Goal: Contribute content: Add original content to the website for others to see

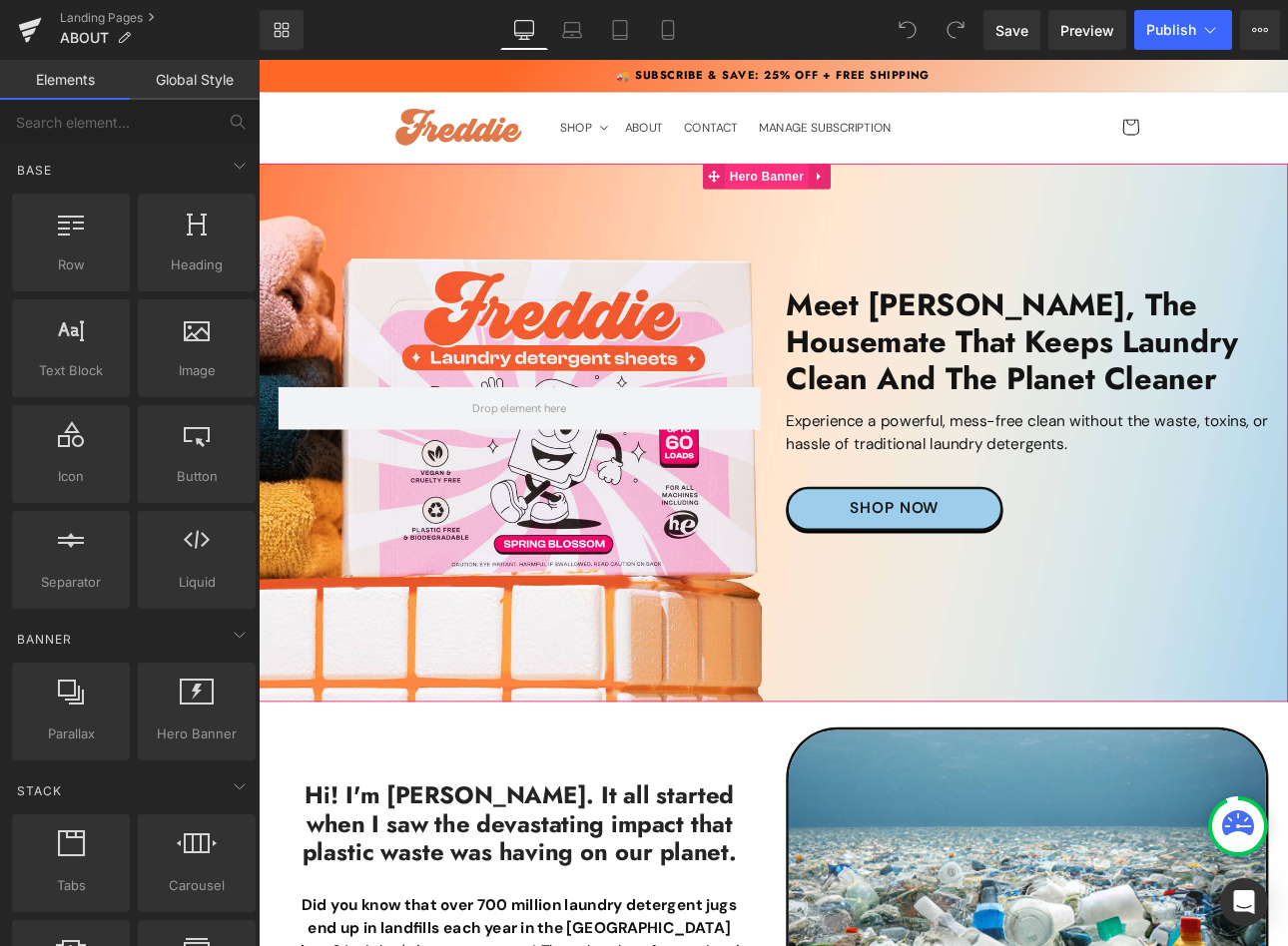
click at [853, 193] on span "Hero Banner" at bounding box center [854, 197] width 97 height 30
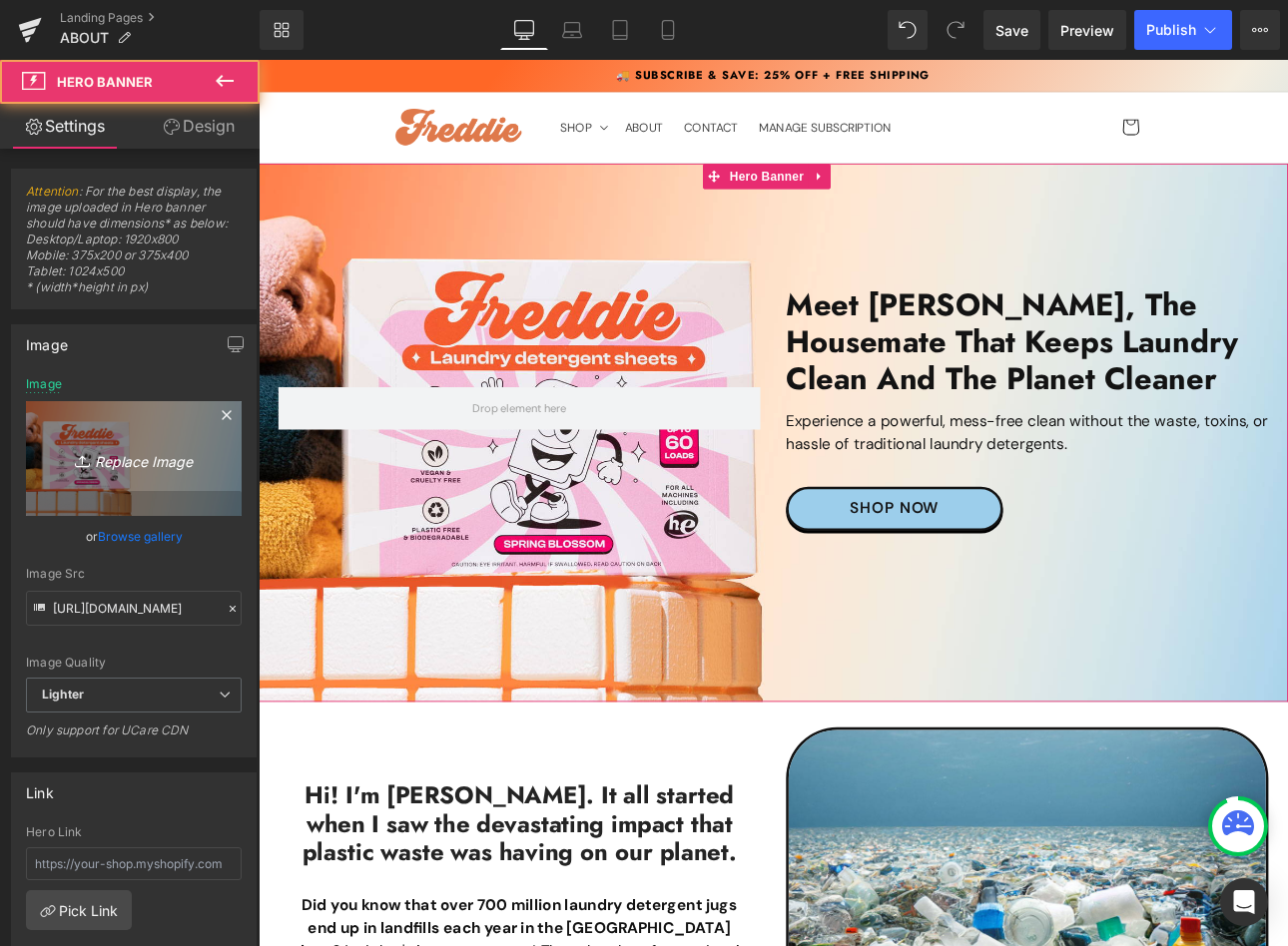
click at [140, 480] on link "Replace Image" at bounding box center [134, 459] width 216 height 115
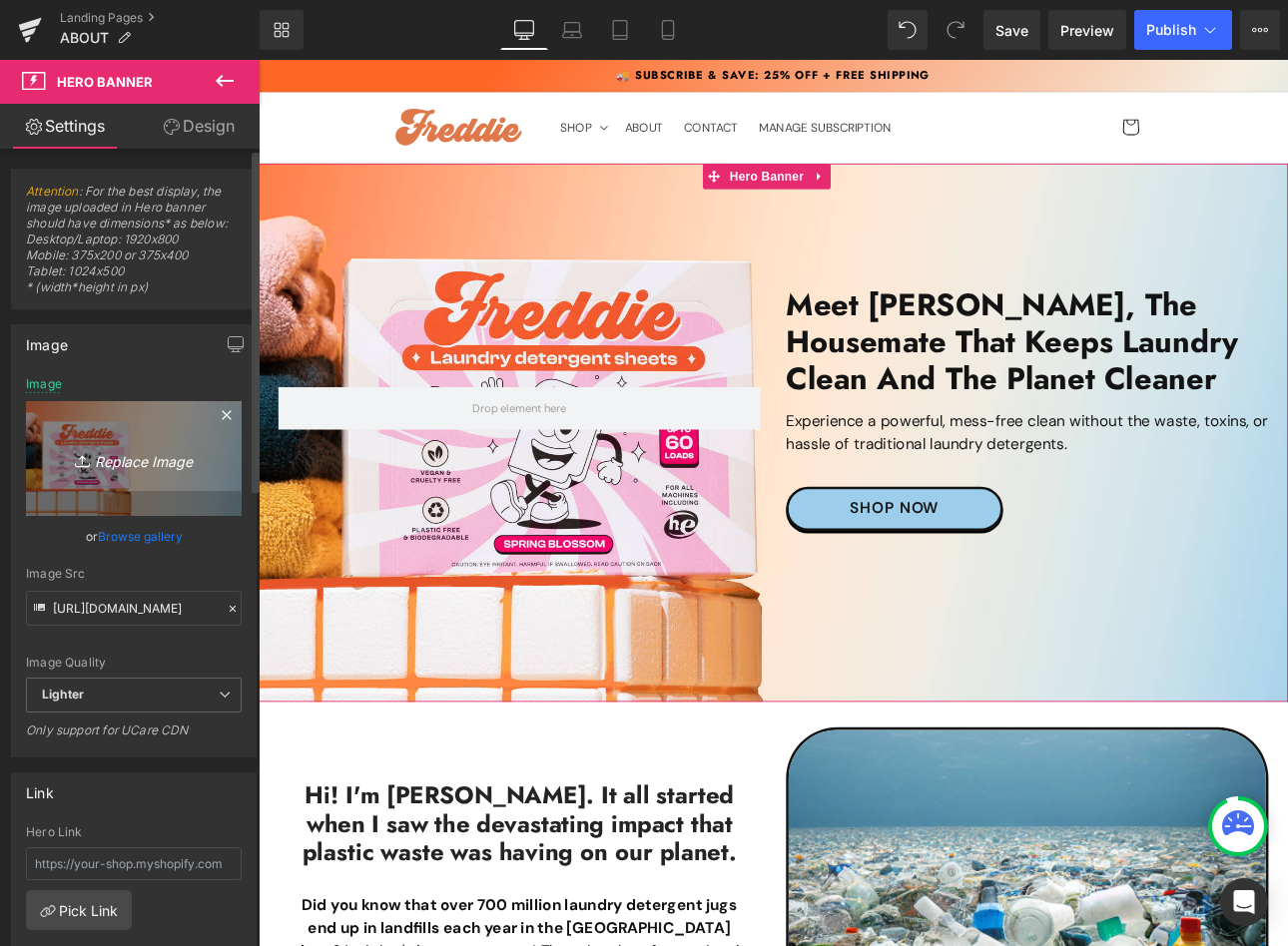
type input "C:\fakepath\[PERSON_NAME]-Home-Page-Desktop2025.jpg"
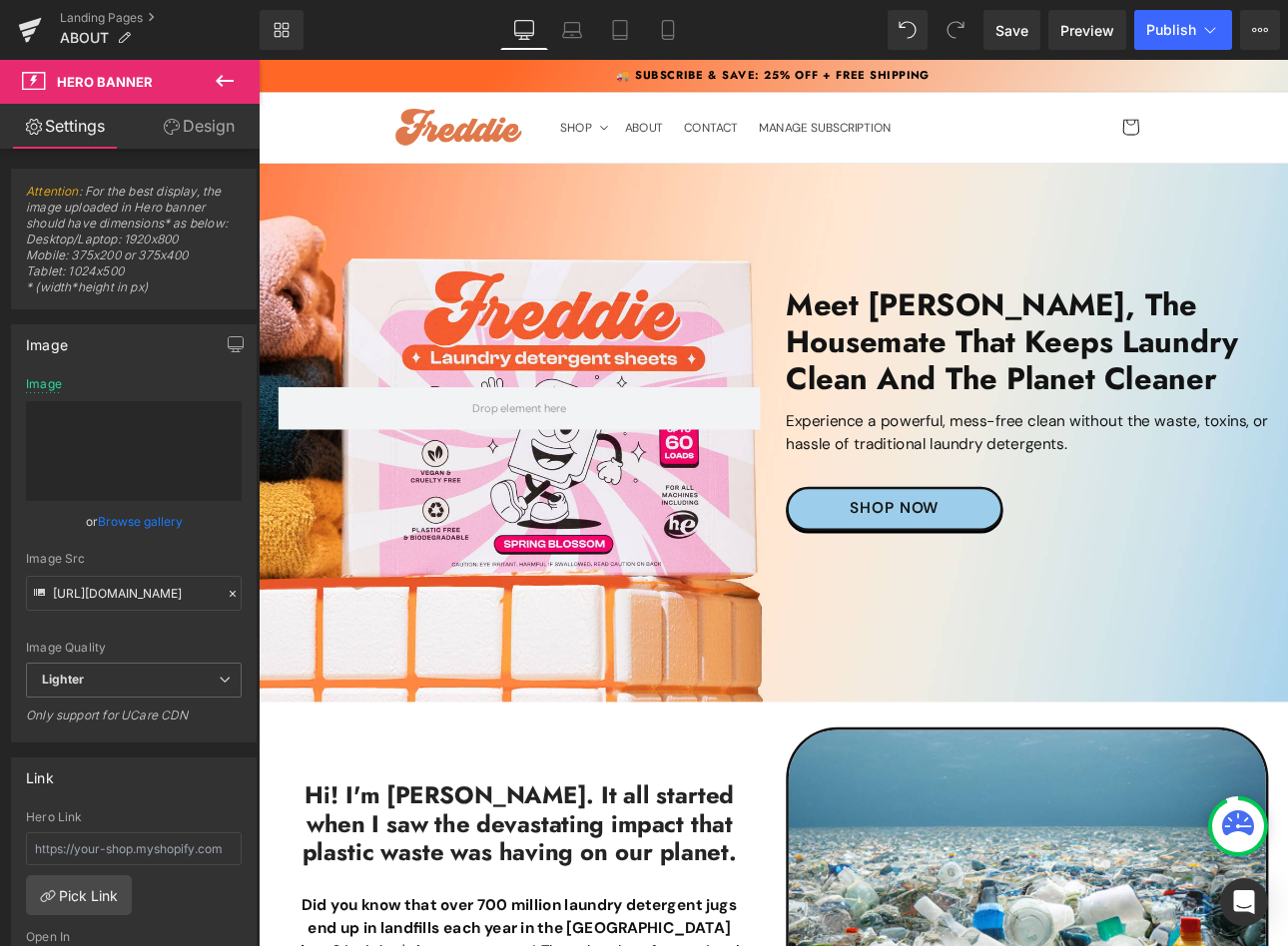
type input "[URL][DOMAIN_NAME][PERSON_NAME]"
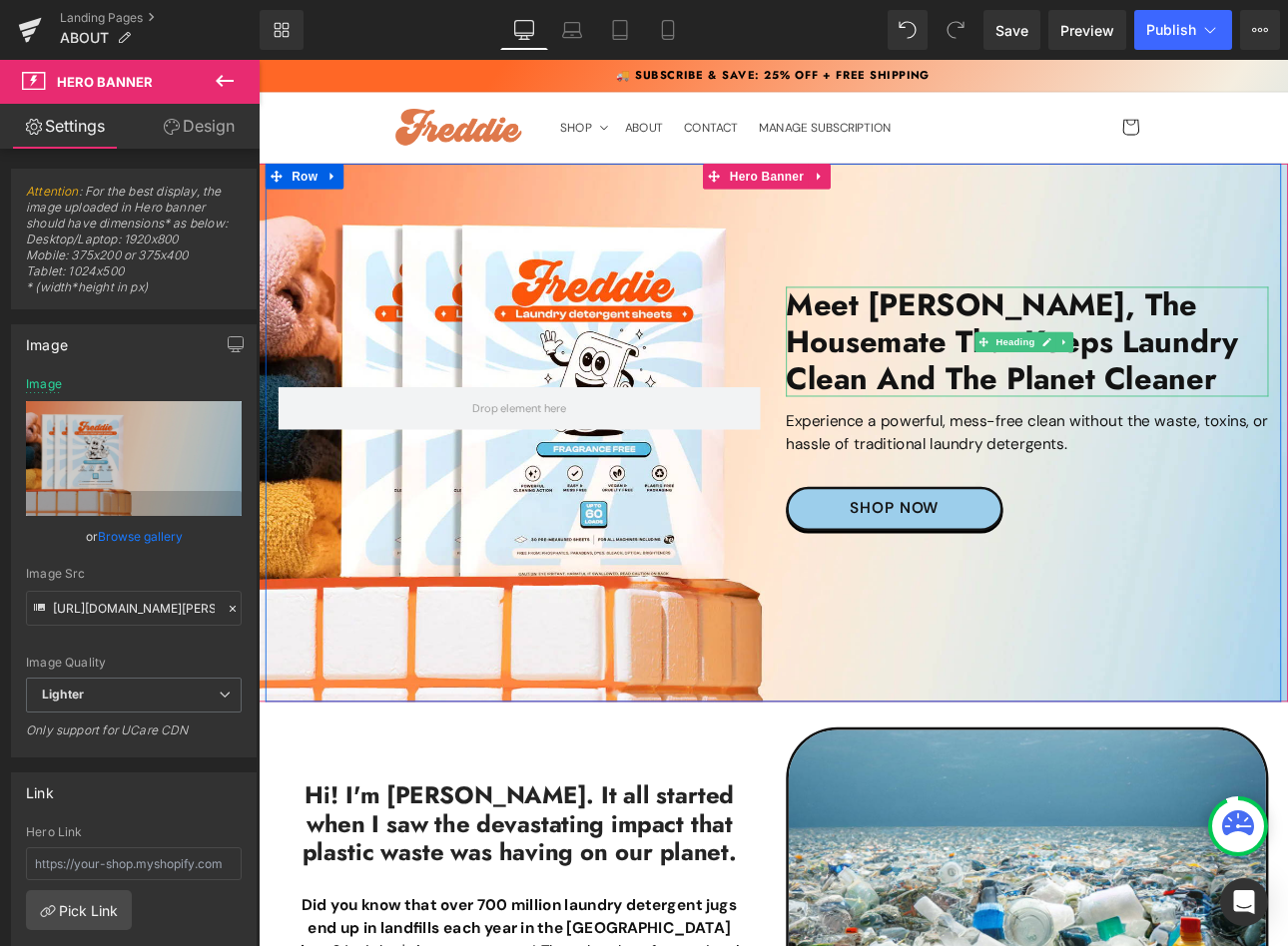
click at [1061, 385] on h2 "Meet [PERSON_NAME], The housemate that Keeps Laundry Clean and the Planet Clean…" at bounding box center [1160, 392] width 566 height 130
click at [1061, 384] on h2 "Meet [PERSON_NAME], The housemate that Keeps Laundry Clean and the Planet Clean…" at bounding box center [1160, 392] width 566 height 130
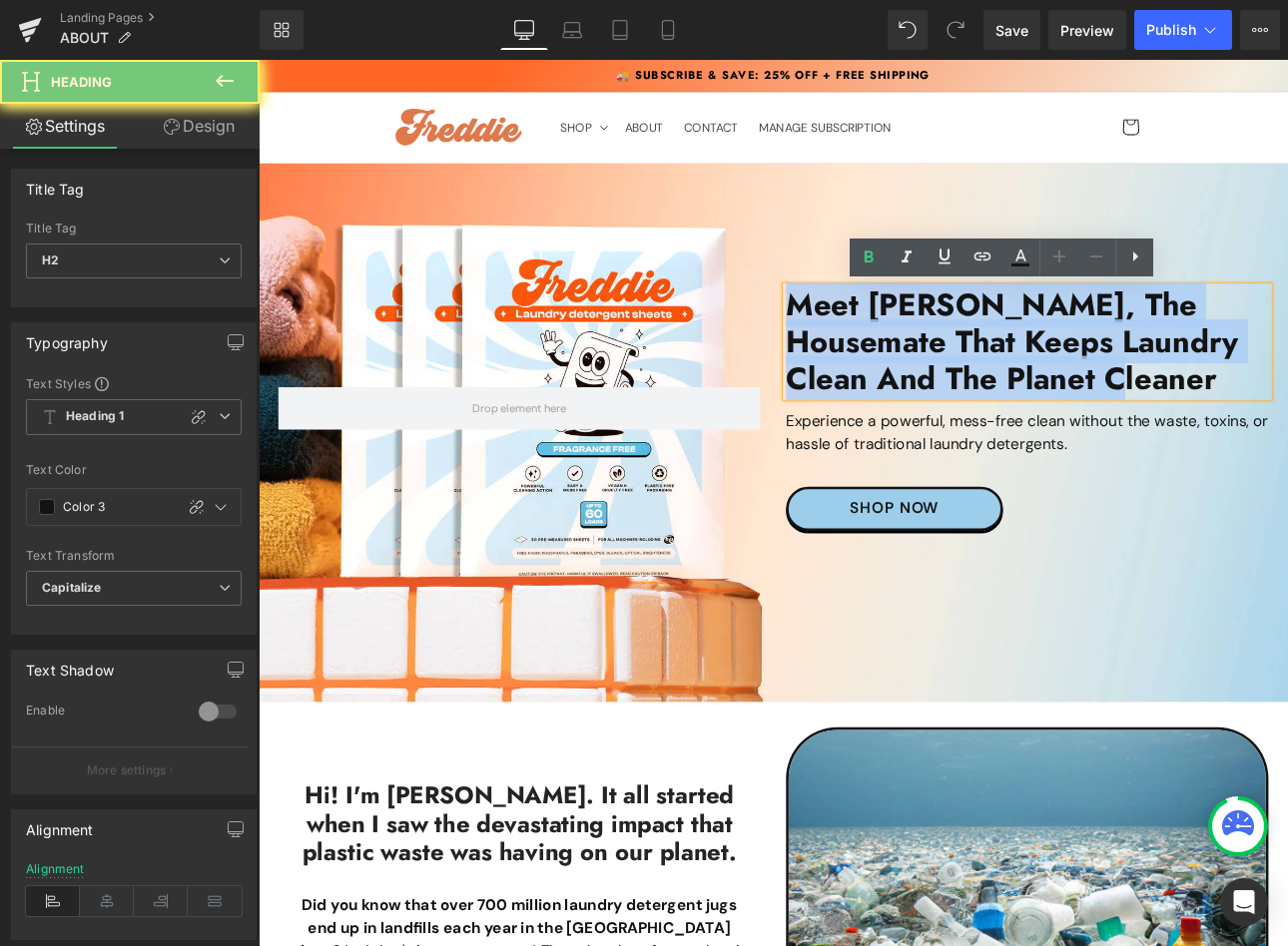
click at [1061, 384] on h2 "Meet [PERSON_NAME], The housemate that Keeps Laundry Clean and the Planet Clean…" at bounding box center [1160, 392] width 566 height 130
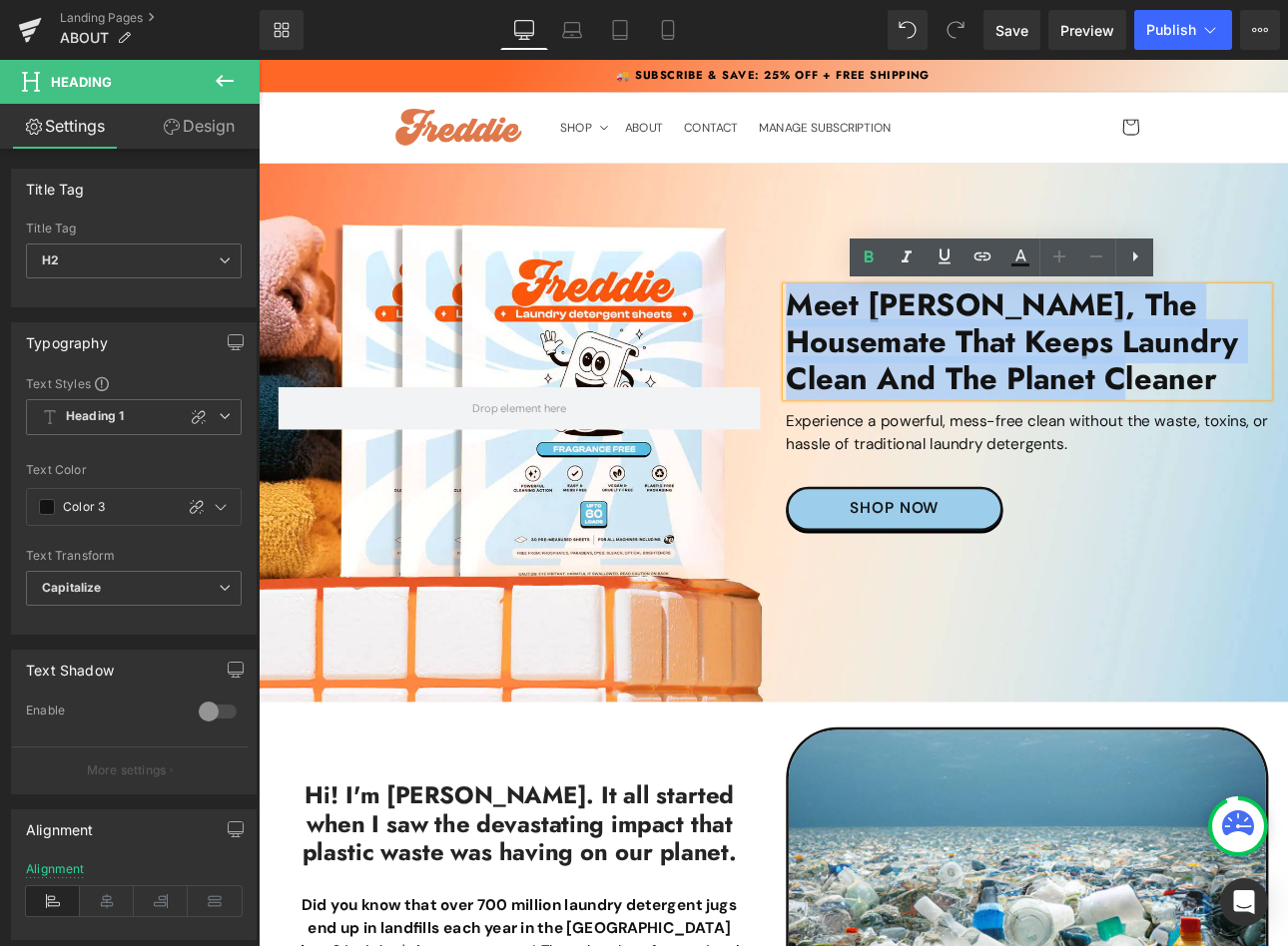
paste div
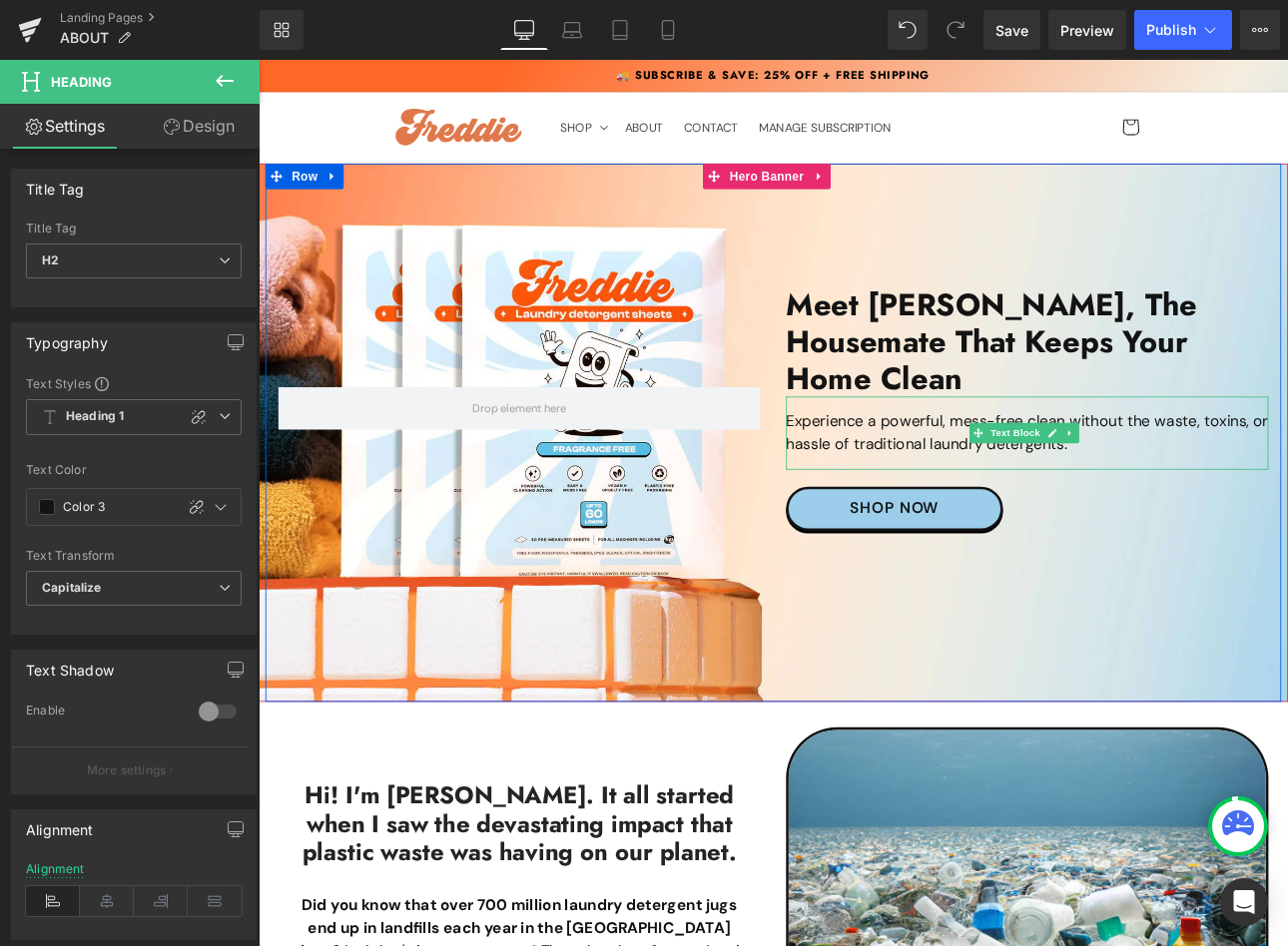
click at [968, 472] on p "Experience a powerful, mess-free clean without the waste, toxins, or hassle of …" at bounding box center [1160, 498] width 566 height 54
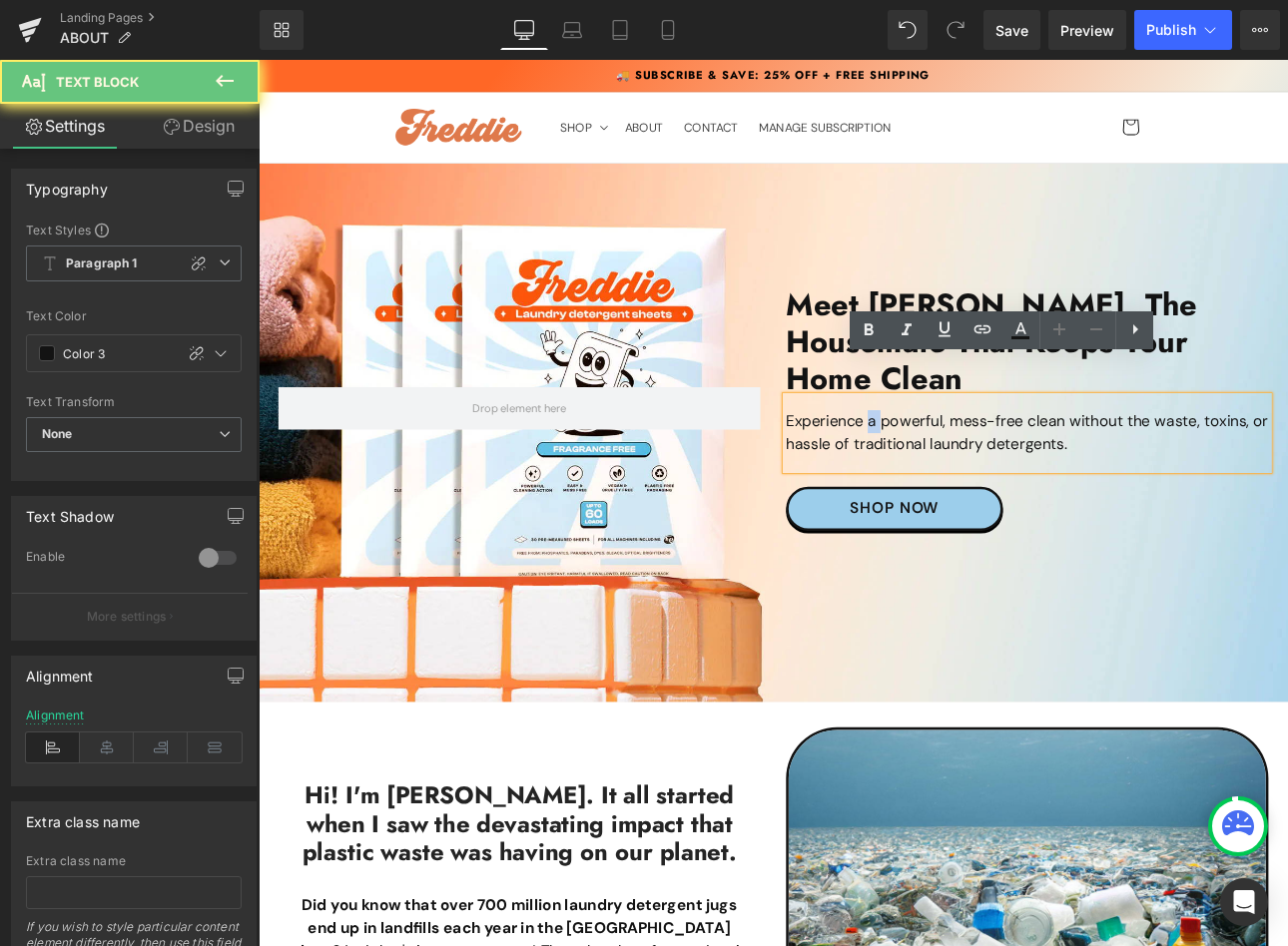
click at [968, 472] on p "Experience a powerful, mess-free clean without the waste, toxins, or hassle of …" at bounding box center [1160, 498] width 566 height 54
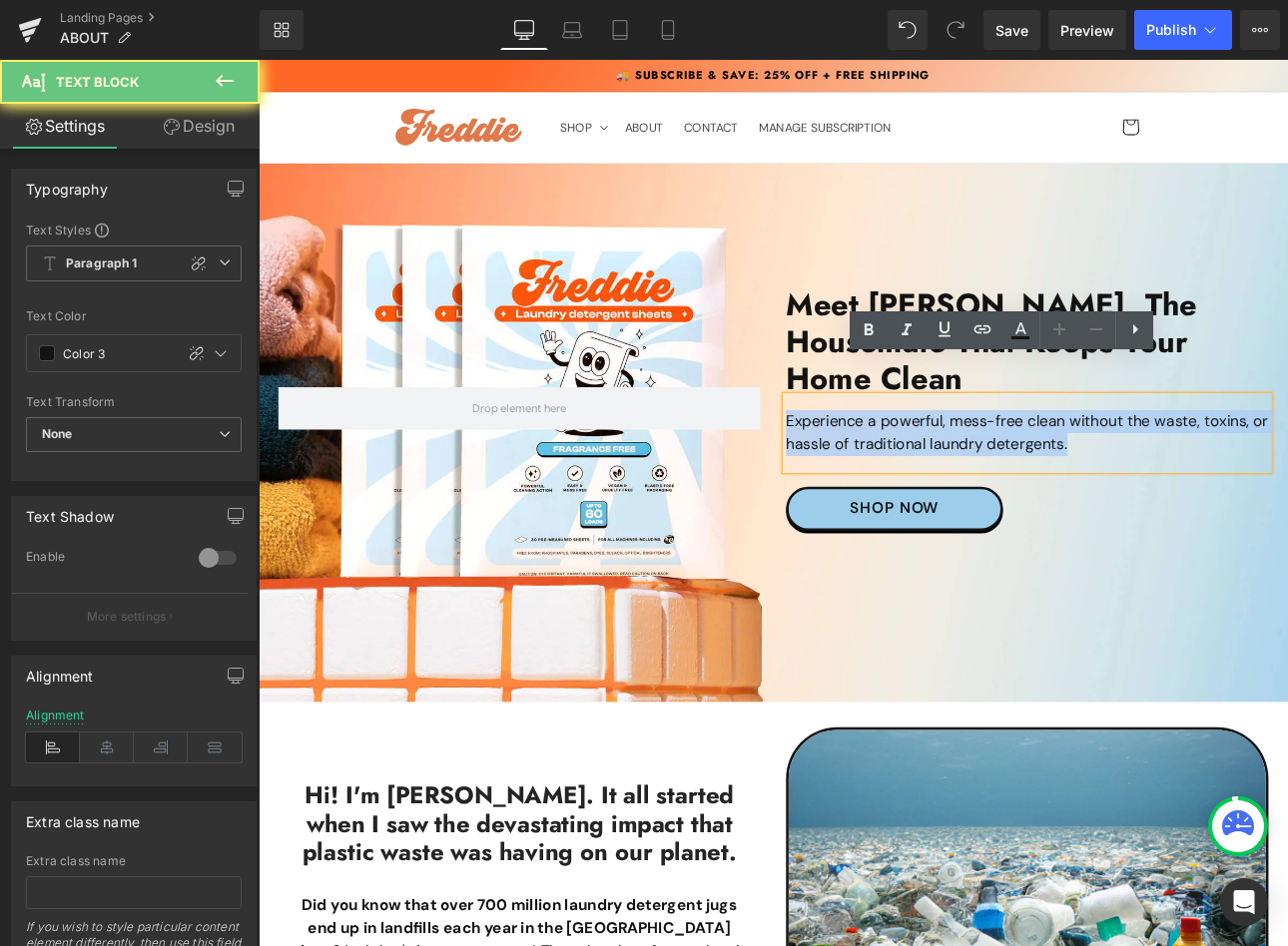
click at [969, 472] on p "Experience a powerful, mess-free clean without the waste, toxins, or hassle of …" at bounding box center [1160, 498] width 566 height 54
paste div
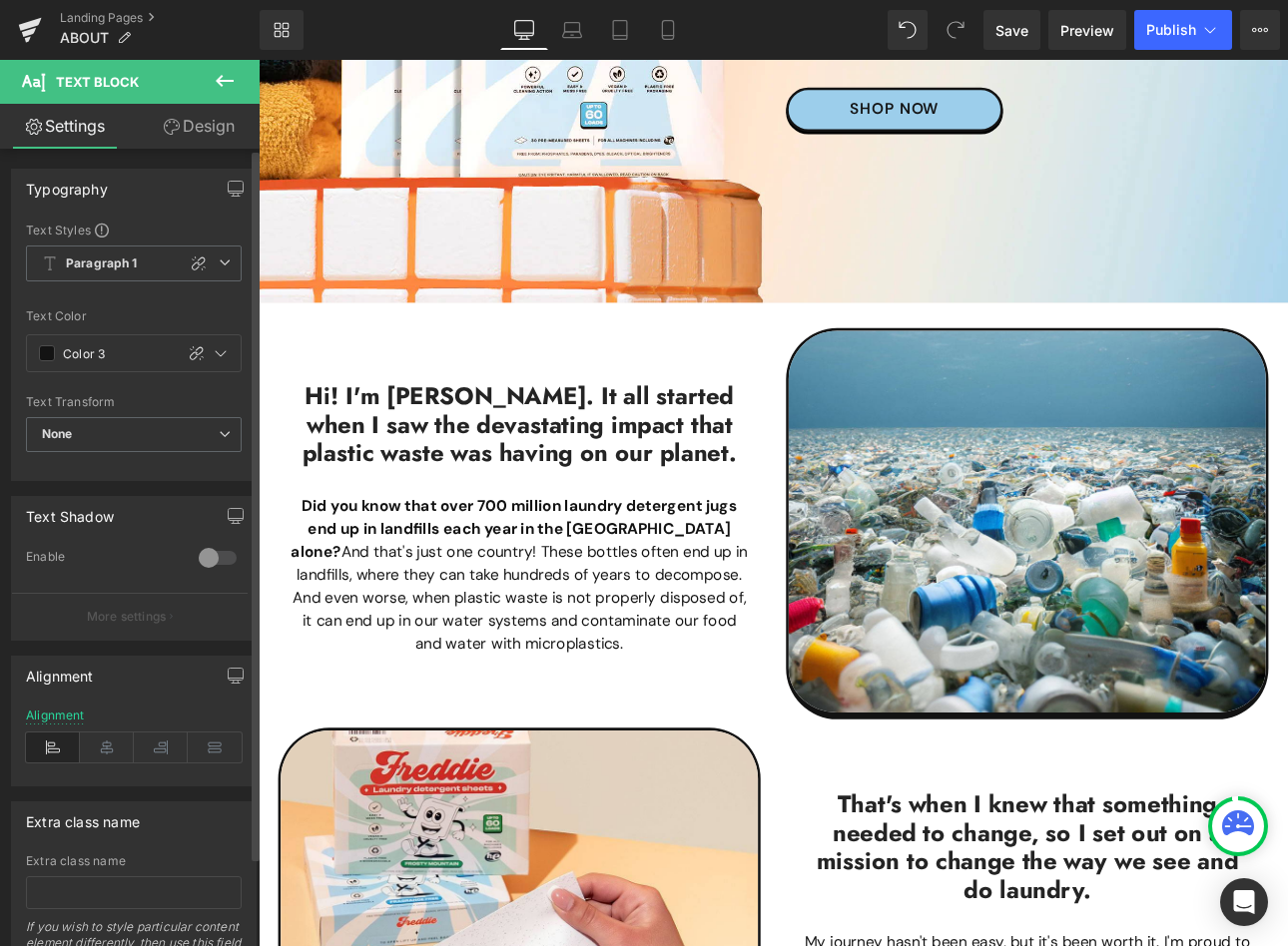
scroll to position [499, 0]
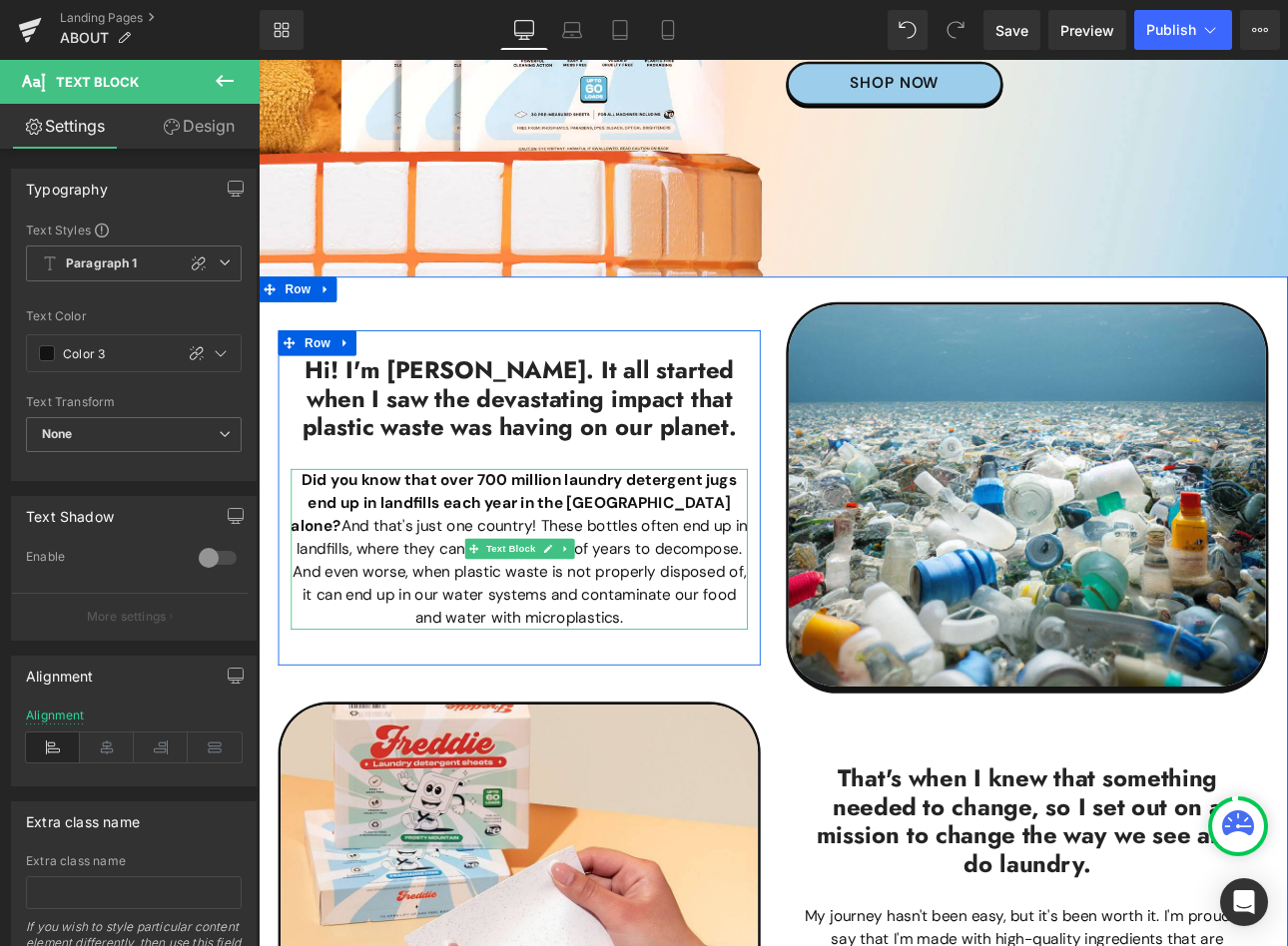
click at [382, 602] on p "Did you know that over 700 million laundry detergent jugs end up in landfills e…" at bounding box center [565, 633] width 536 height 189
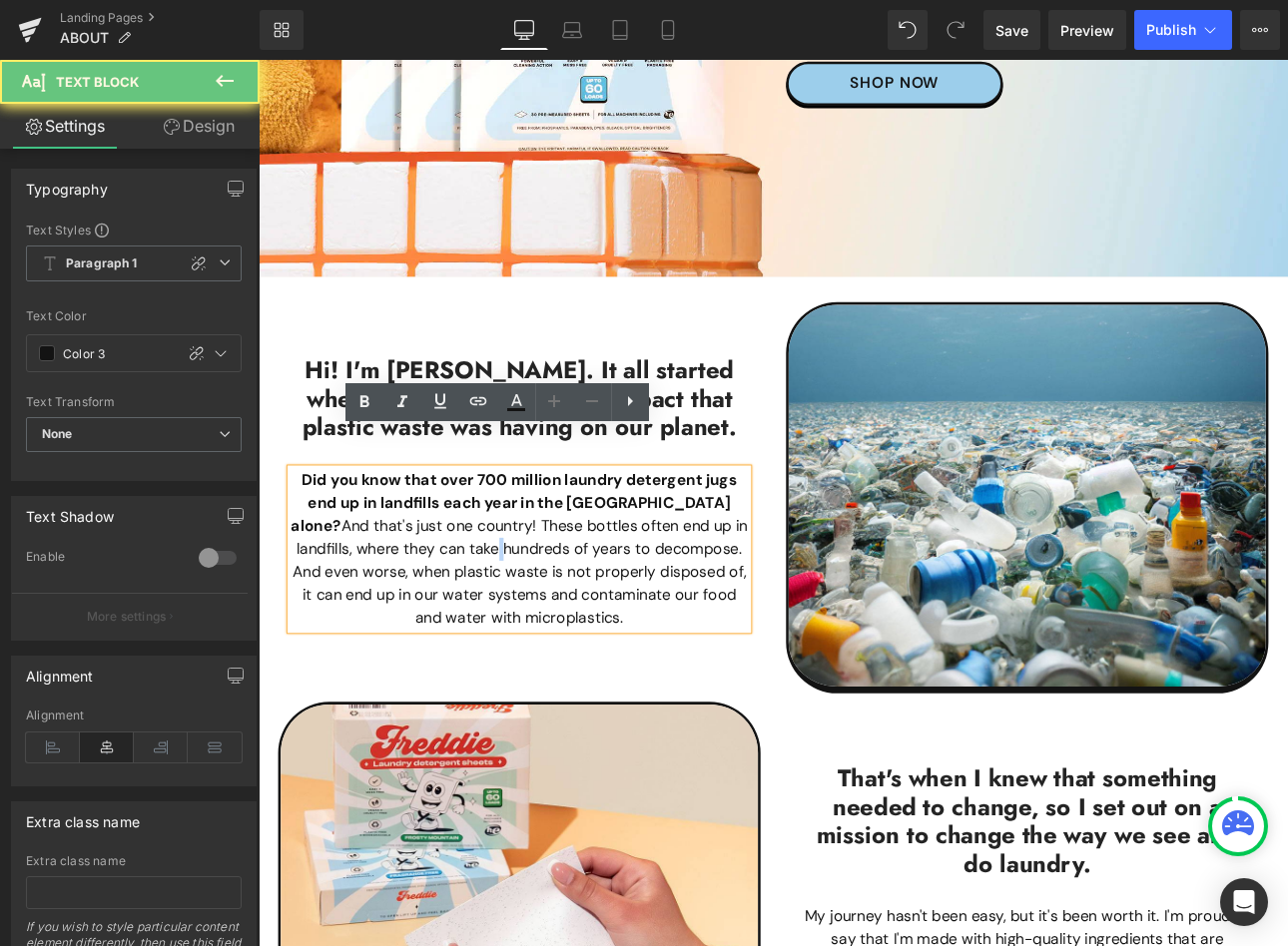
click at [382, 602] on p "Did you know that over 700 million laundry detergent jugs end up in landfills e…" at bounding box center [565, 633] width 536 height 189
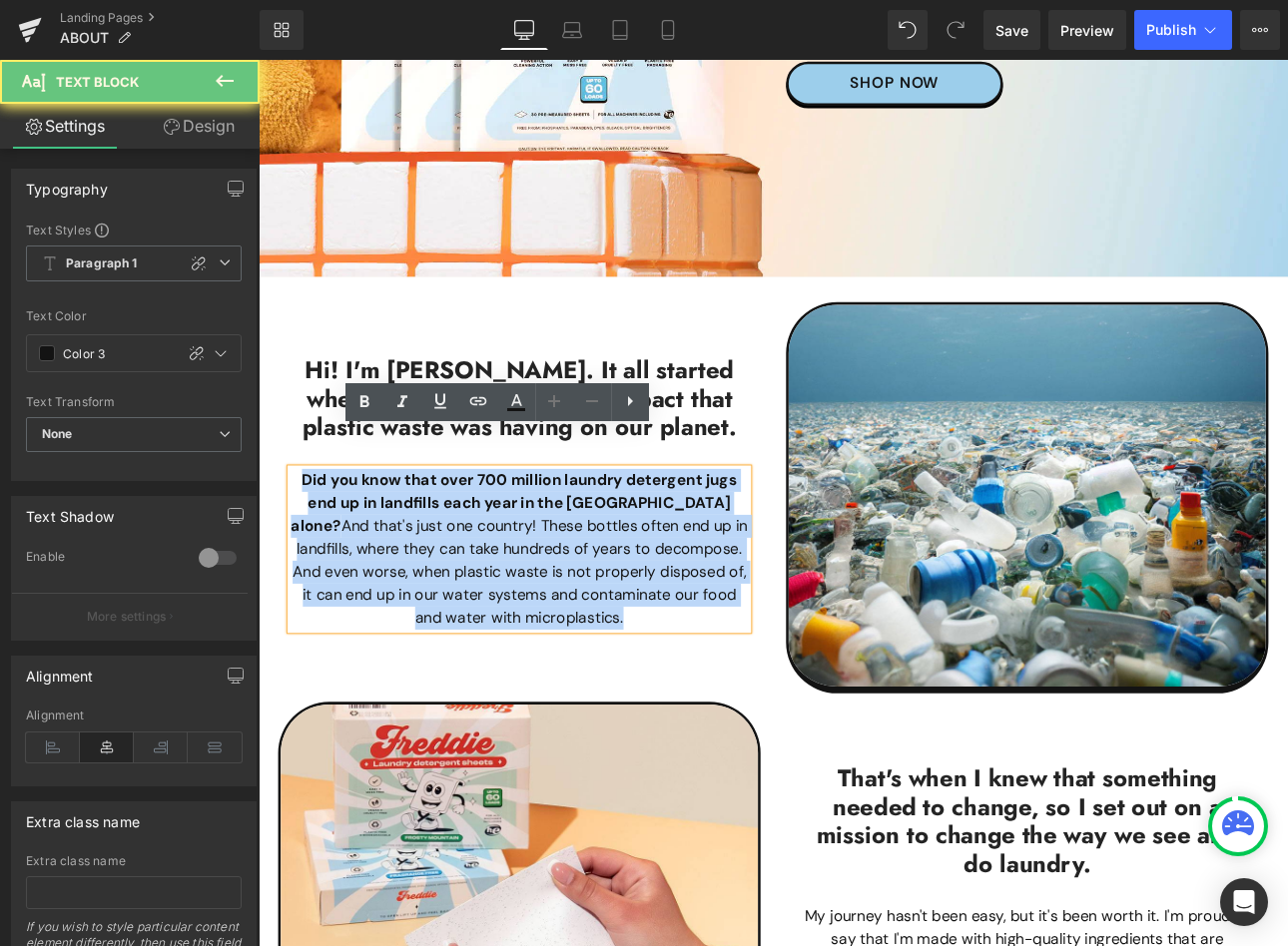
click at [382, 602] on p "Did you know that over 700 million laundry detergent jugs end up in landfills e…" at bounding box center [565, 633] width 536 height 189
paste div
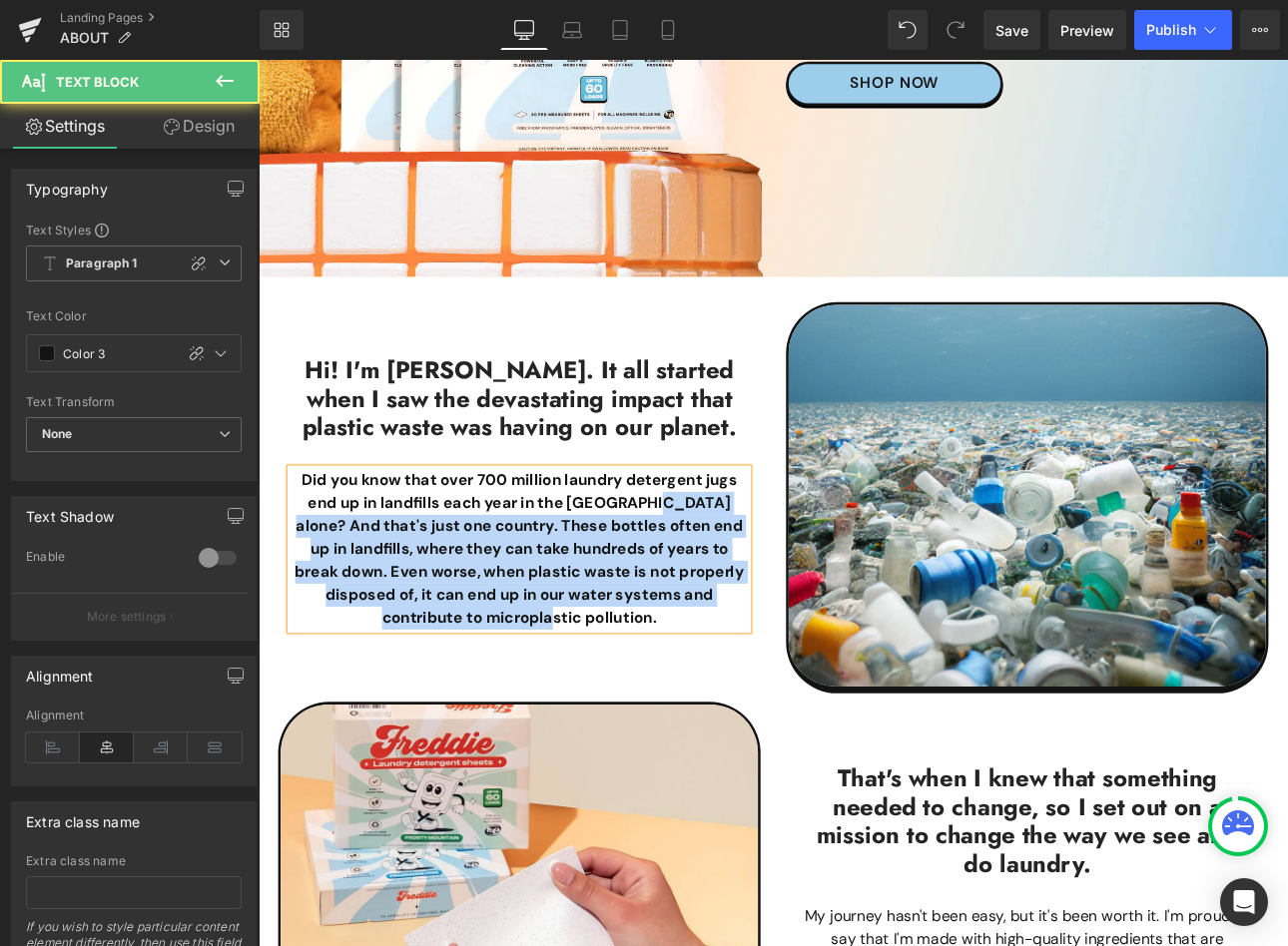
drag, startPoint x: 690, startPoint y: 538, endPoint x: 710, endPoint y: 664, distance: 127.6
click at [710, 664] on p "Did you know that over 700 million laundry detergent jugs end up in landfills e…" at bounding box center [565, 633] width 536 height 189
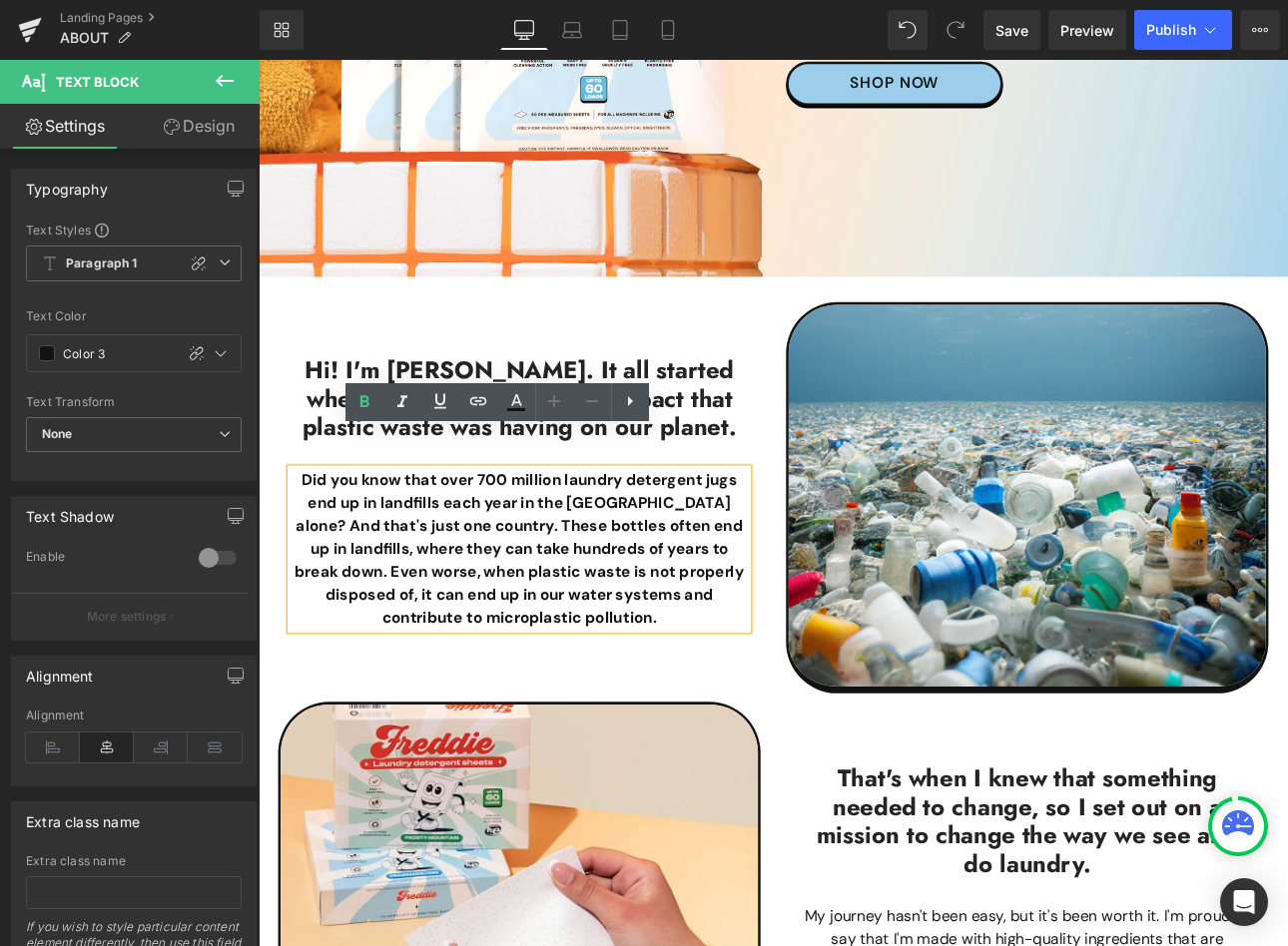
drag, startPoint x: 396, startPoint y: 489, endPoint x: 385, endPoint y: 484, distance: 12.1
click at [386, 486] on div "Hi! I'm [PERSON_NAME]. It all started when I saw the devastating impact that pl…" at bounding box center [565, 584] width 566 height 354
click at [687, 557] on b "Did you know that over 700 million laundry detergent jugs end up in landfills e…" at bounding box center [566, 633] width 528 height 186
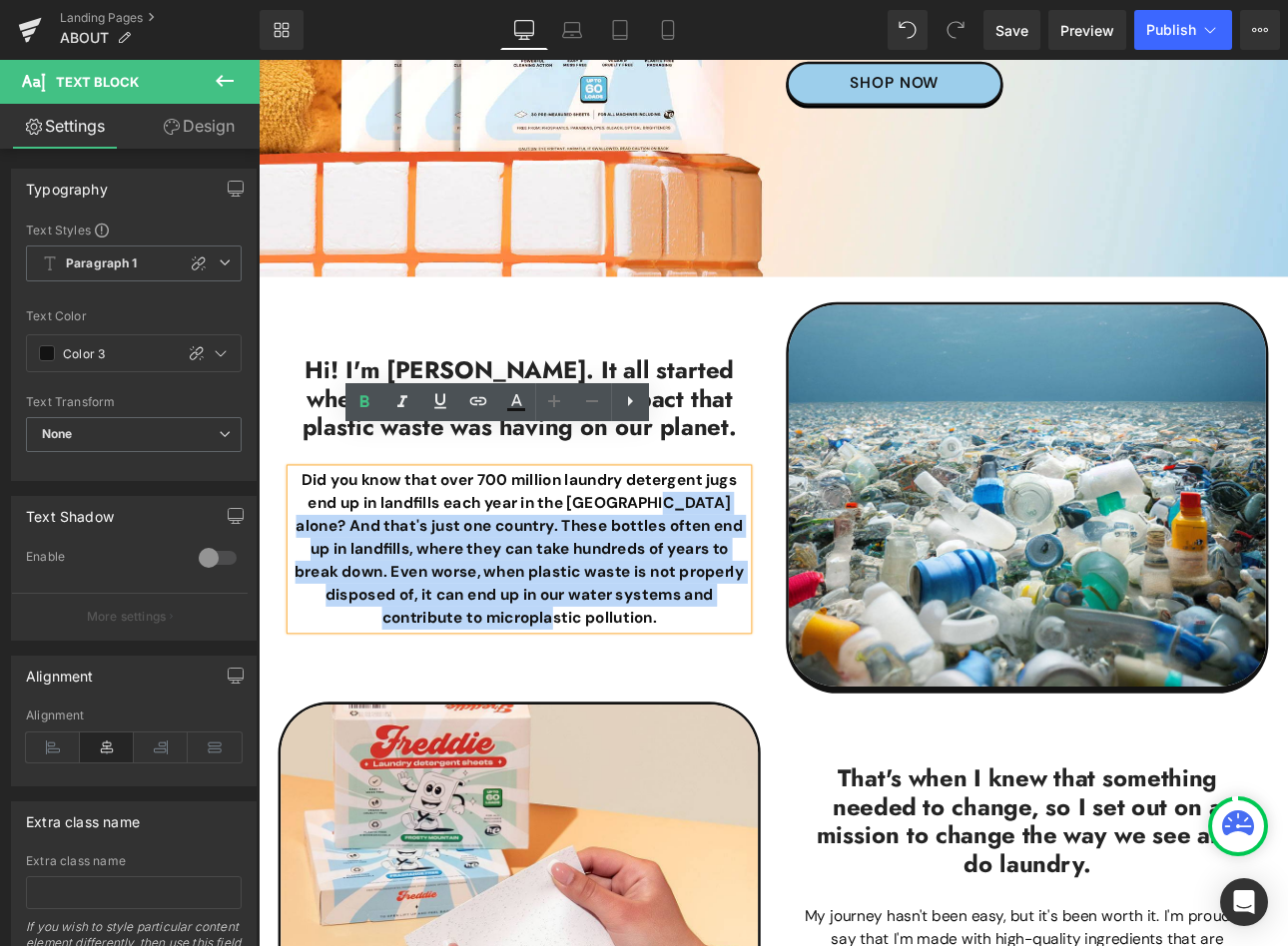
drag, startPoint x: 692, startPoint y: 528, endPoint x: 704, endPoint y: 669, distance: 141.5
click at [704, 669] on p "Did you know that over 700 million laundry detergent jugs end up in landfills e…" at bounding box center [565, 633] width 536 height 189
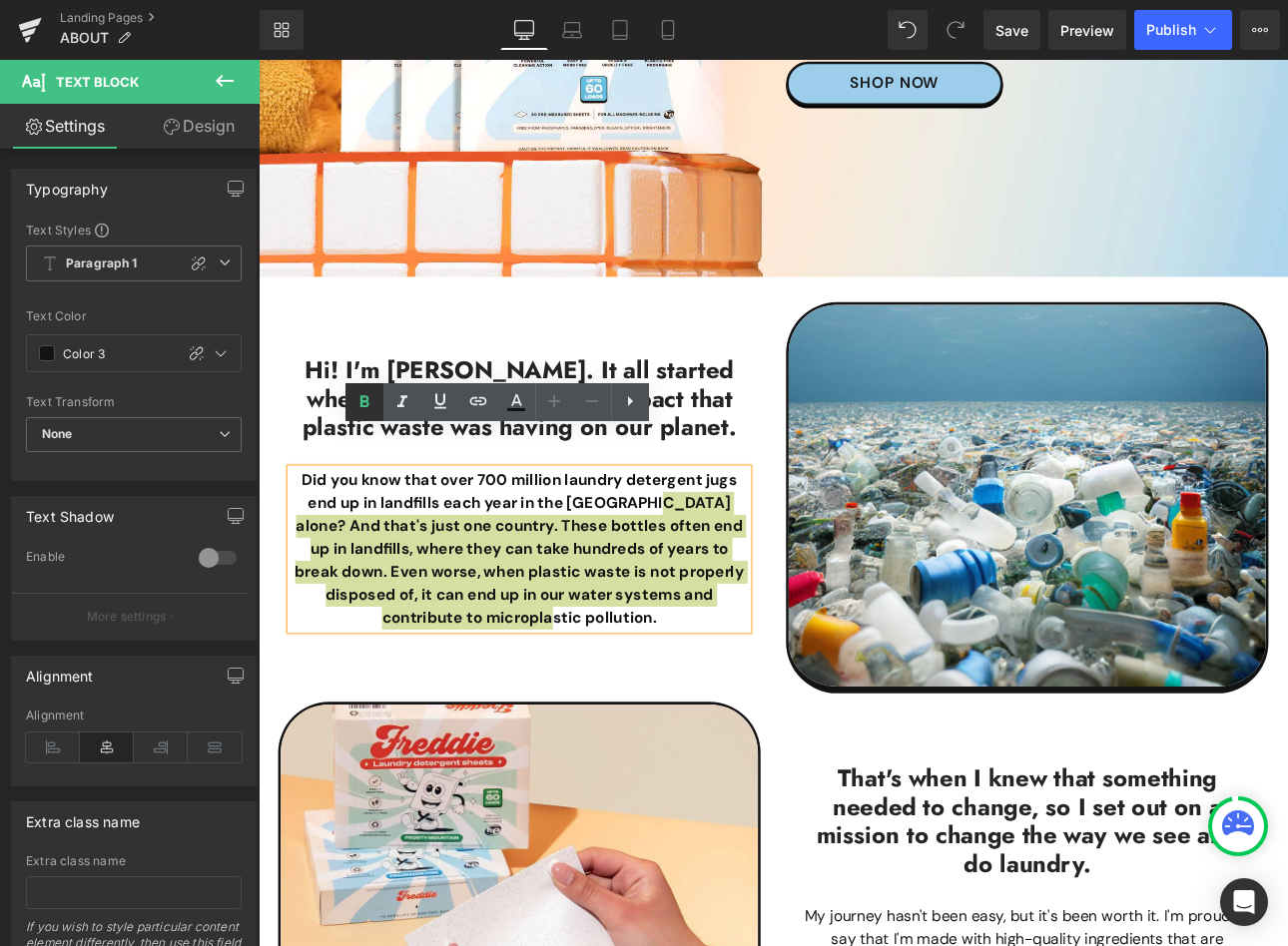
click at [360, 389] on link at bounding box center [365, 403] width 38 height 38
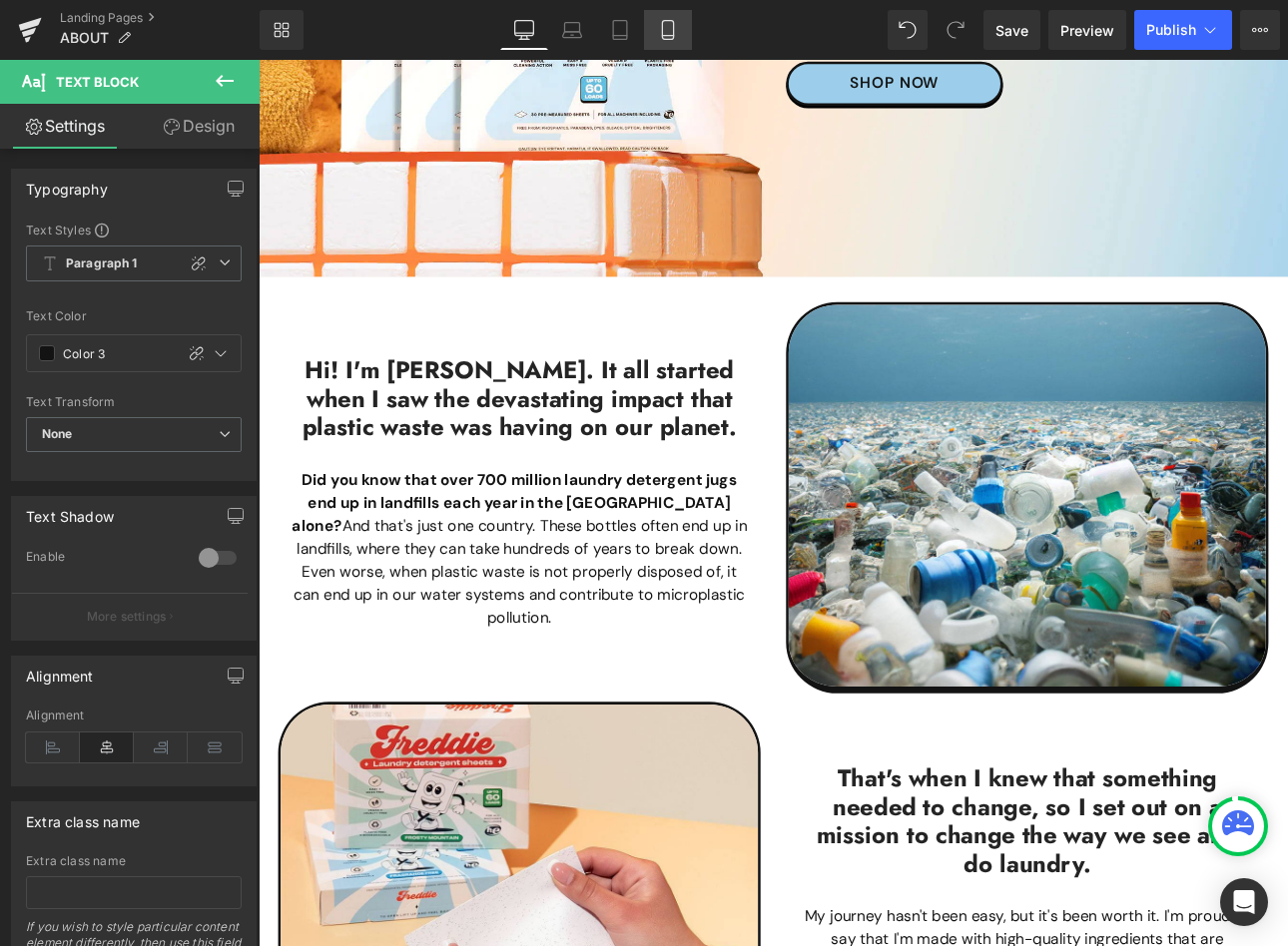
click at [682, 27] on link "Mobile" at bounding box center [667, 30] width 48 height 40
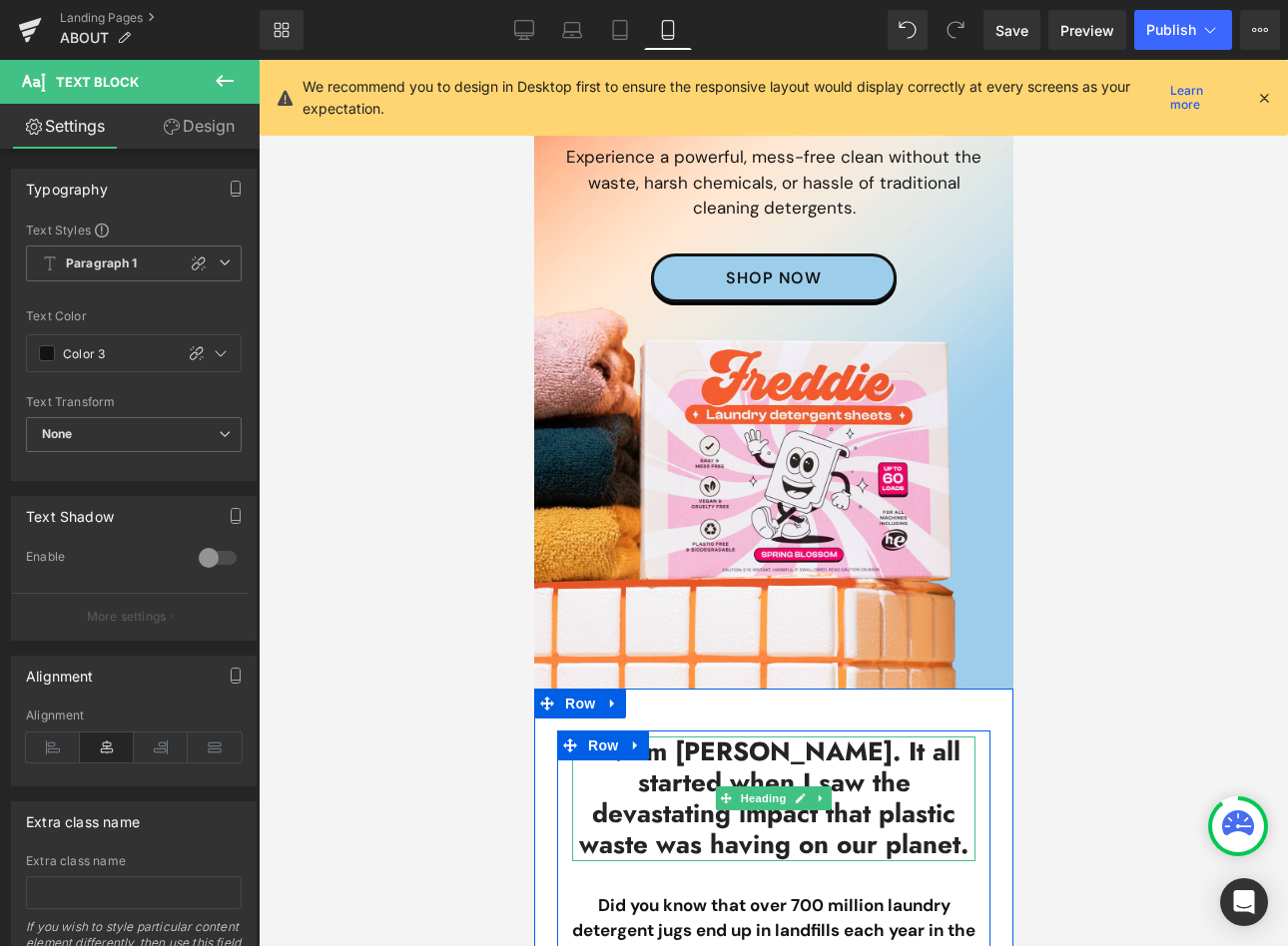
scroll to position [0, 0]
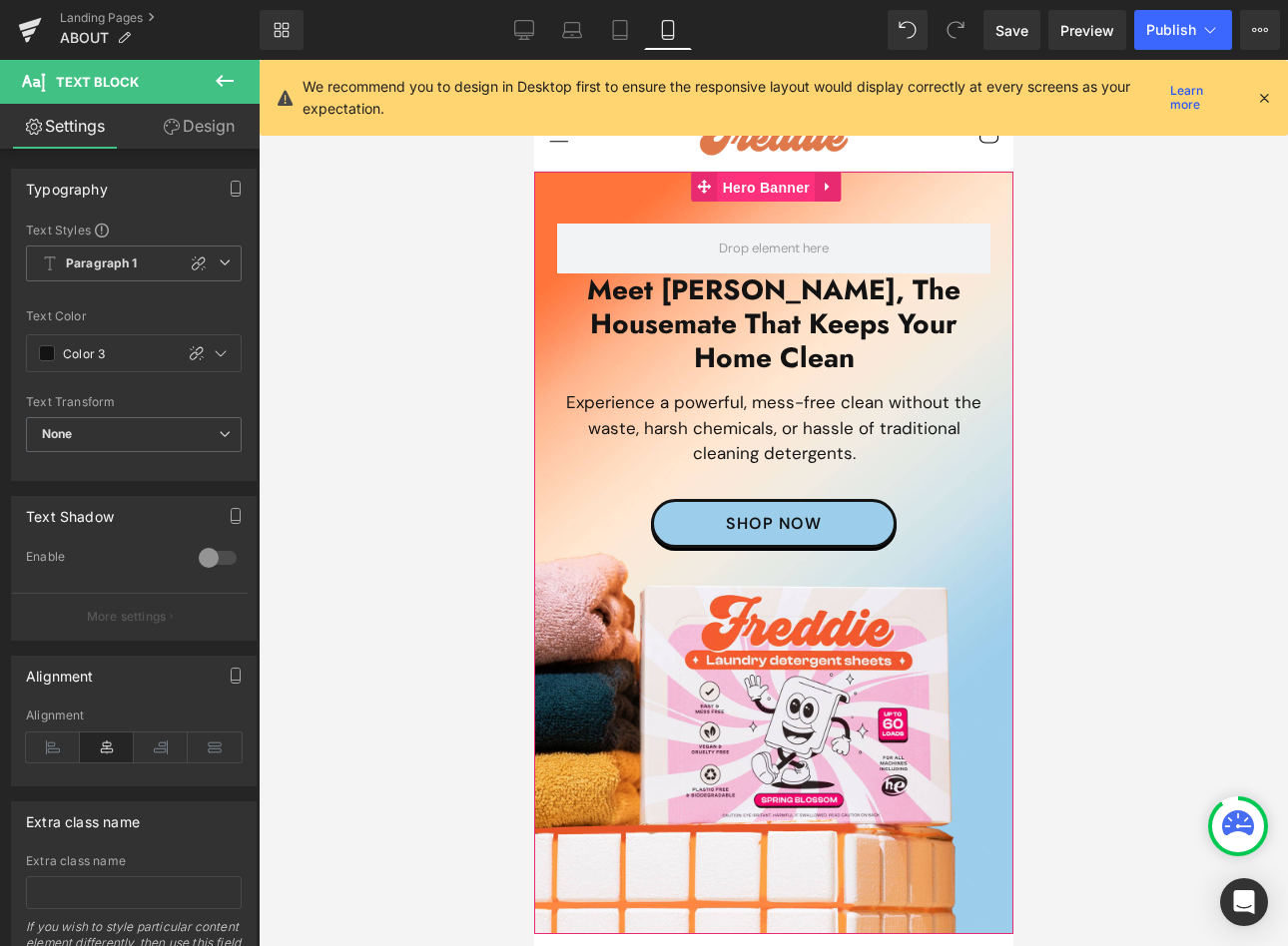
click at [752, 186] on span "Hero Banner" at bounding box center [764, 188] width 97 height 30
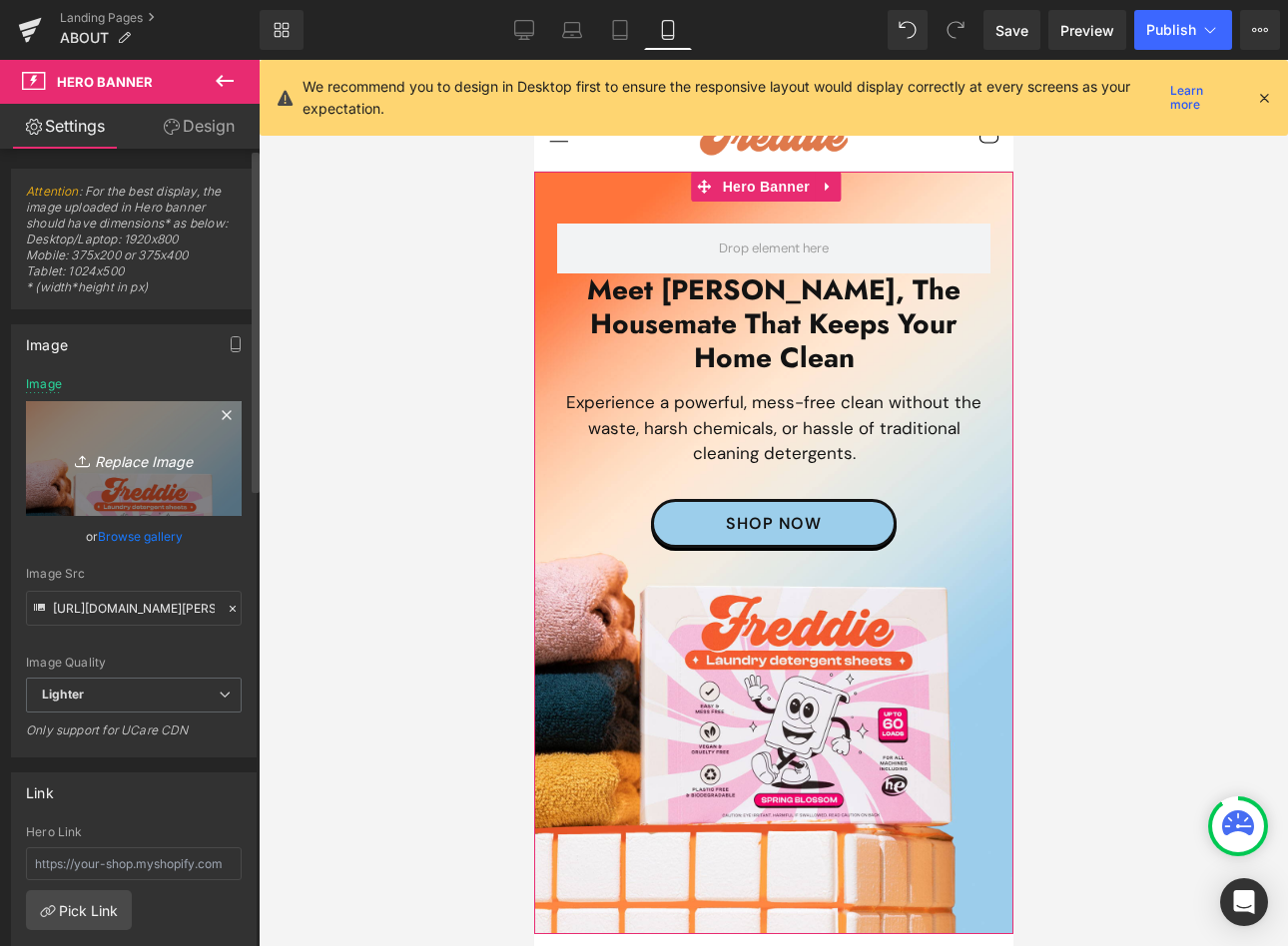
click at [134, 448] on icon "Replace Image" at bounding box center [134, 459] width 160 height 25
type input "C:\fakepath\[PERSON_NAME]-HomeMobile2025.jpg"
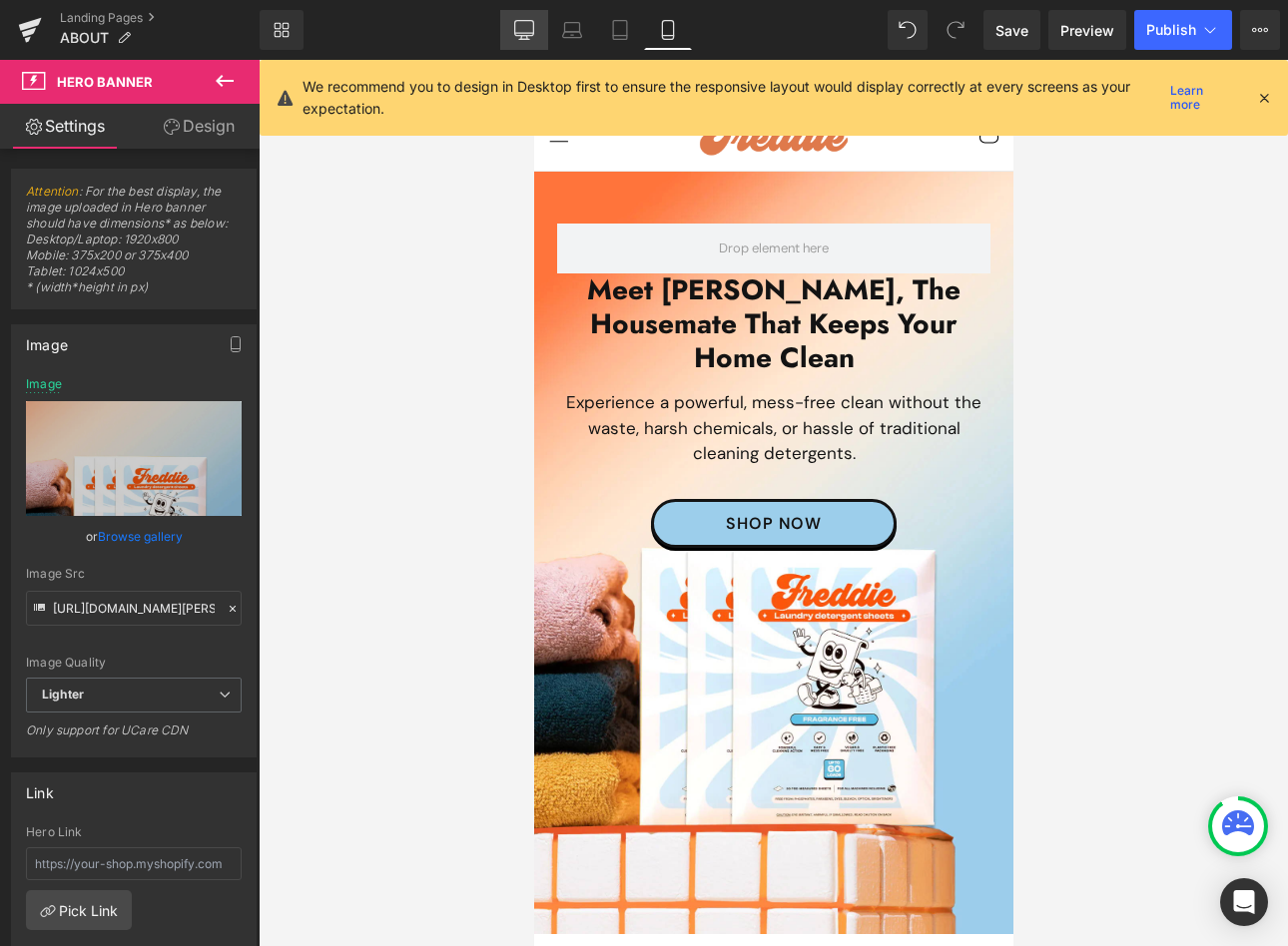
click at [516, 28] on icon at bounding box center [524, 28] width 19 height 15
type input "[URL][DOMAIN_NAME][PERSON_NAME]"
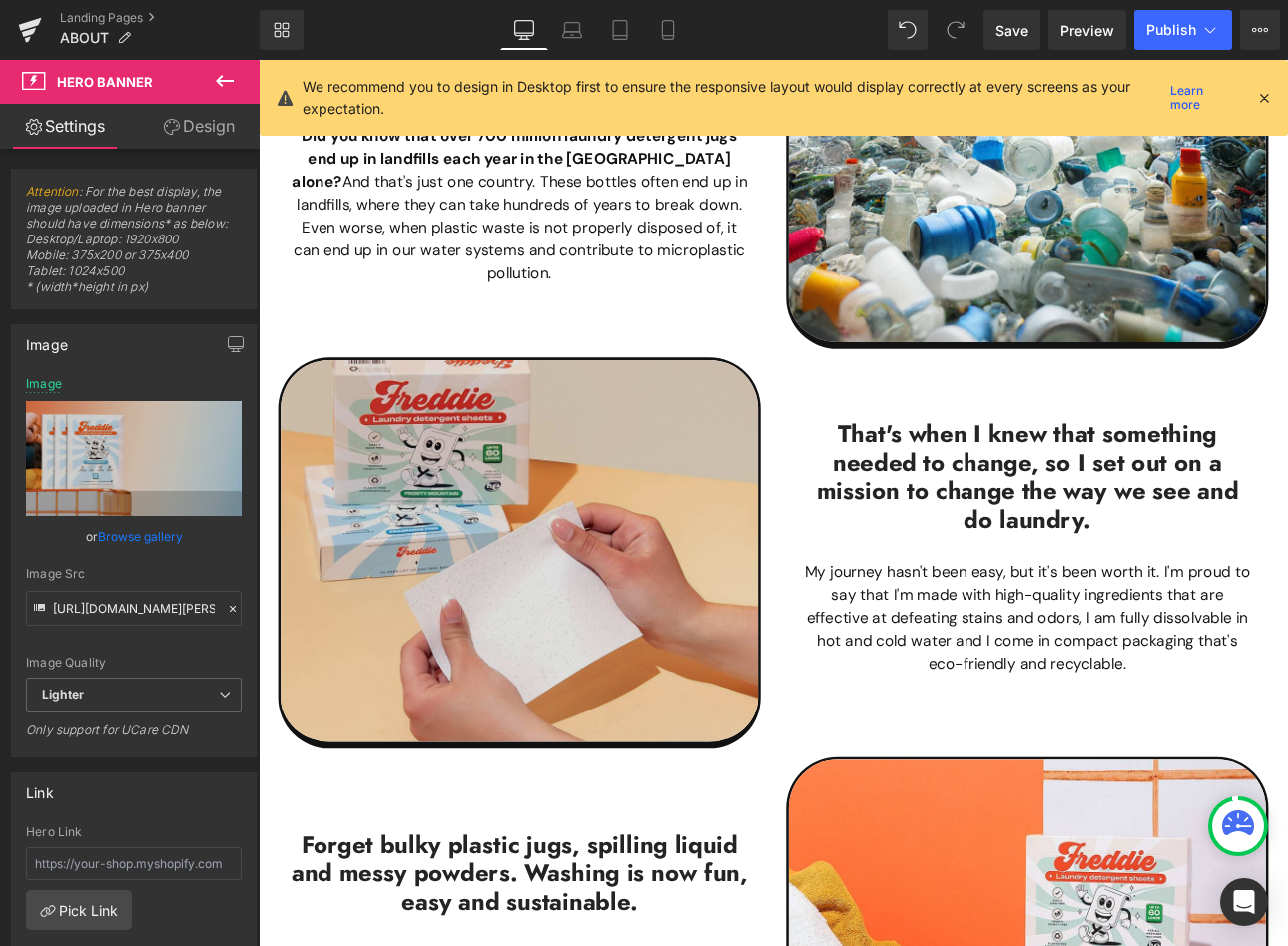
scroll to position [907, 0]
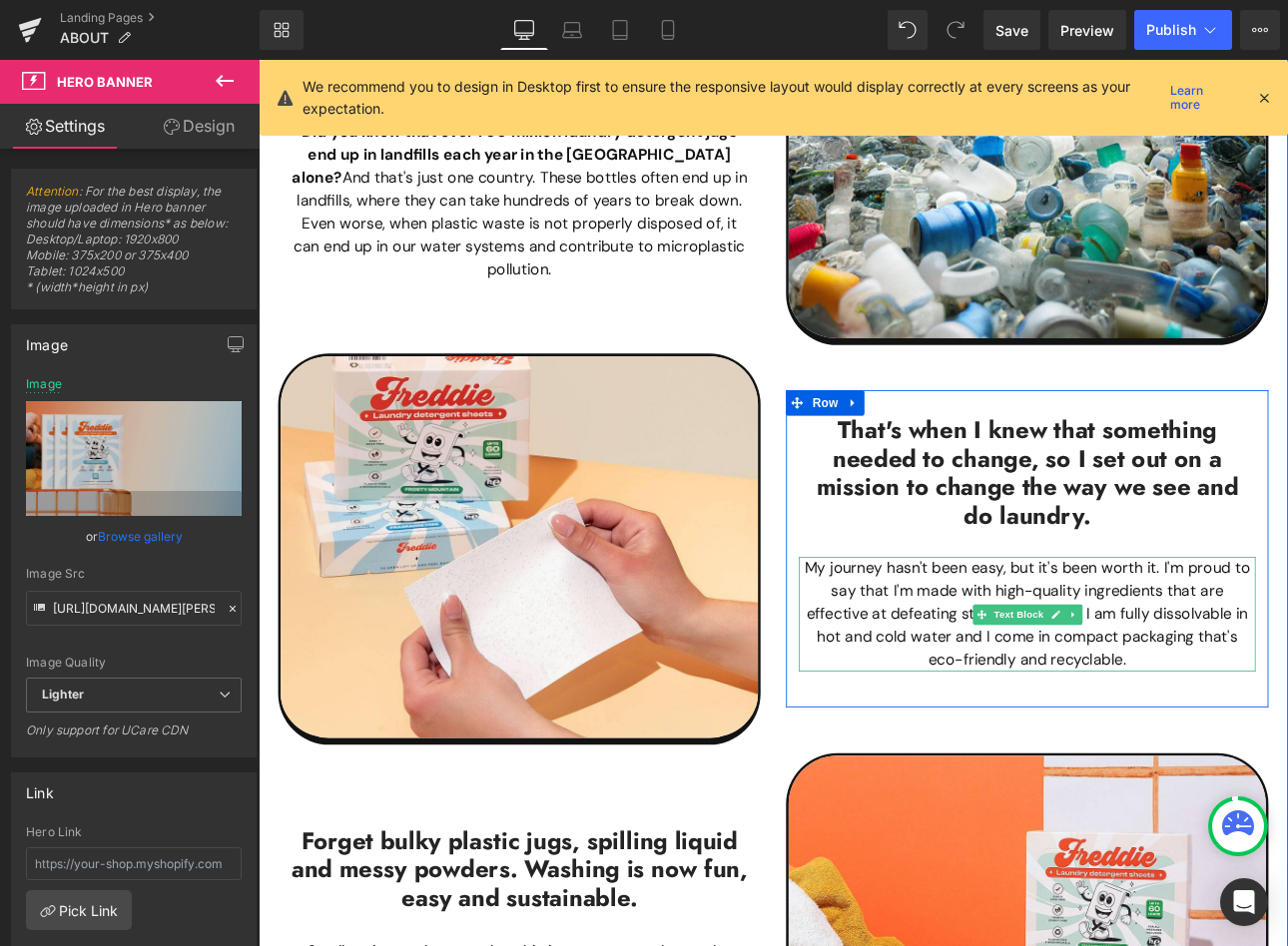
click at [1023, 679] on p "My journey hasn't been easy, but it's been worth it. I'm proud to say that I'm …" at bounding box center [1160, 710] width 536 height 135
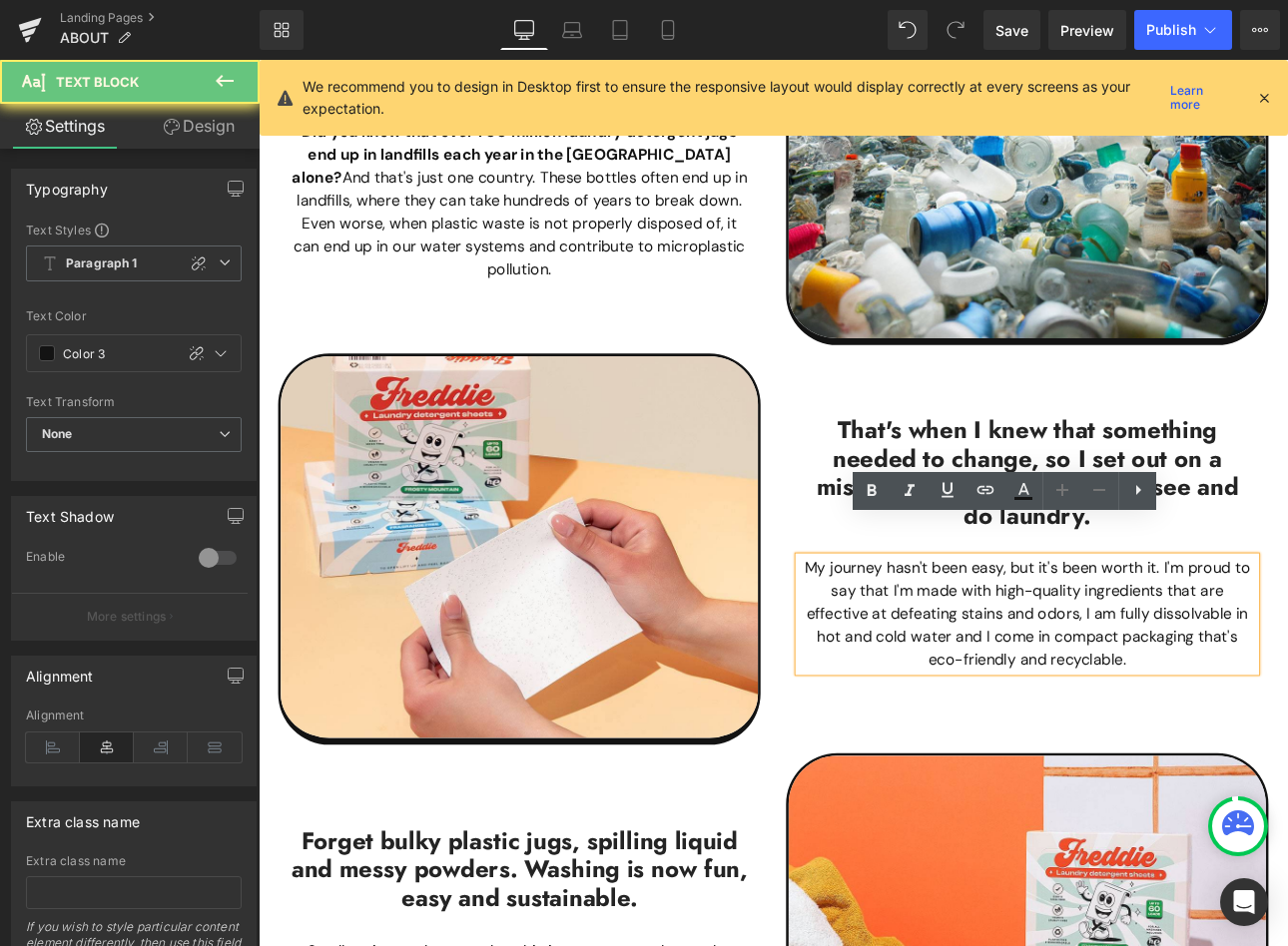
click at [1023, 679] on p "My journey hasn't been easy, but it's been worth it. I'm proud to say that I'm …" at bounding box center [1160, 710] width 536 height 135
paste div
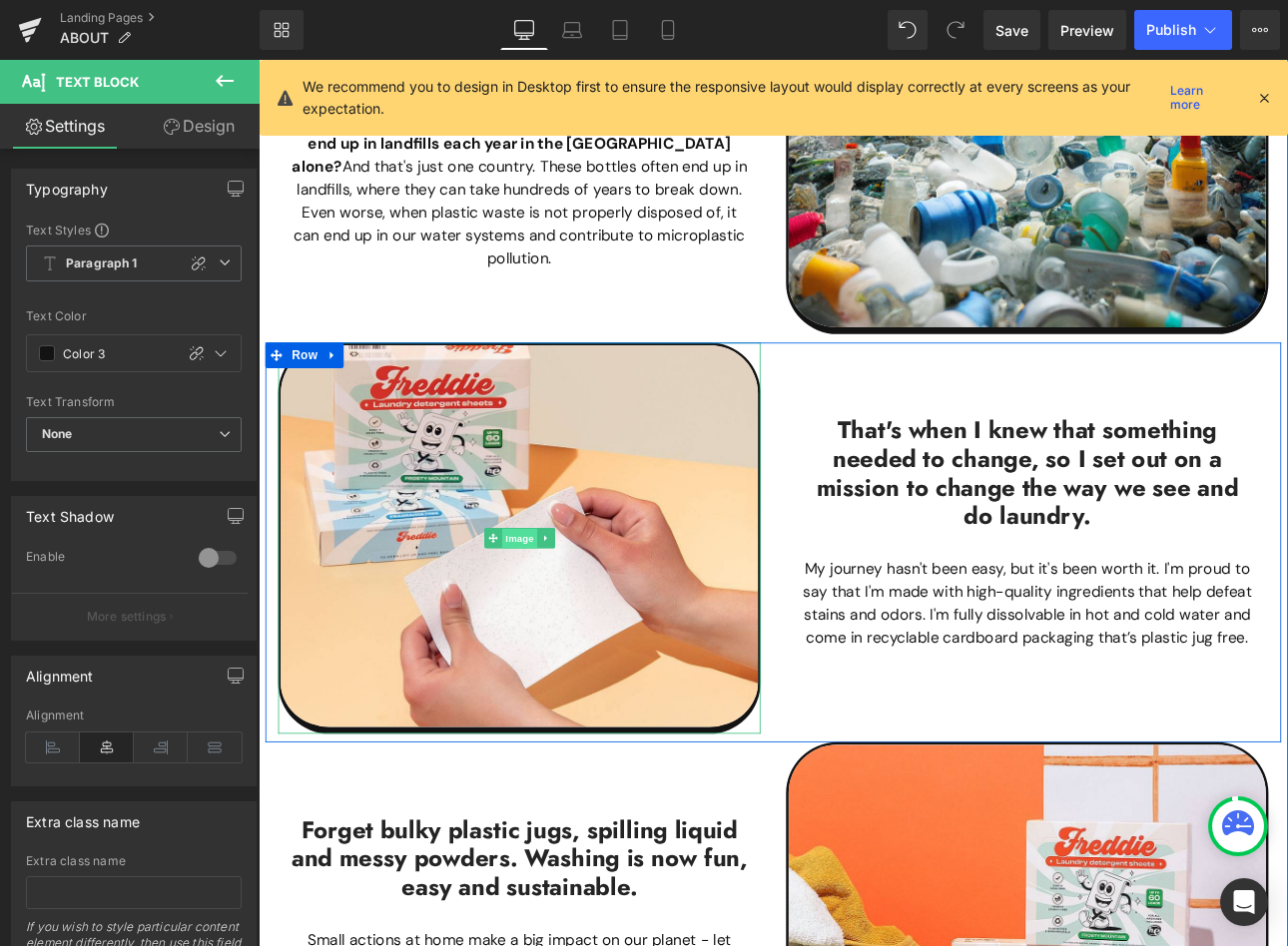
click at [544, 609] on span "Image" at bounding box center [565, 621] width 42 height 24
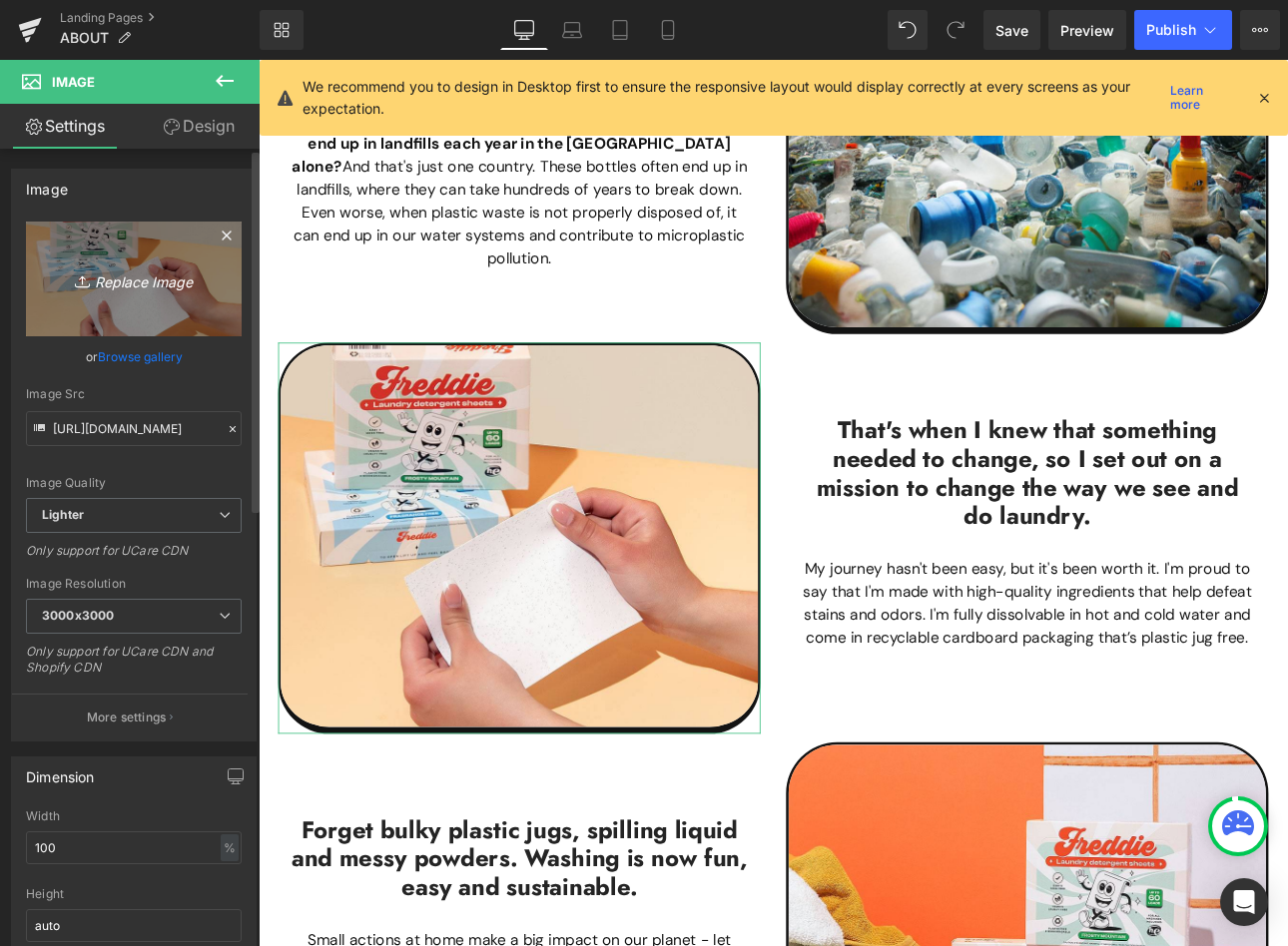
click at [136, 297] on link "Replace Image" at bounding box center [134, 279] width 216 height 115
type input "C:\fakepath\Main003.jpg"
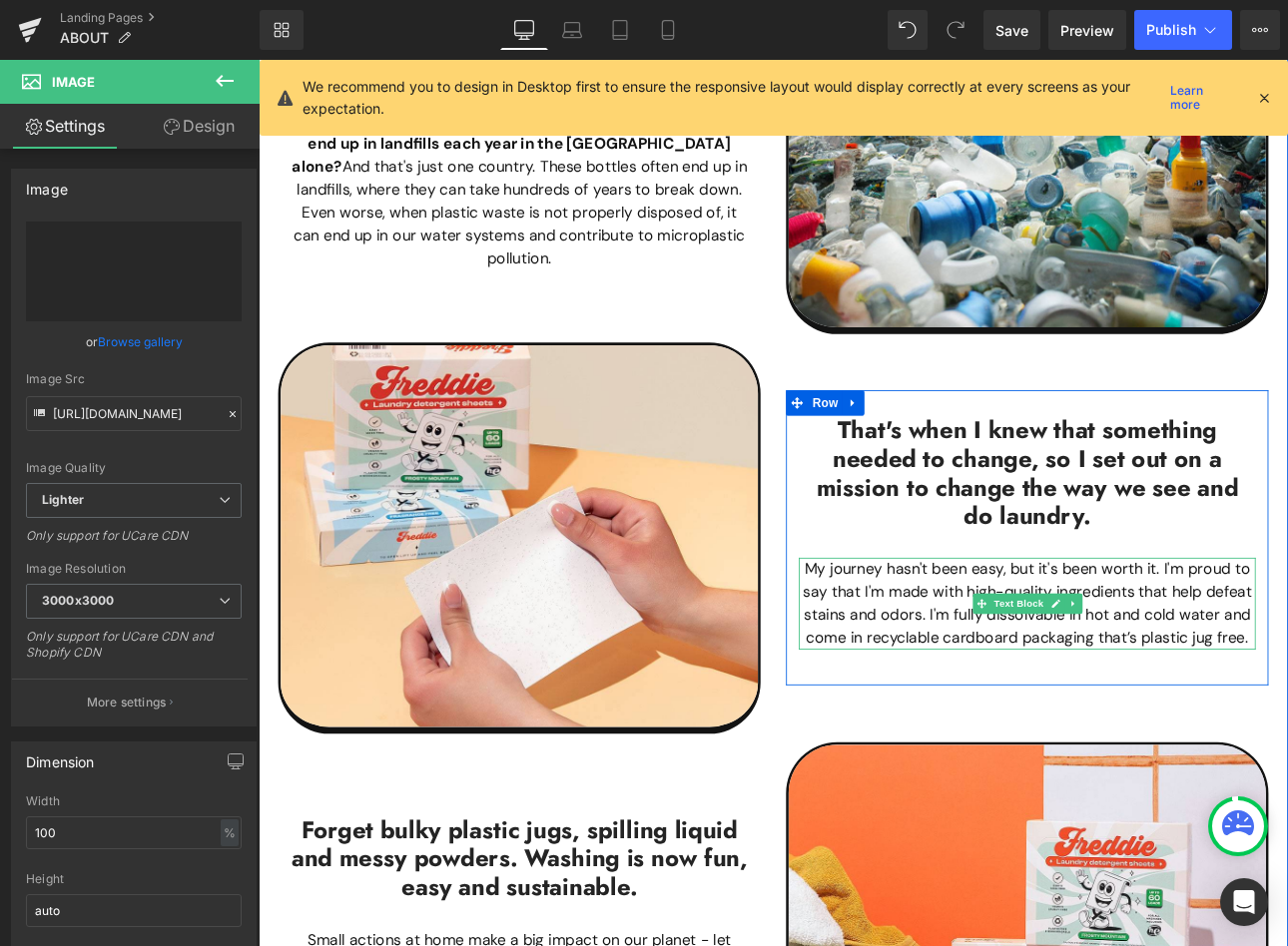
type input "[URL][DOMAIN_NAME]"
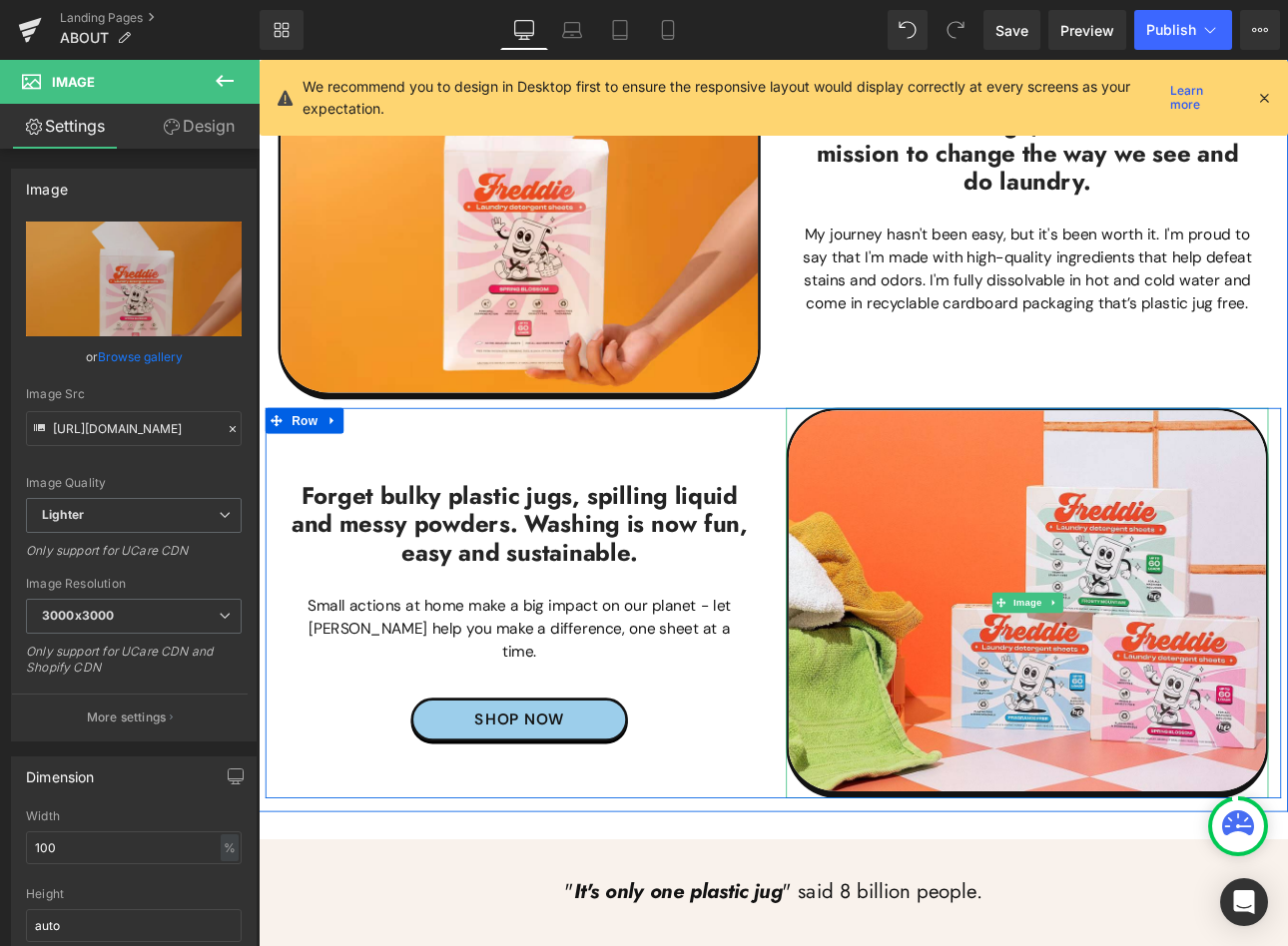
scroll to position [1320, 0]
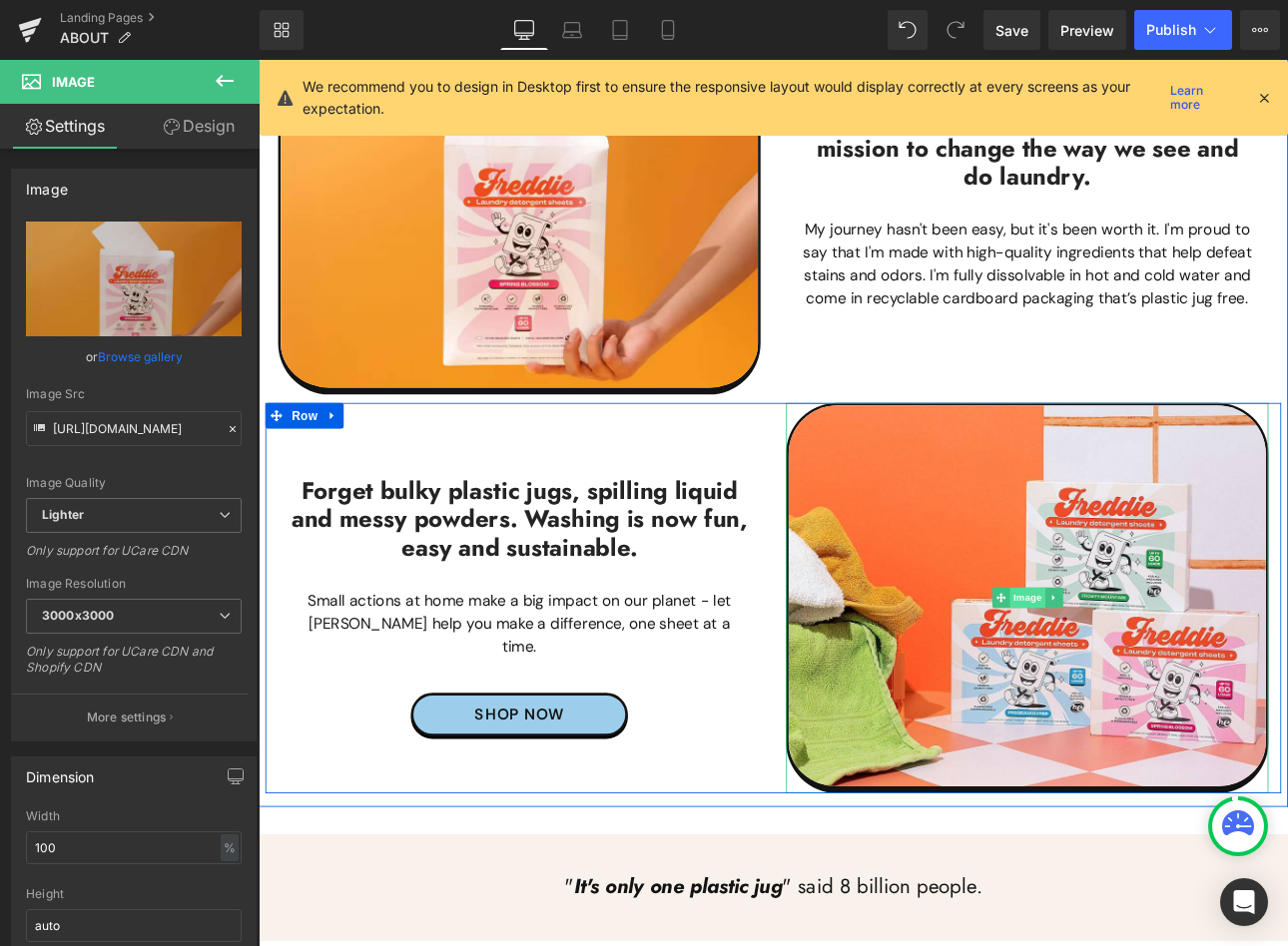
click at [1150, 678] on span "Image" at bounding box center [1161, 690] width 42 height 24
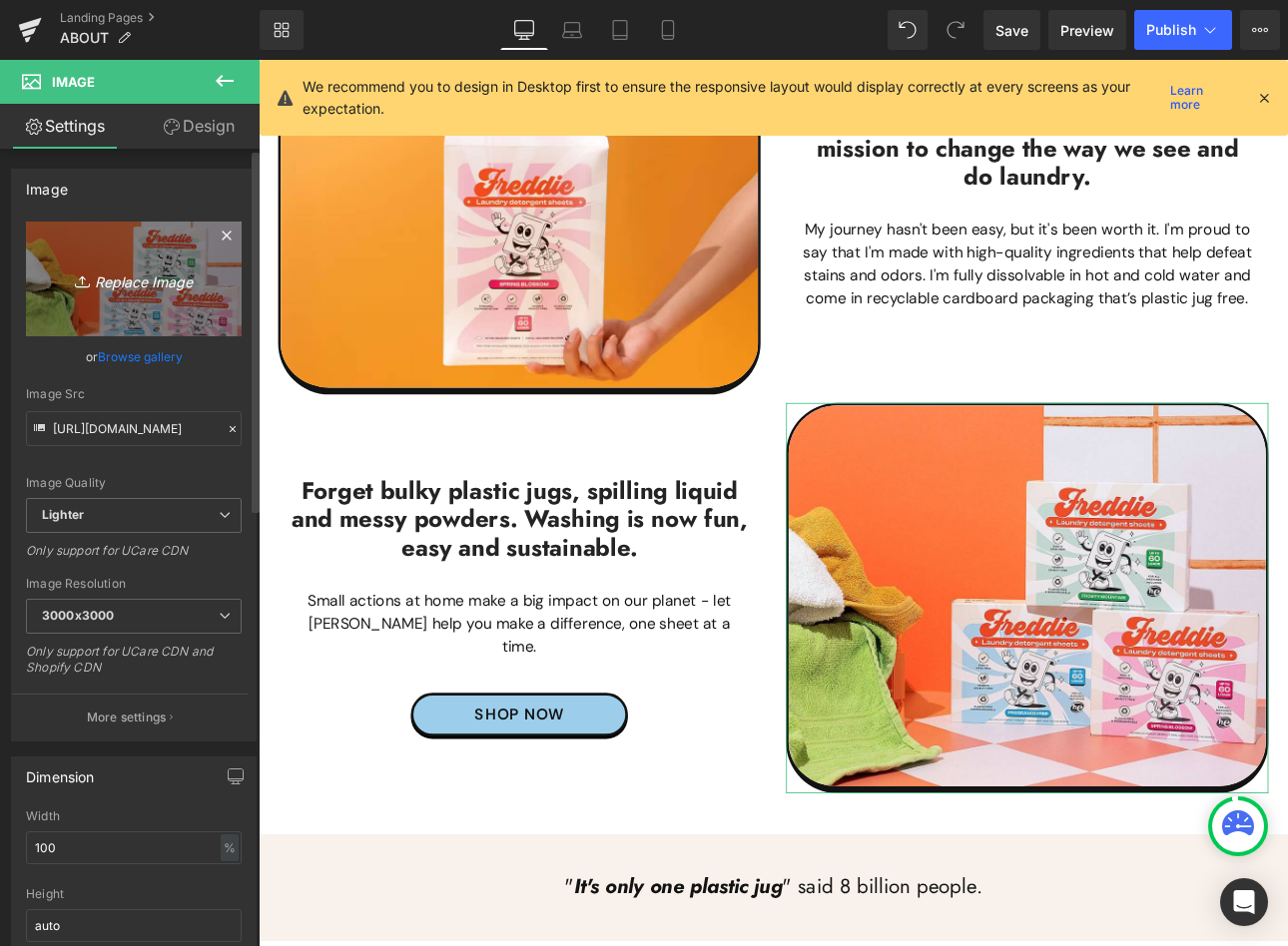
click at [141, 285] on icon "Replace Image" at bounding box center [134, 279] width 160 height 25
type input "C:\fakepath\Main002.jpg"
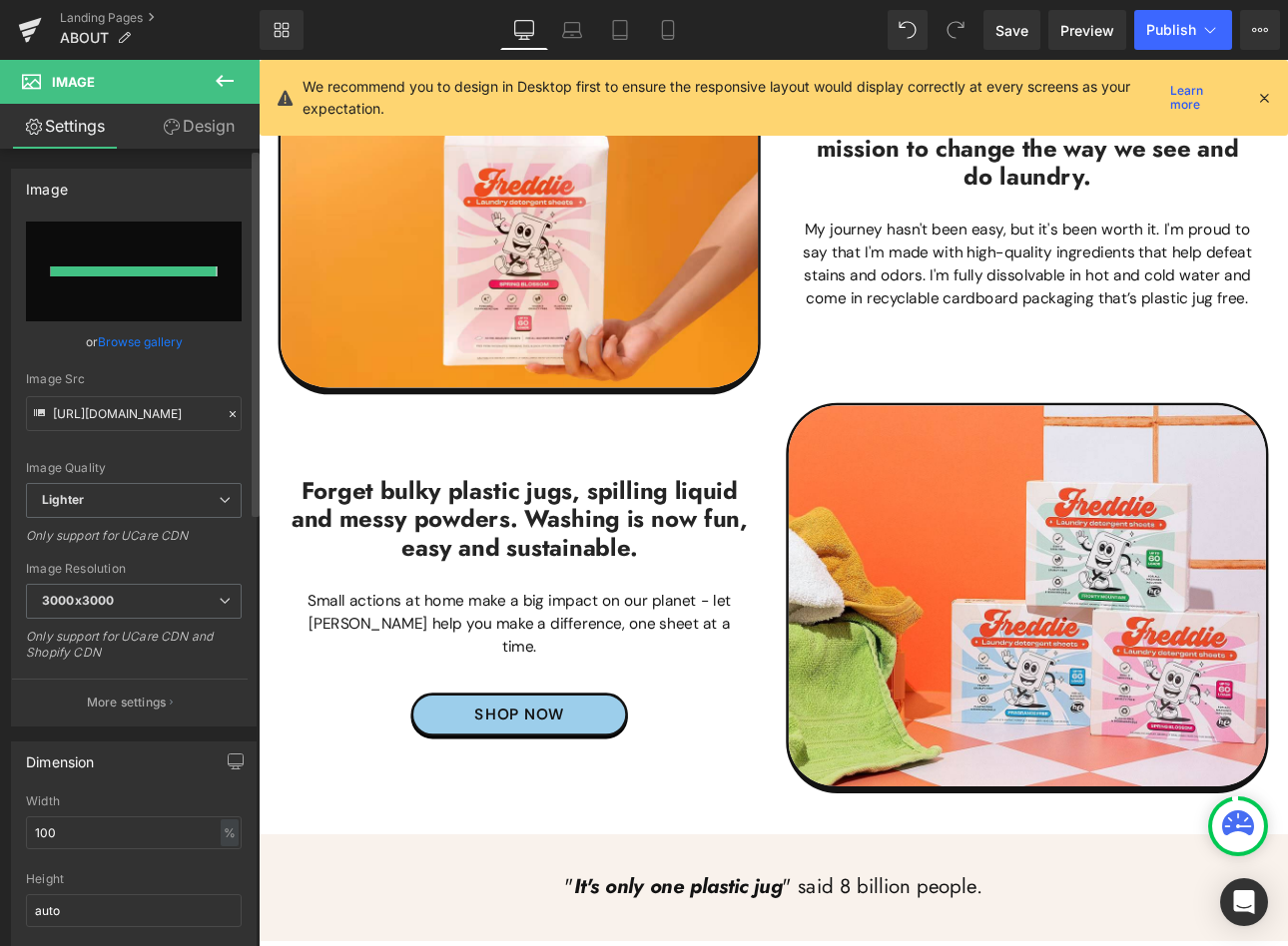
type input "[URL][DOMAIN_NAME]"
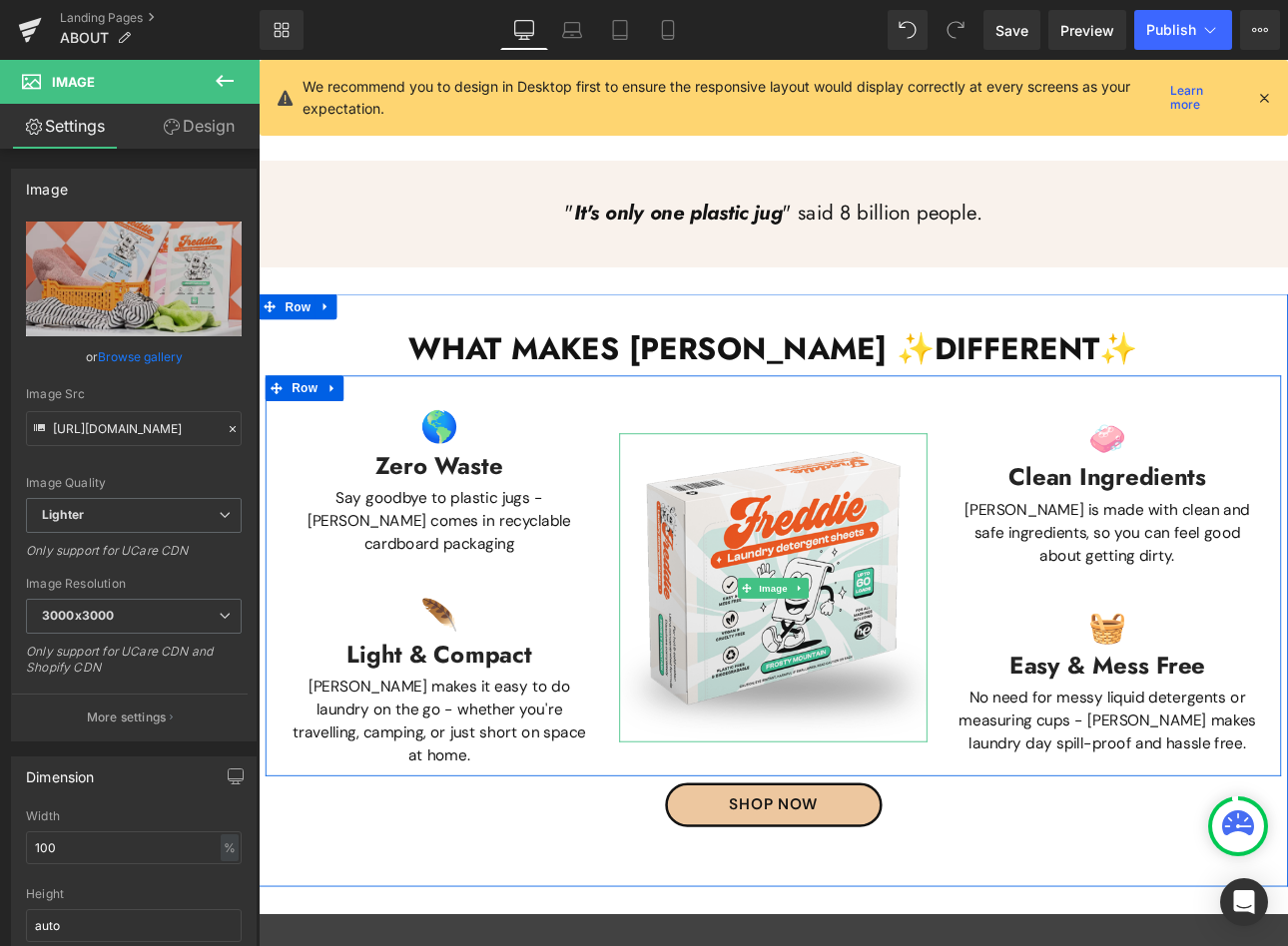
scroll to position [2118, 0]
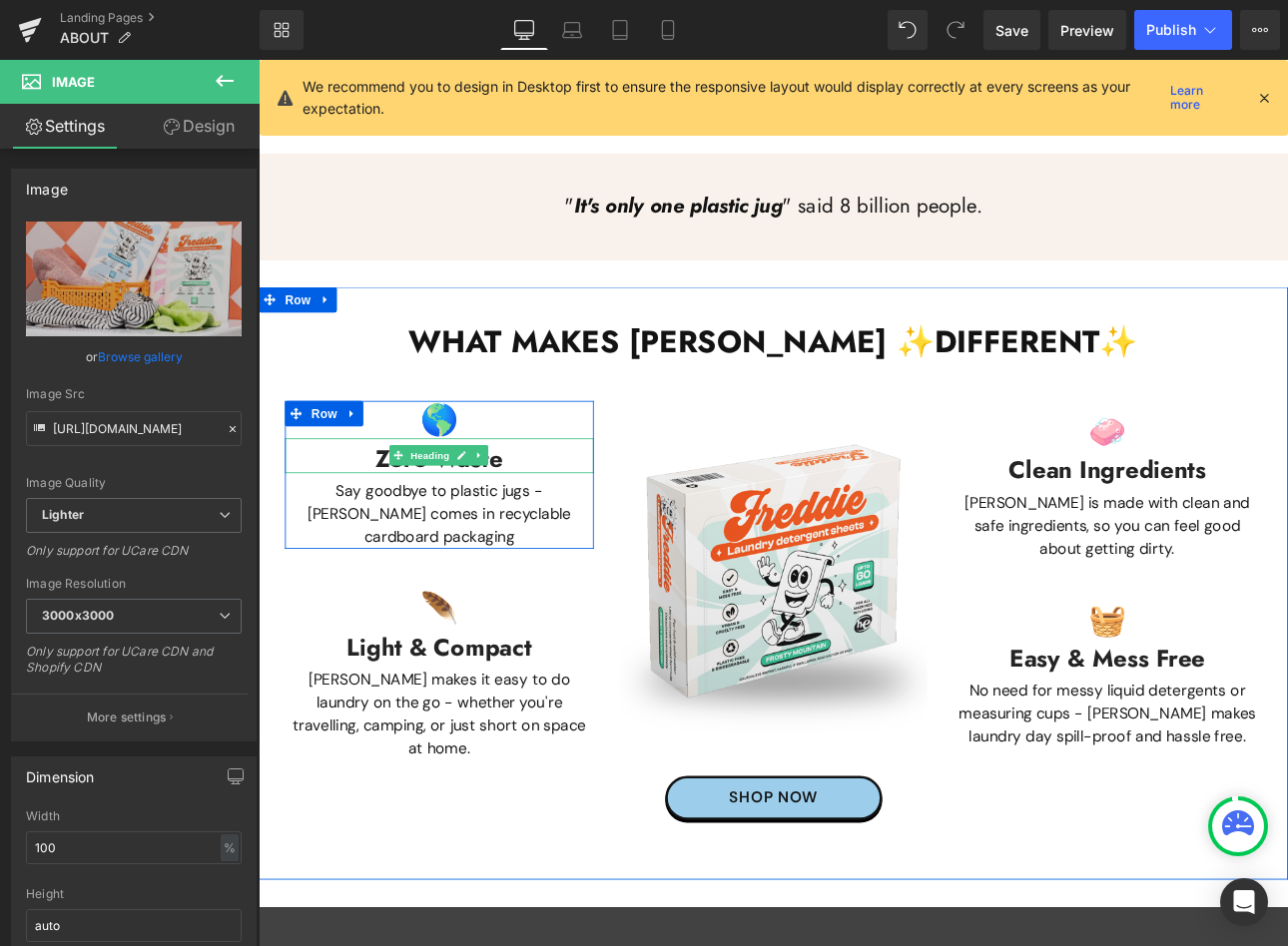
click at [348, 512] on h3 "Zero Waste" at bounding box center [471, 529] width 363 height 34
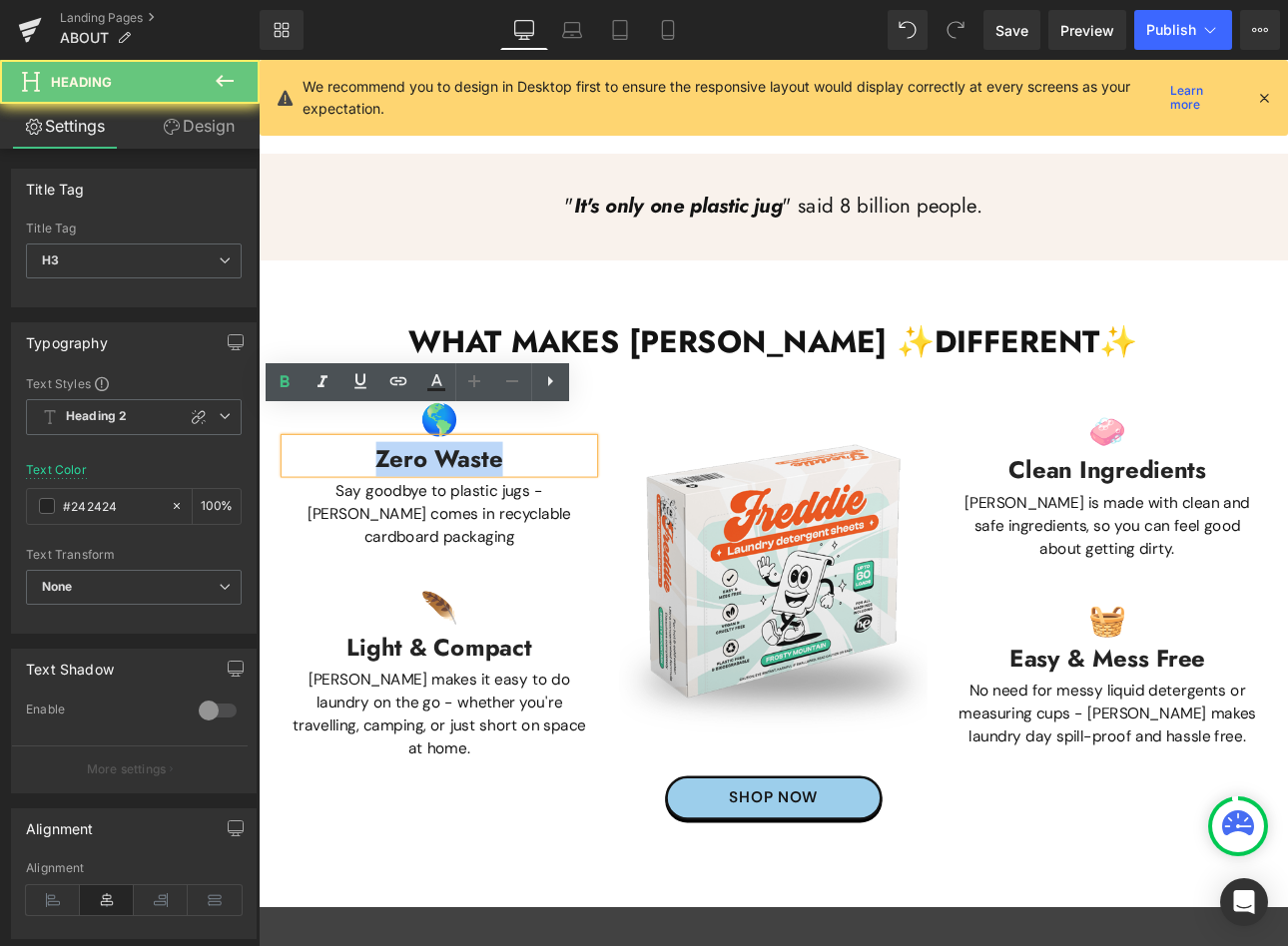
click at [348, 512] on h3 "Zero Waste" at bounding box center [471, 529] width 363 height 34
paste div
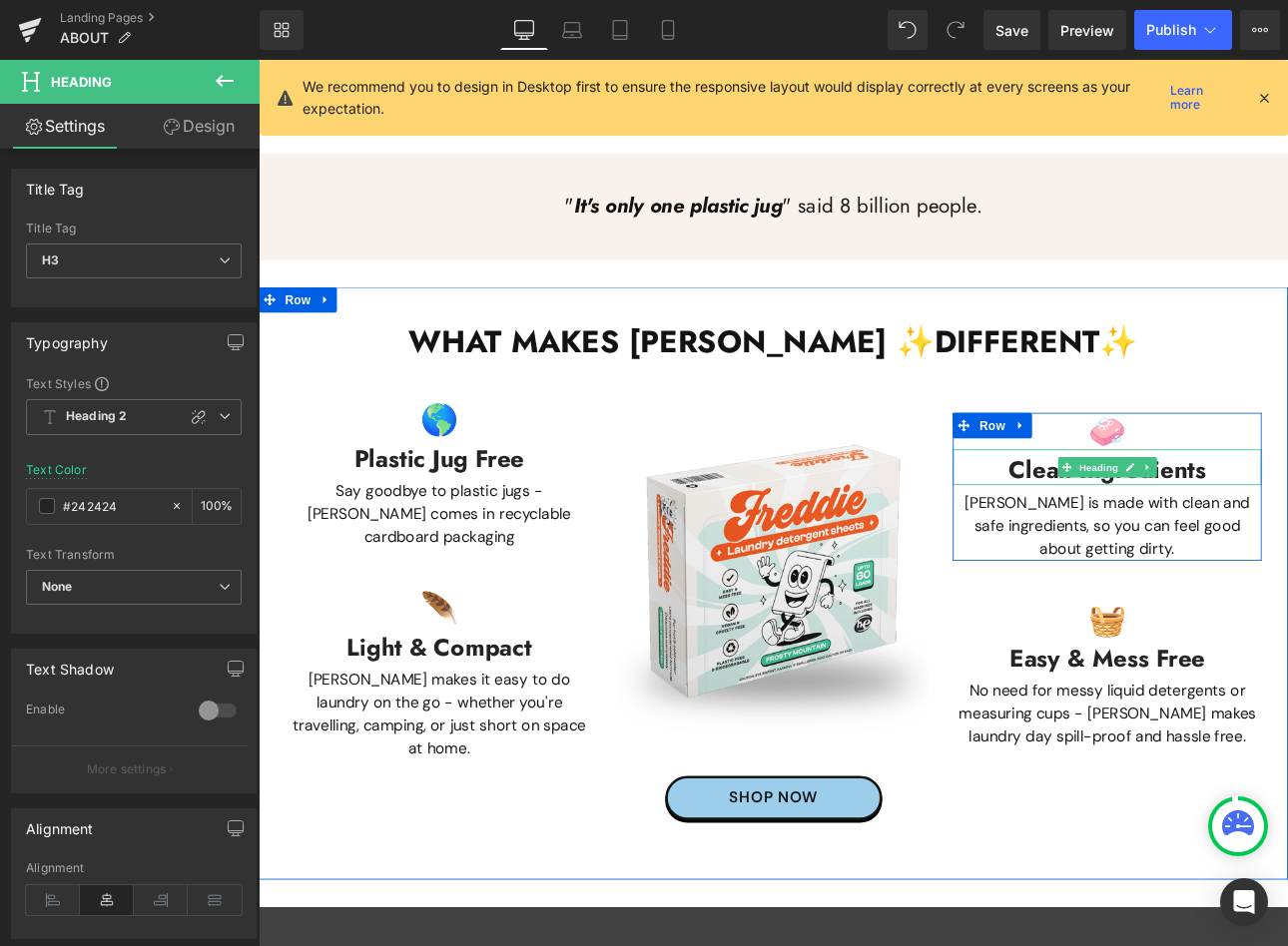
click at [1150, 525] on h3 "Clean Ingredients" at bounding box center [1254, 542] width 363 height 34
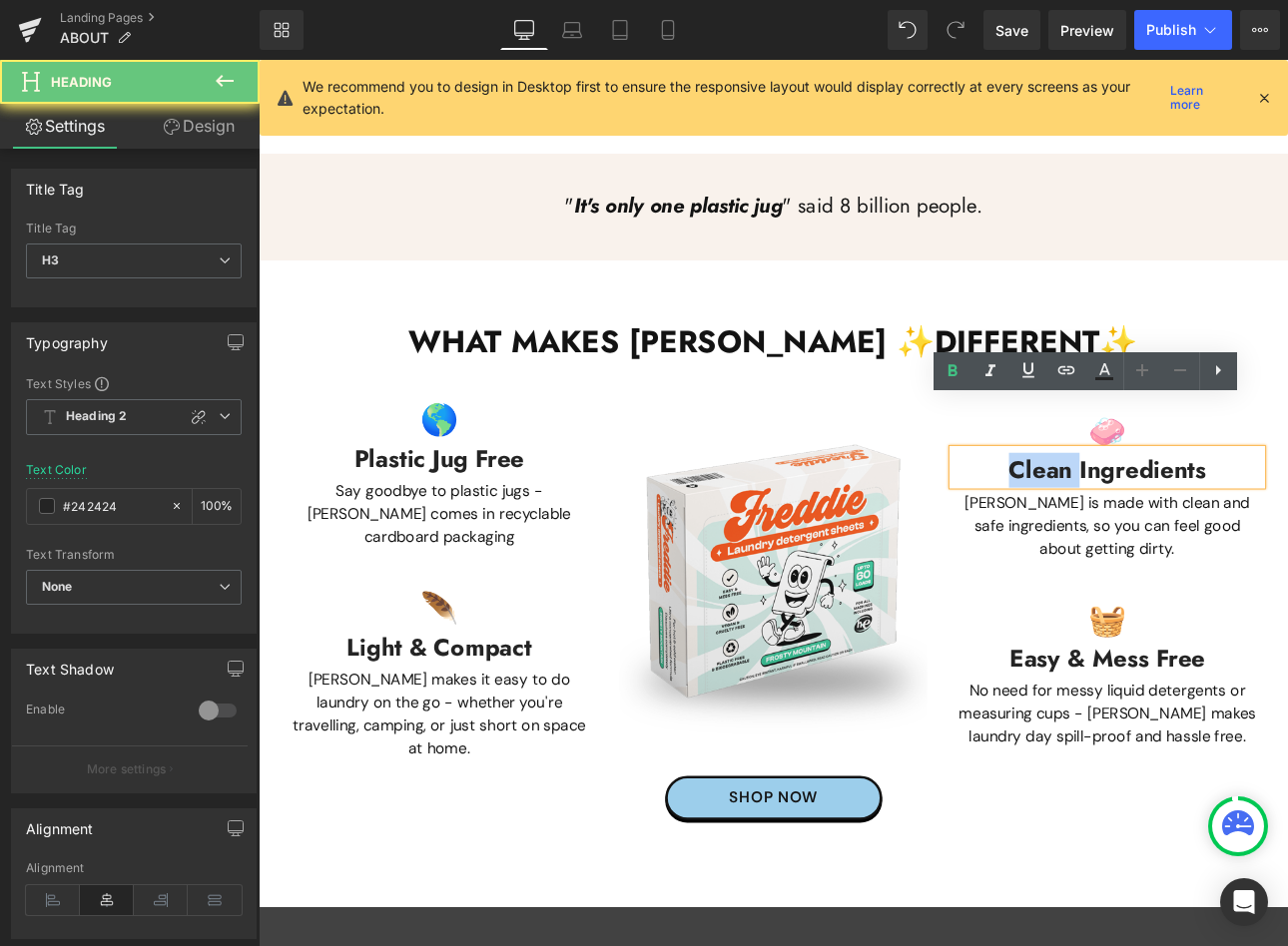
click at [1150, 525] on h3 "Clean Ingredients" at bounding box center [1254, 542] width 363 height 34
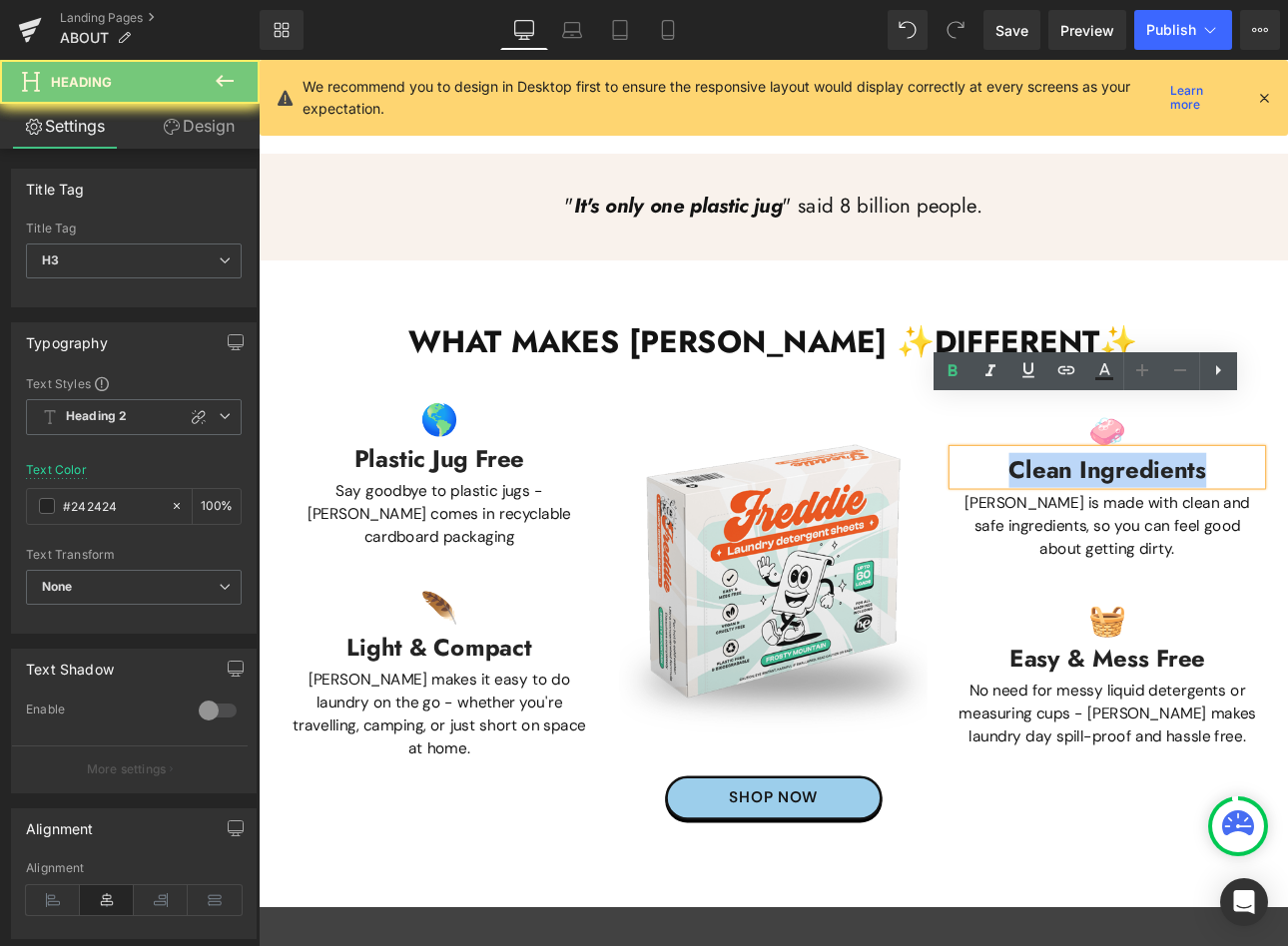
click at [1150, 525] on h3 "Clean Ingredients" at bounding box center [1254, 542] width 363 height 34
paste div
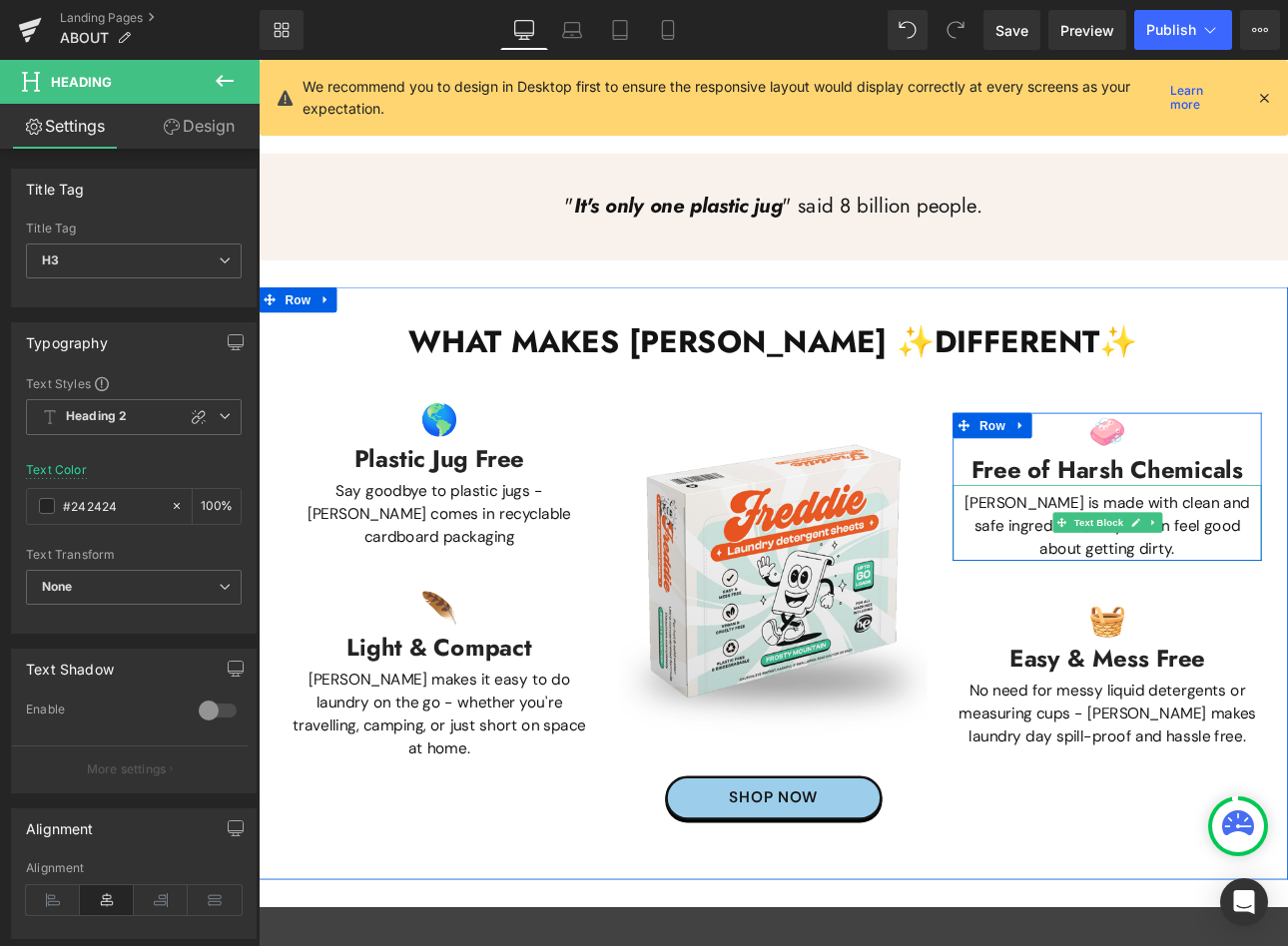
click at [1136, 566] on p "[PERSON_NAME] is made with clean and safe ingredients, so you can feel good abo…" at bounding box center [1254, 606] width 363 height 81
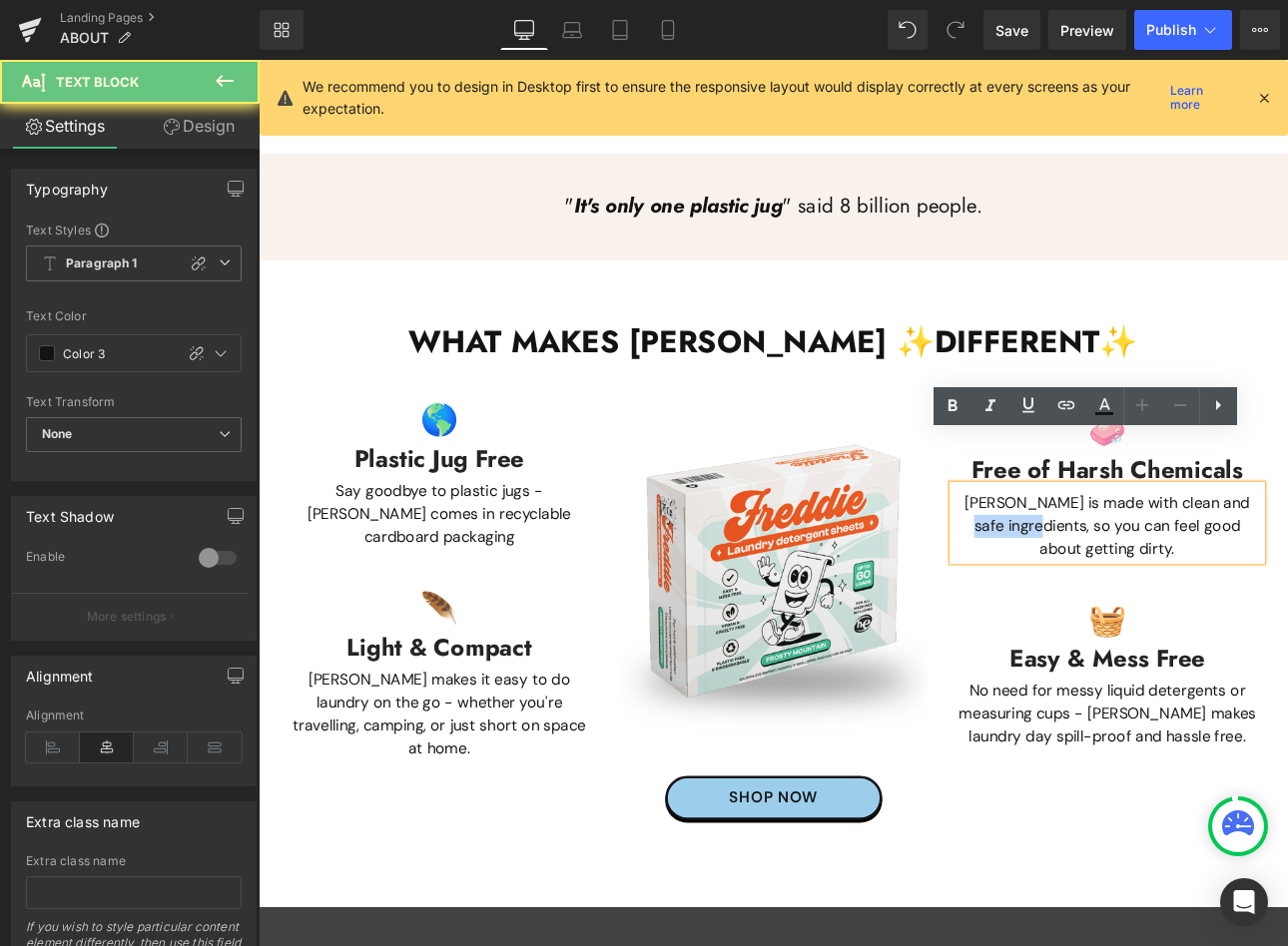
click at [1136, 566] on p "[PERSON_NAME] is made with clean and safe ingredients, so you can feel good abo…" at bounding box center [1254, 606] width 363 height 81
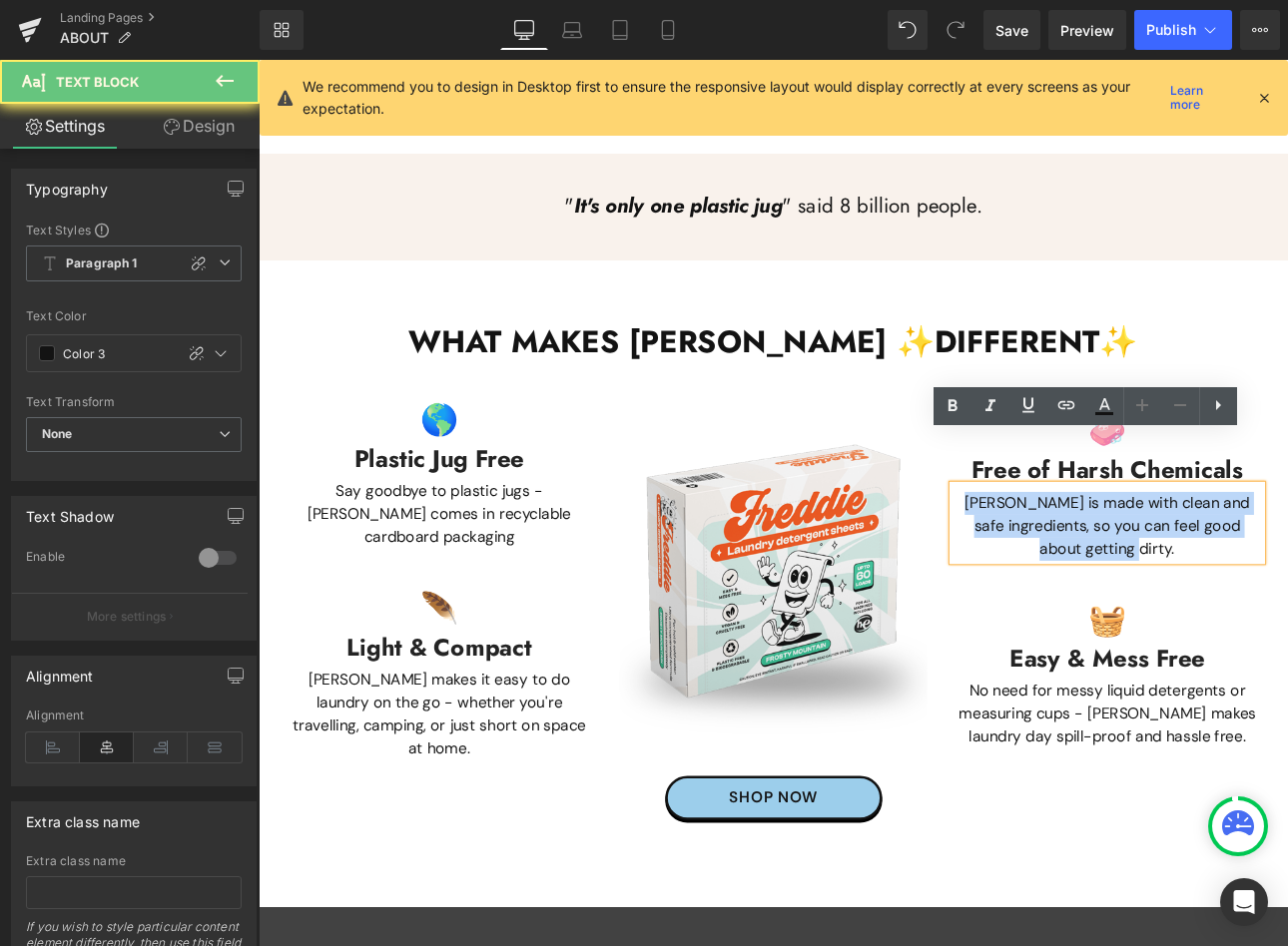
click at [1136, 566] on p "[PERSON_NAME] is made with clean and safe ingredients, so you can feel good abo…" at bounding box center [1254, 606] width 363 height 81
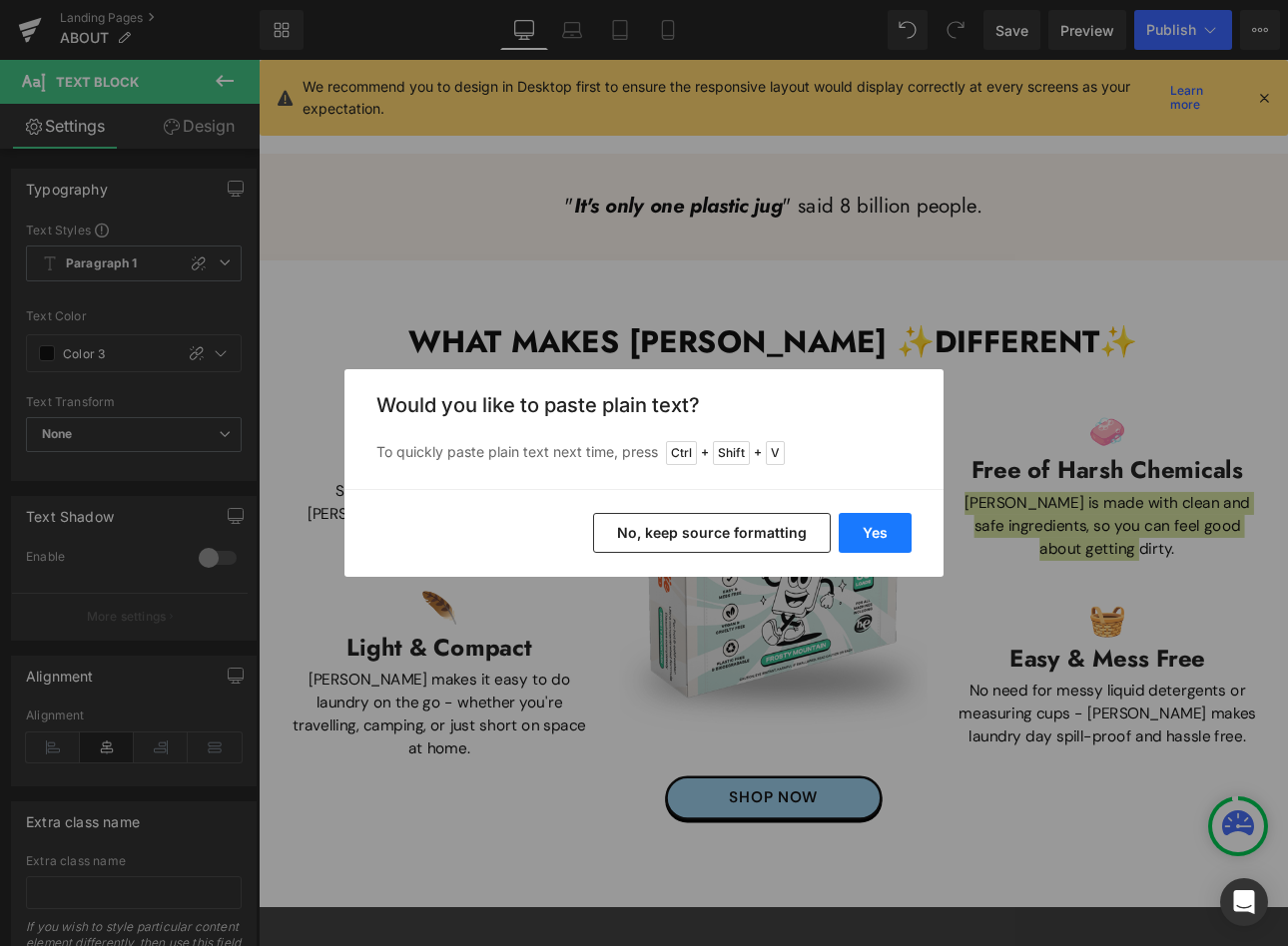
click at [907, 529] on button "Yes" at bounding box center [874, 533] width 73 height 40
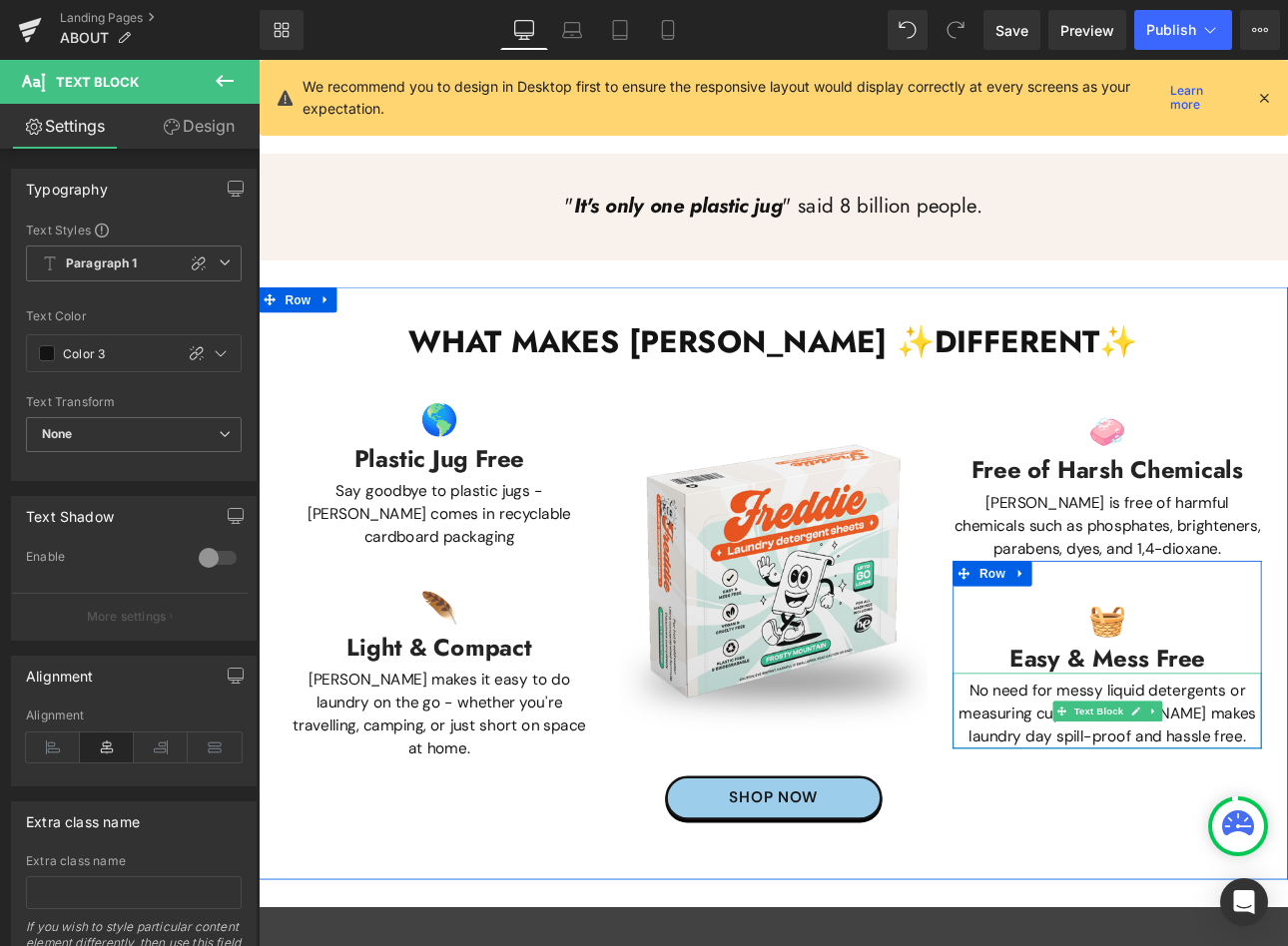
click at [1287, 793] on p "No need for messy liquid detergents or measuring cups - [PERSON_NAME] makes lau…" at bounding box center [1254, 827] width 363 height 81
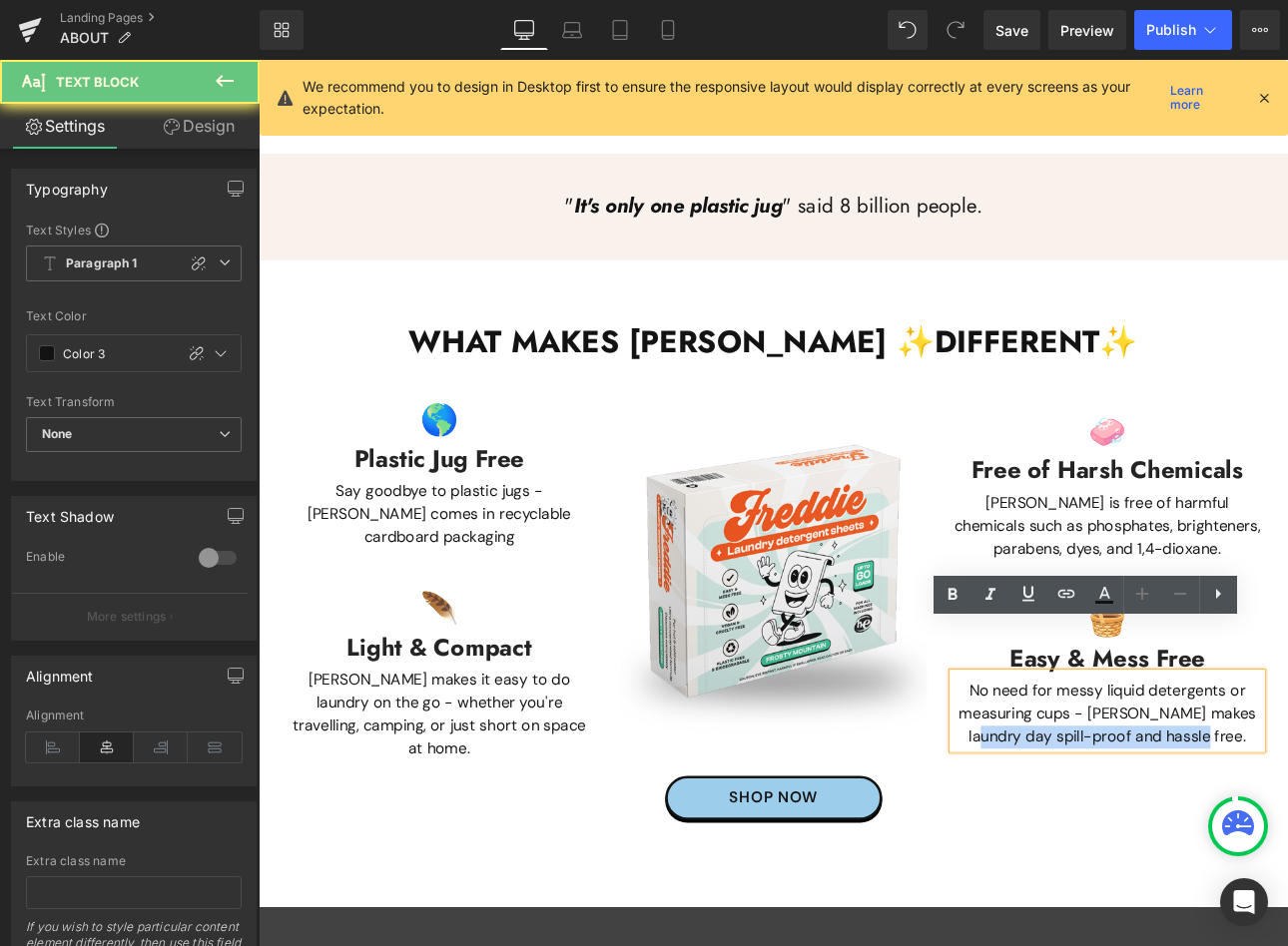
drag, startPoint x: 1405, startPoint y: 795, endPoint x: 942, endPoint y: 809, distance: 463.2
click at [942, 809] on div "🌎 Heading Plastic Jug Free Heading Say goodbye to plastic jugs - [PERSON_NAME] …" at bounding box center [862, 657] width 1192 height 471
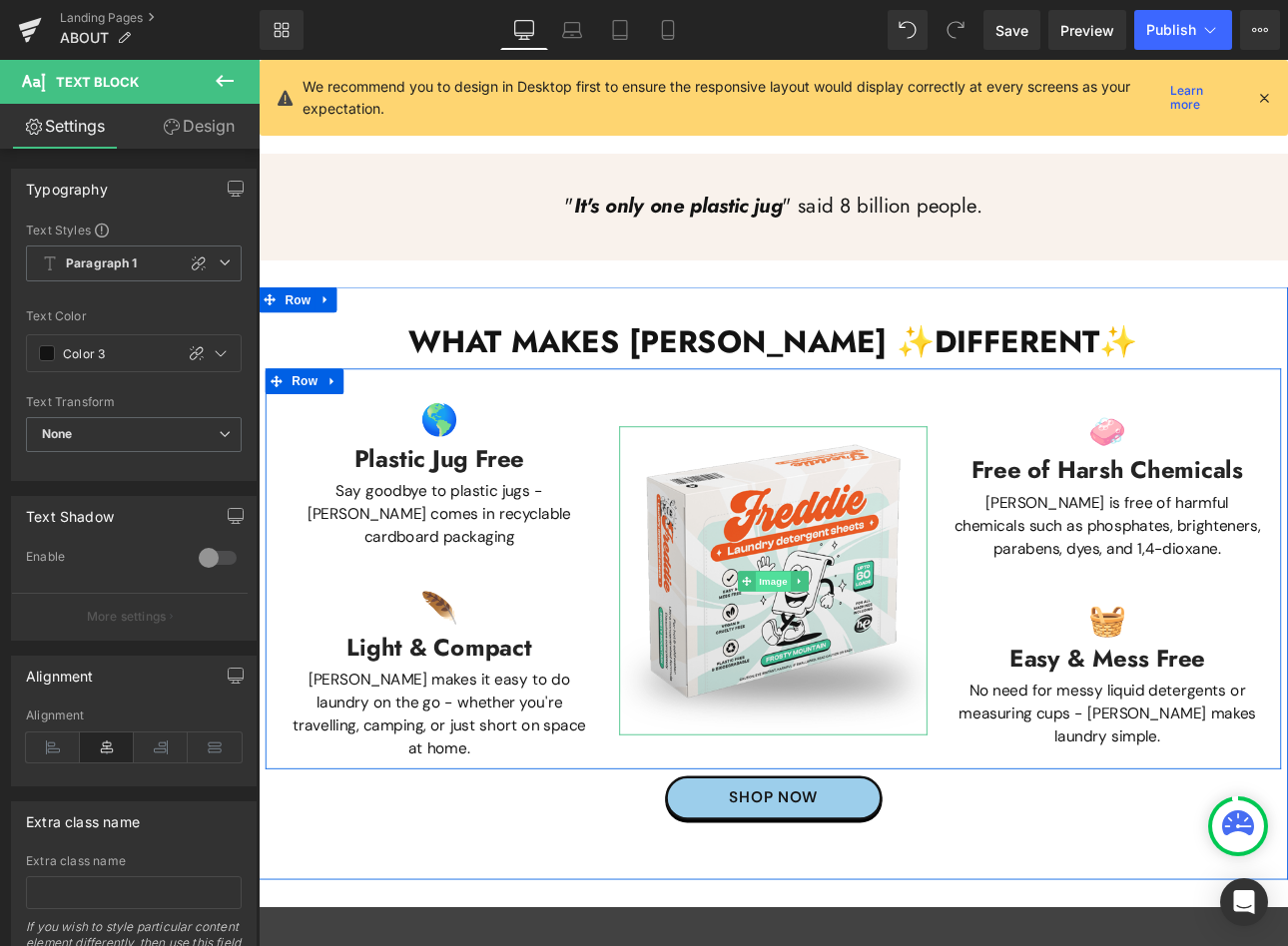
click at [844, 659] on span "Image" at bounding box center [862, 671] width 42 height 24
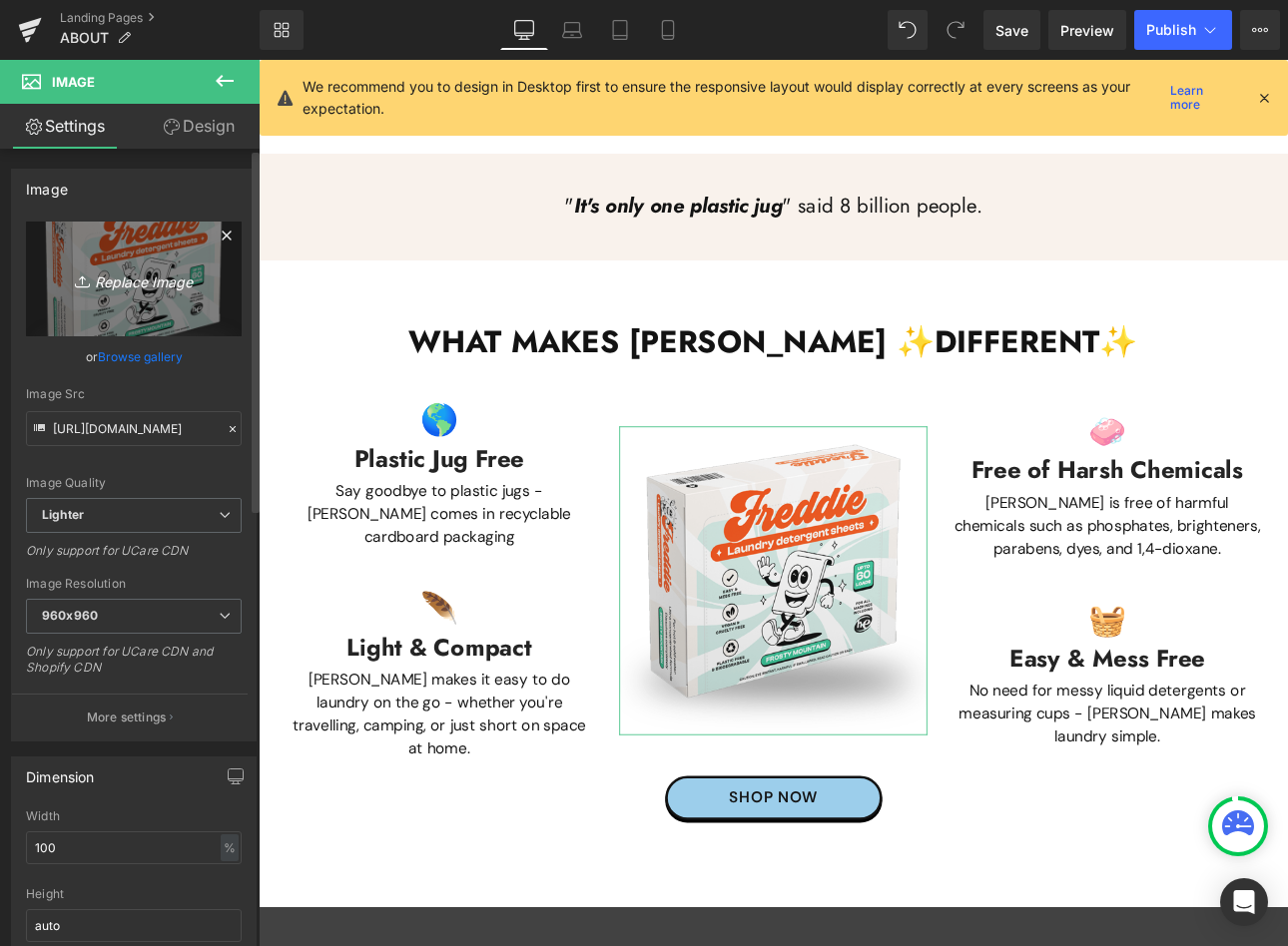
click at [149, 273] on icon "Replace Image" at bounding box center [134, 279] width 160 height 25
type input "C:\fakepath\LaundryFFwithShadow-min-min _1_.png"
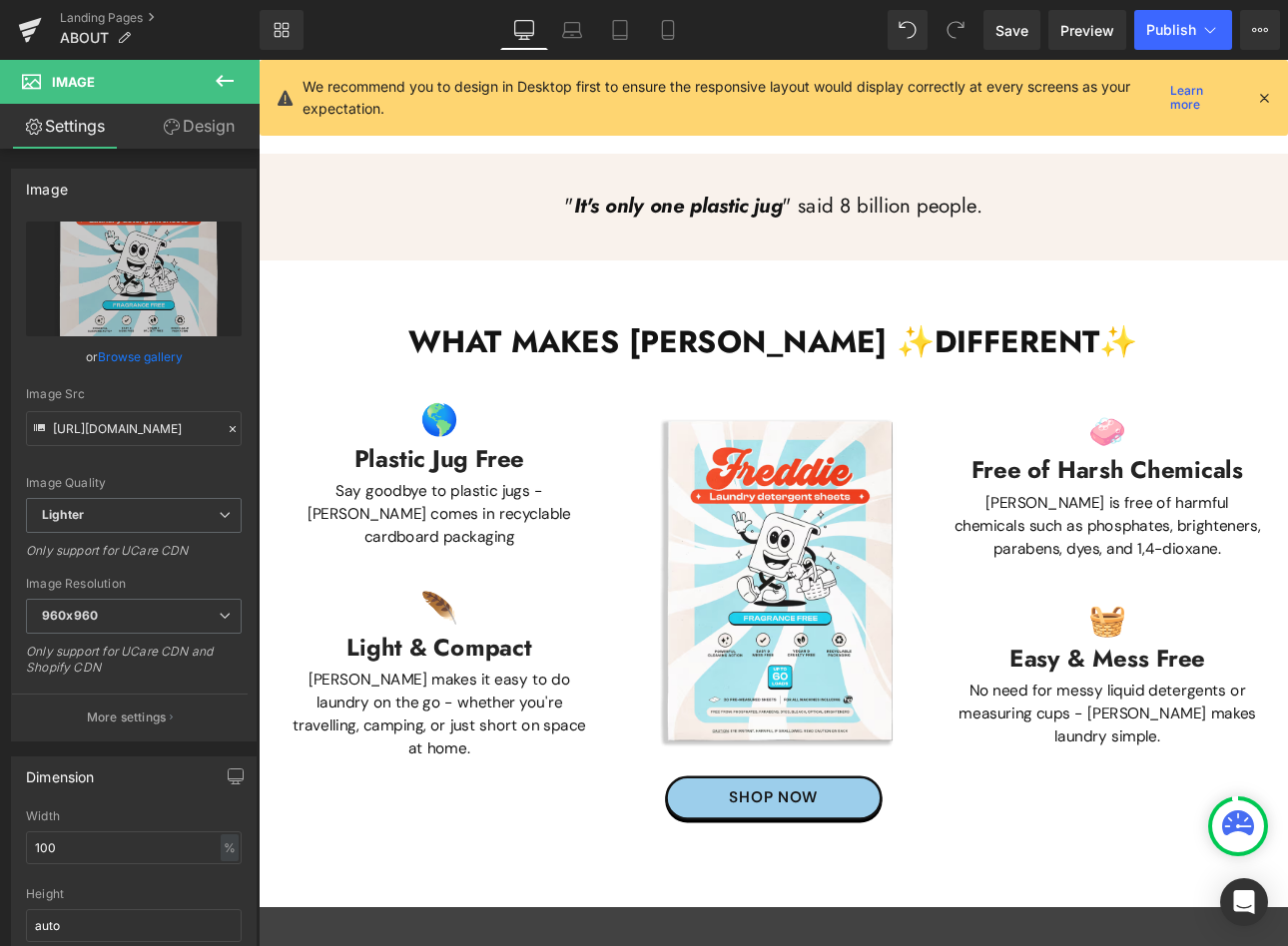
type input "[URL][DOMAIN_NAME]"
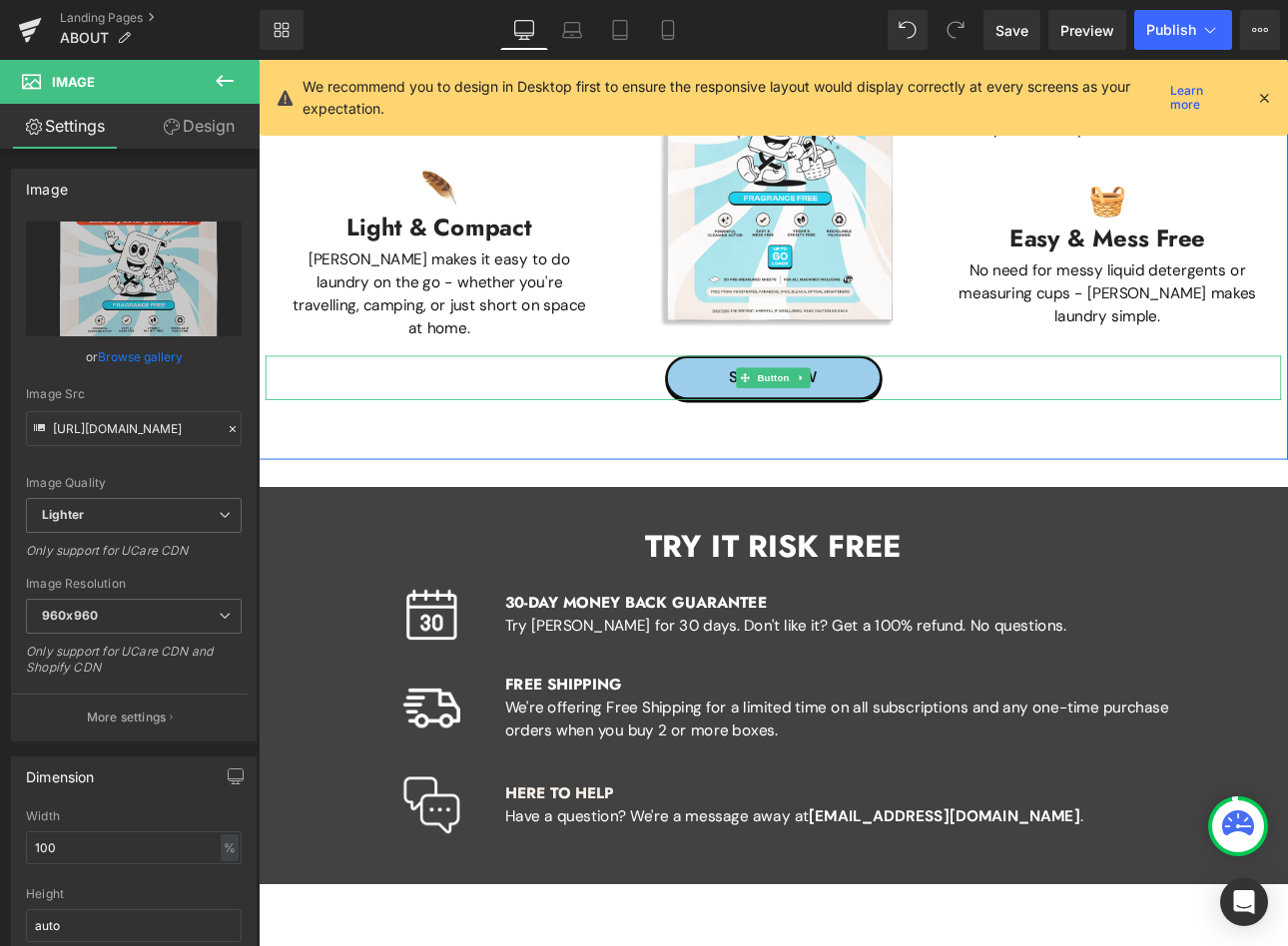
scroll to position [2617, 0]
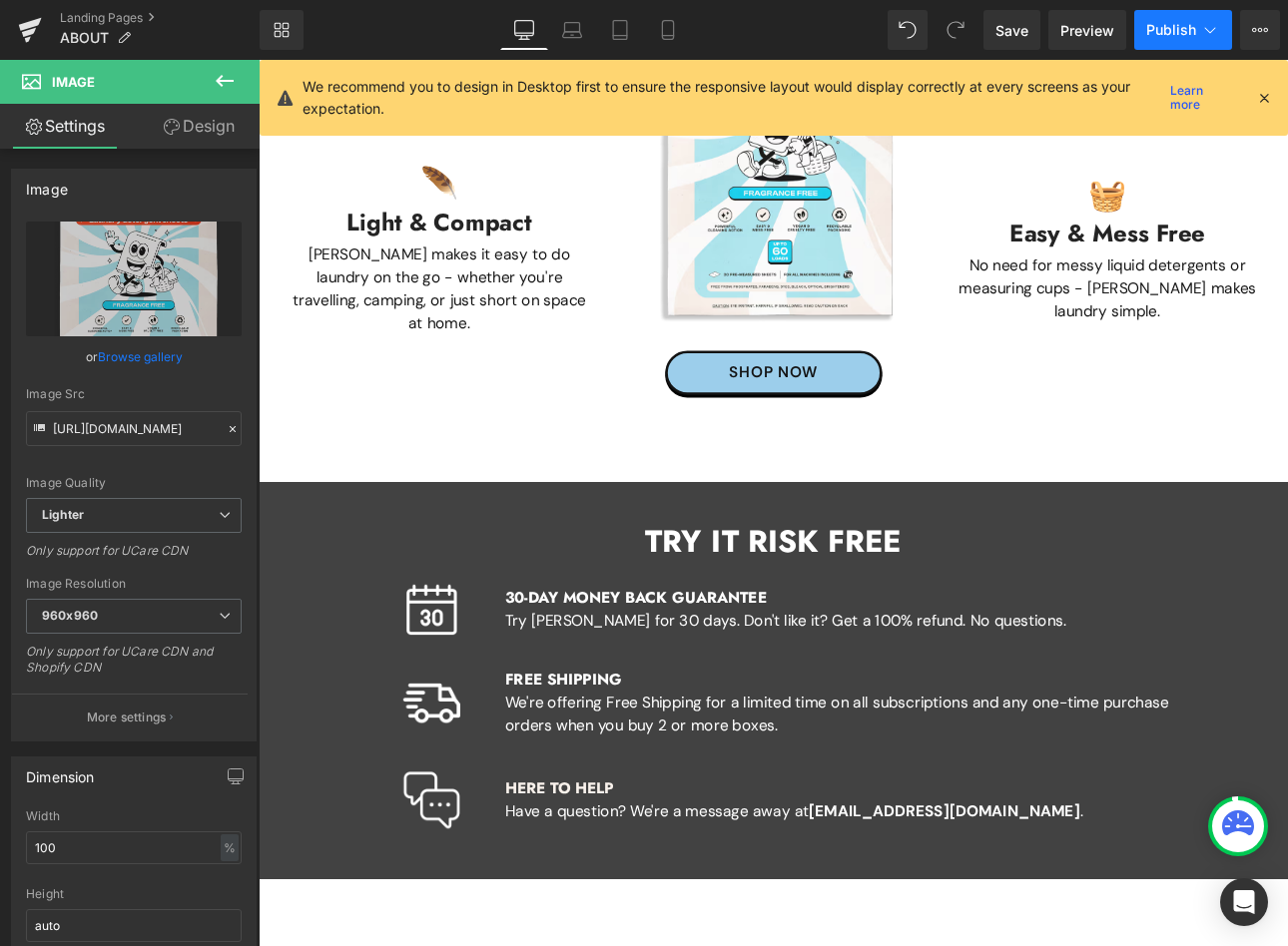
click at [1168, 22] on span "Publish" at bounding box center [1171, 30] width 50 height 16
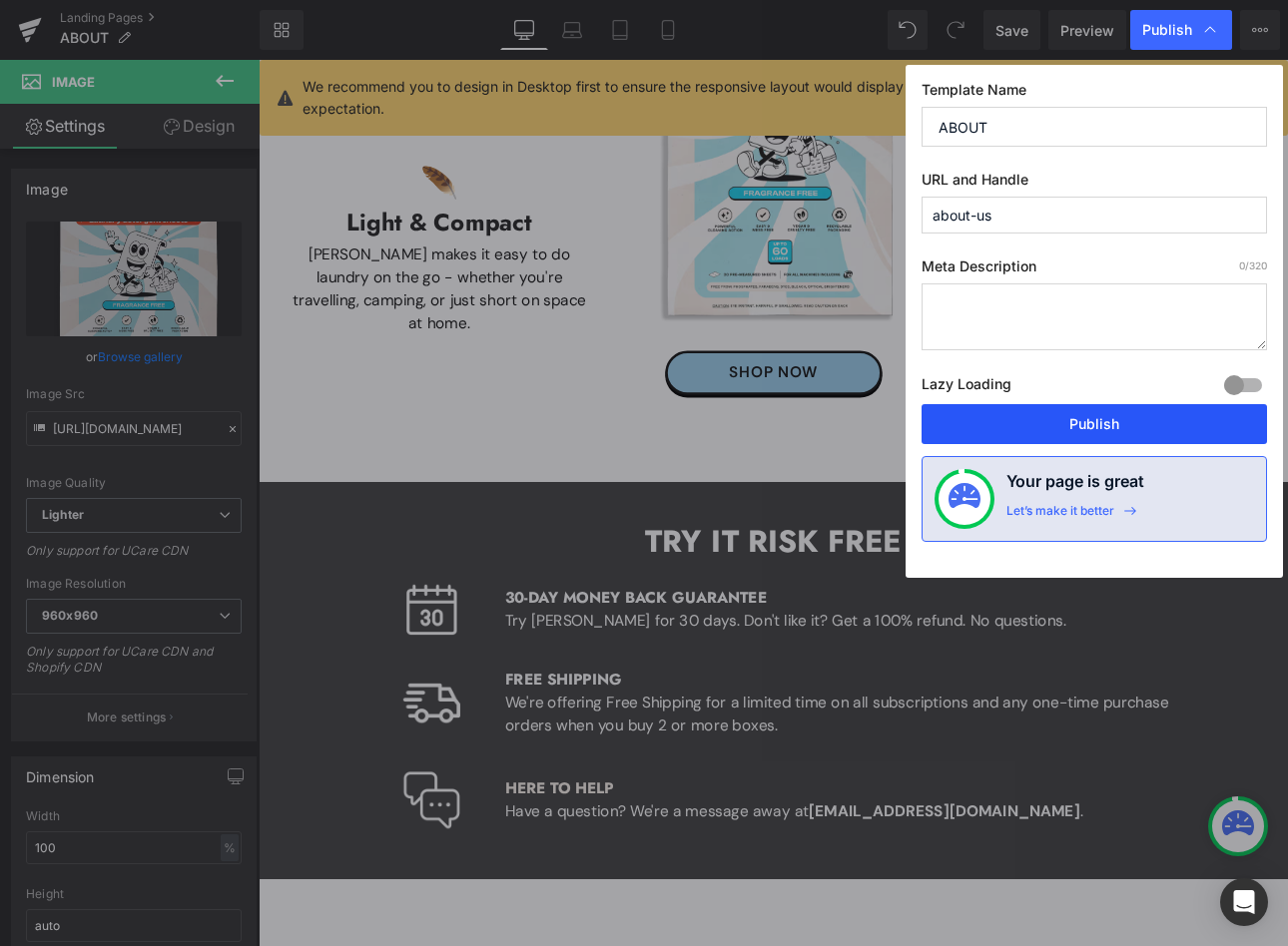
click at [1021, 418] on button "Publish" at bounding box center [1094, 425] width 346 height 40
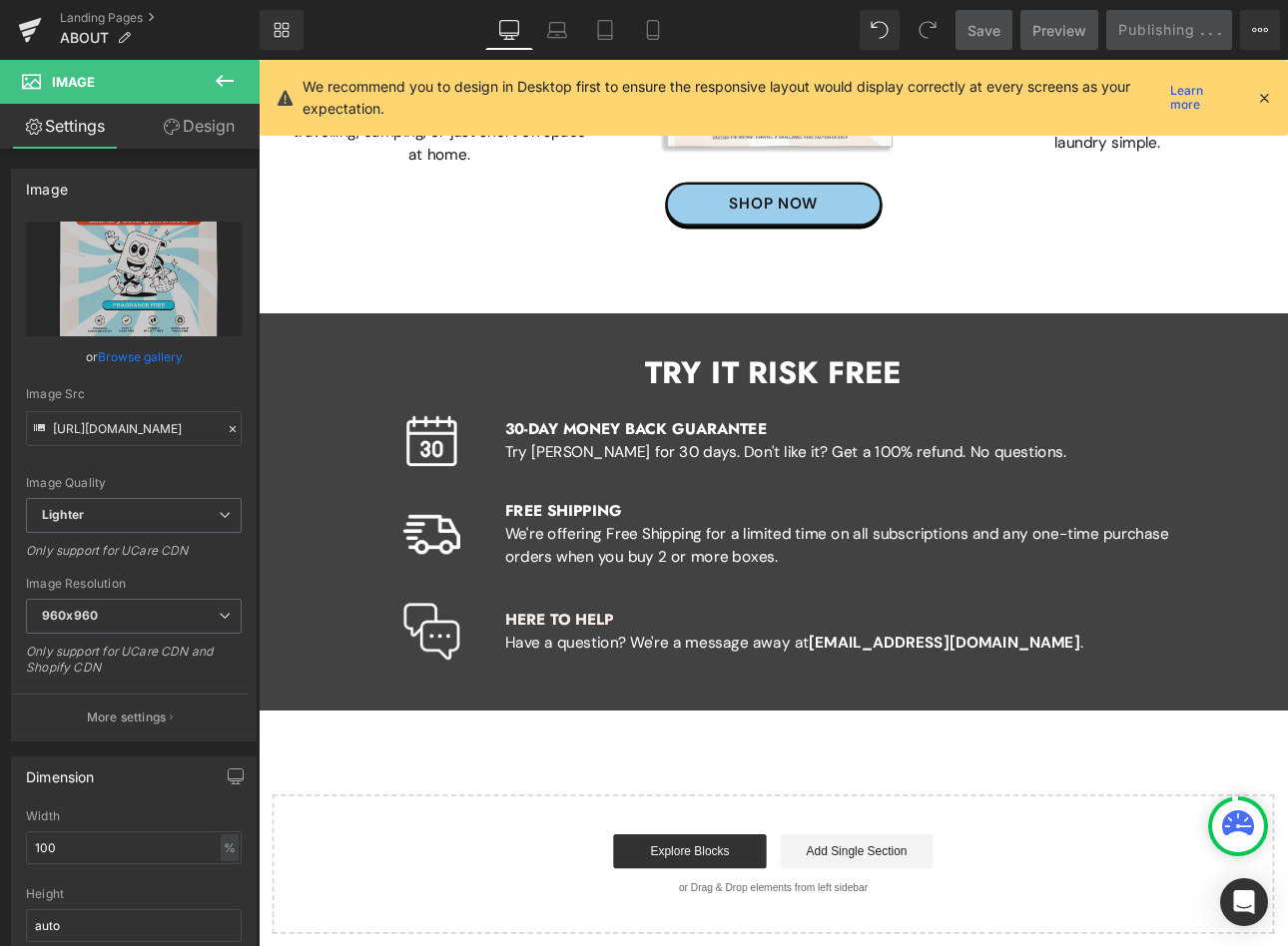
scroll to position [3116, 0]
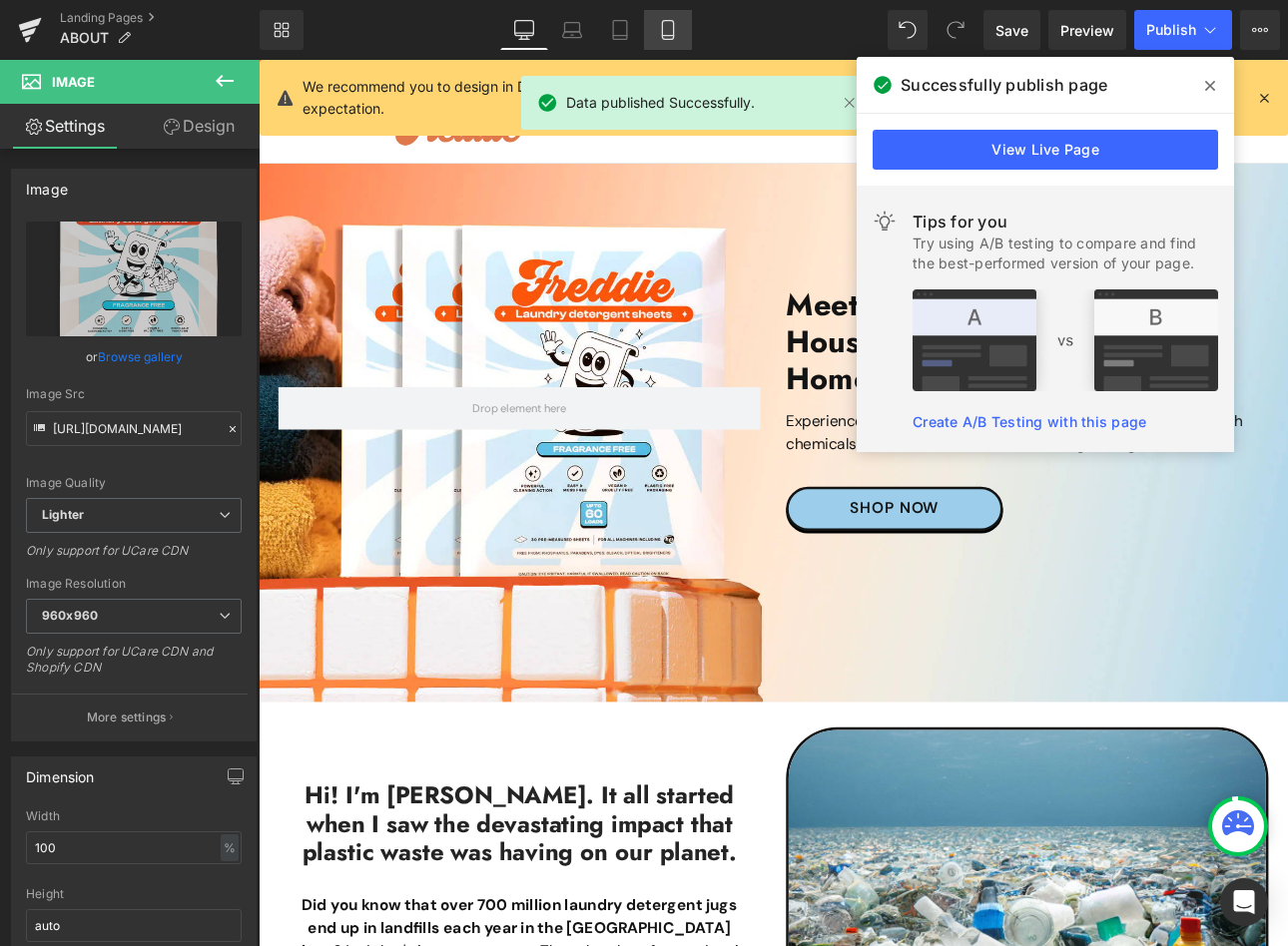
click at [664, 25] on icon at bounding box center [667, 30] width 20 height 20
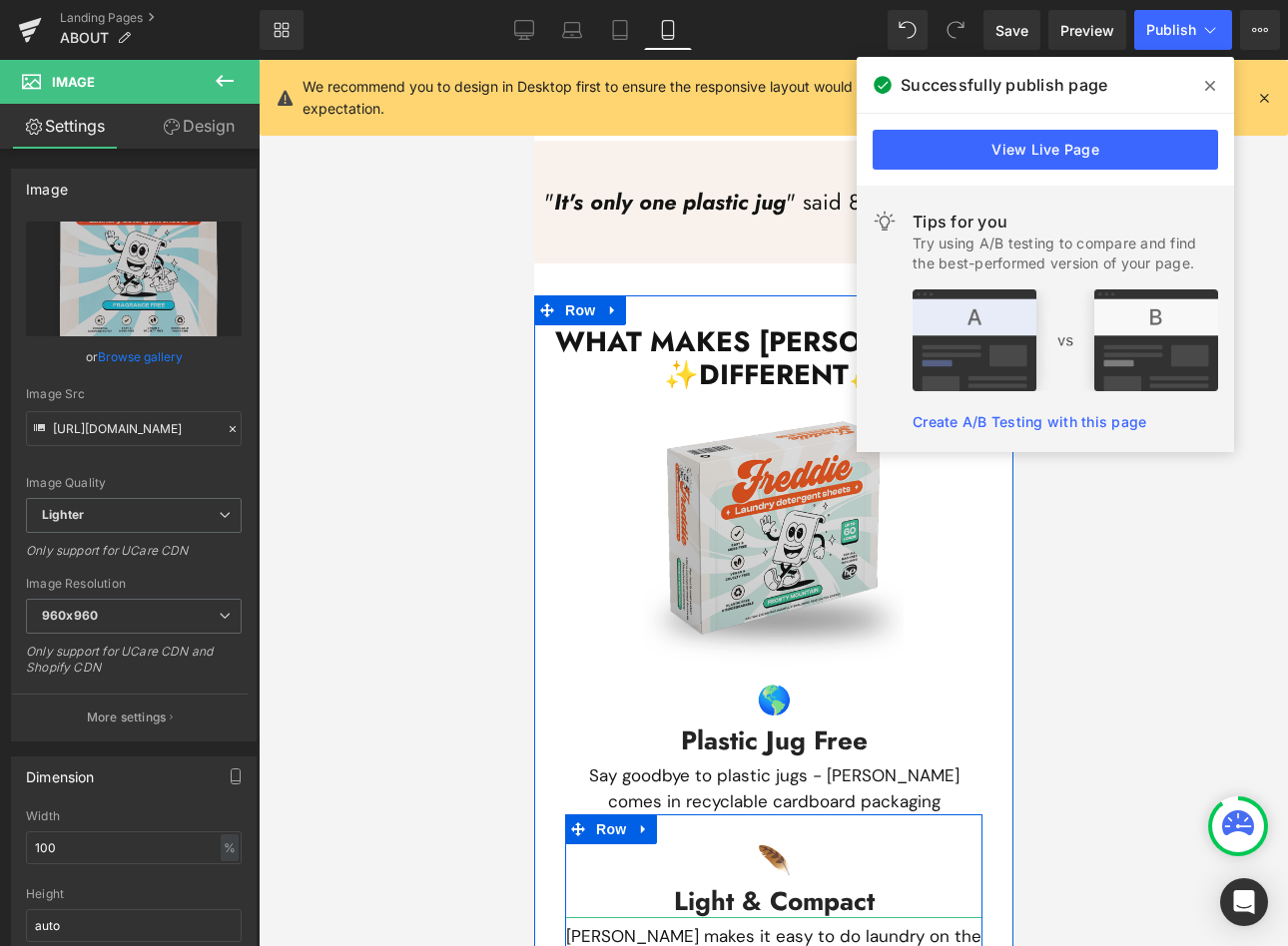
scroll to position [2794, 0]
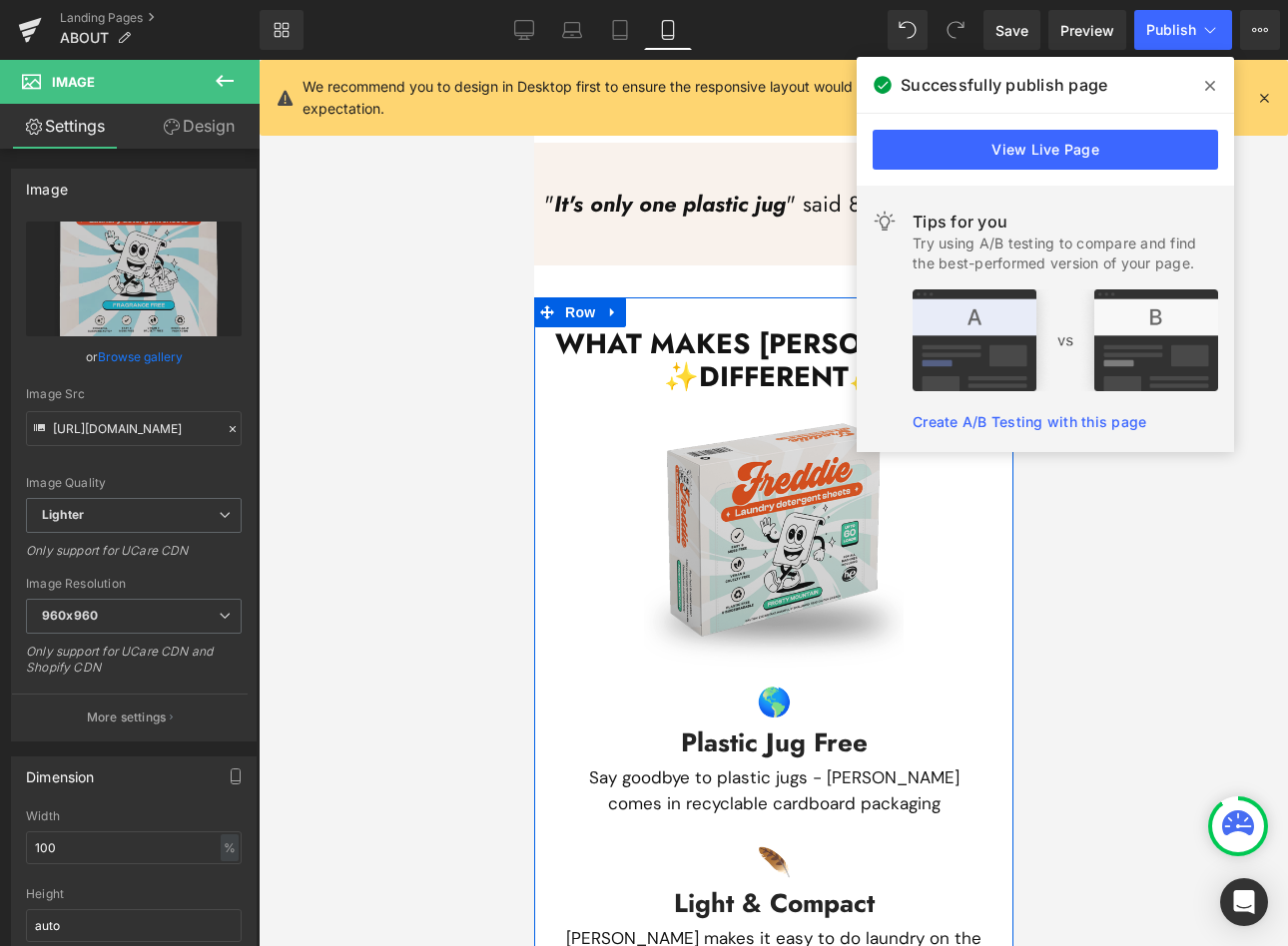
click at [770, 490] on img at bounding box center [772, 538] width 260 height 260
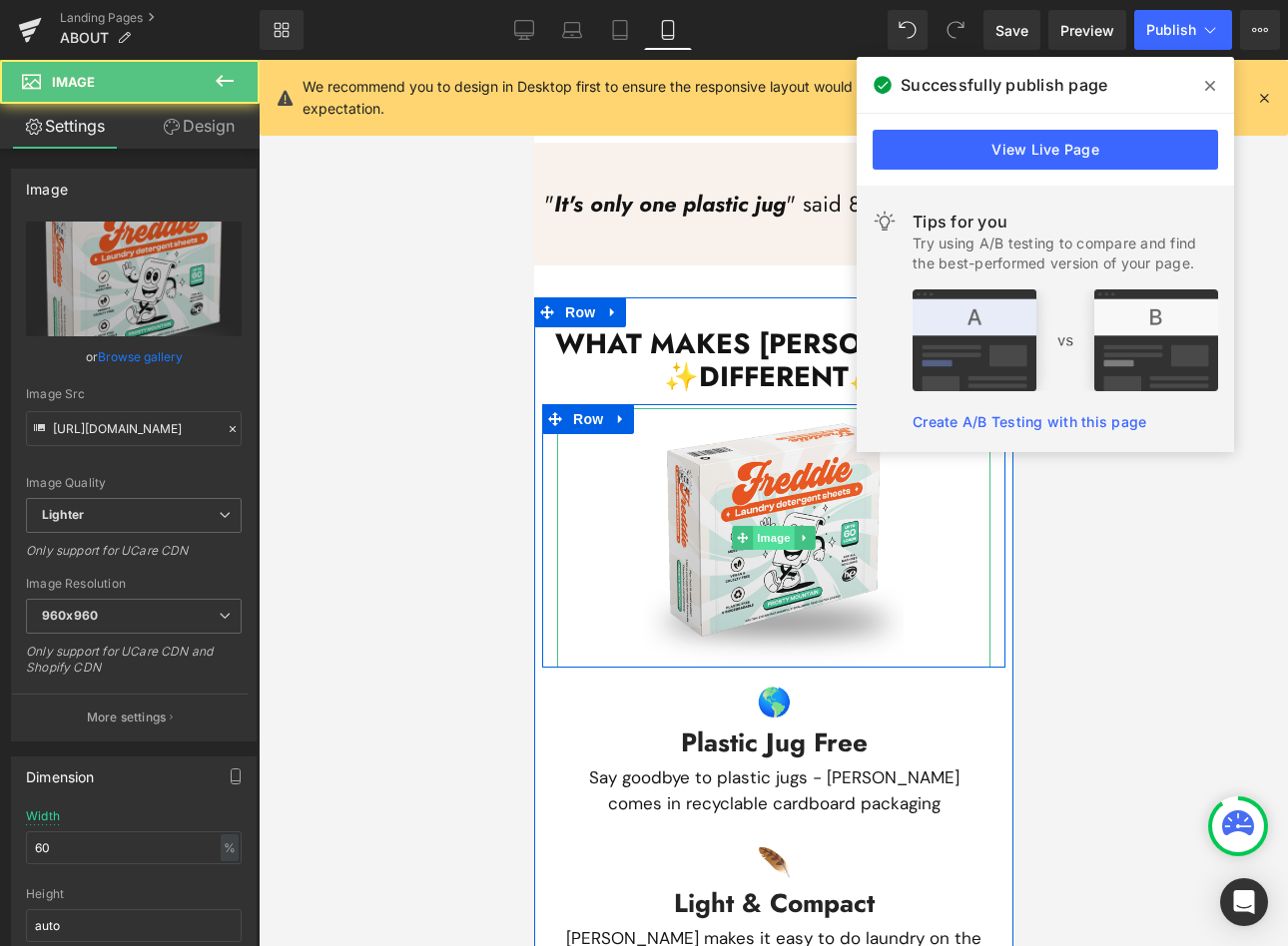
click at [760, 526] on span "Image" at bounding box center [772, 538] width 42 height 24
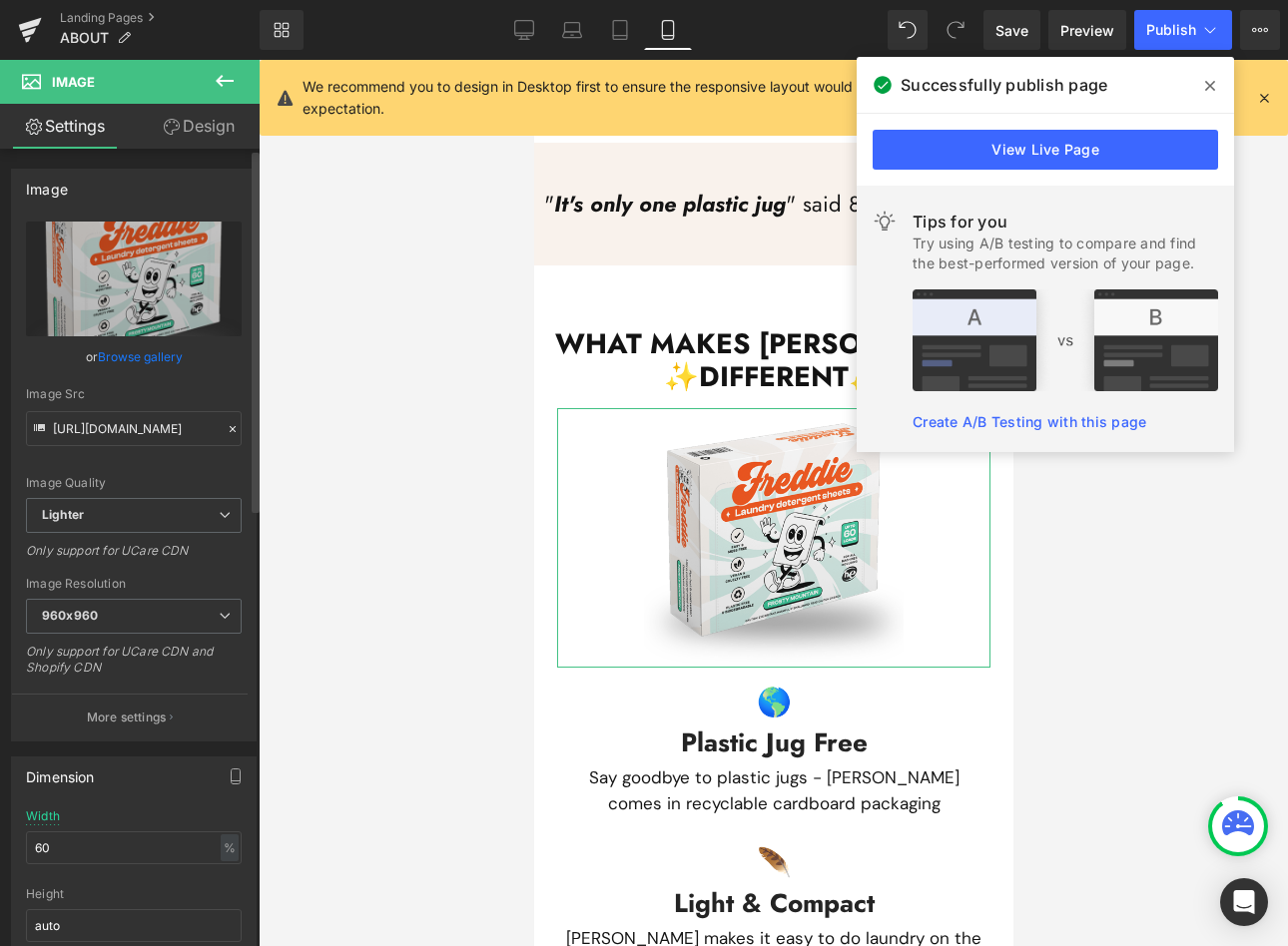
click at [134, 346] on link "Browse gallery" at bounding box center [140, 357] width 85 height 35
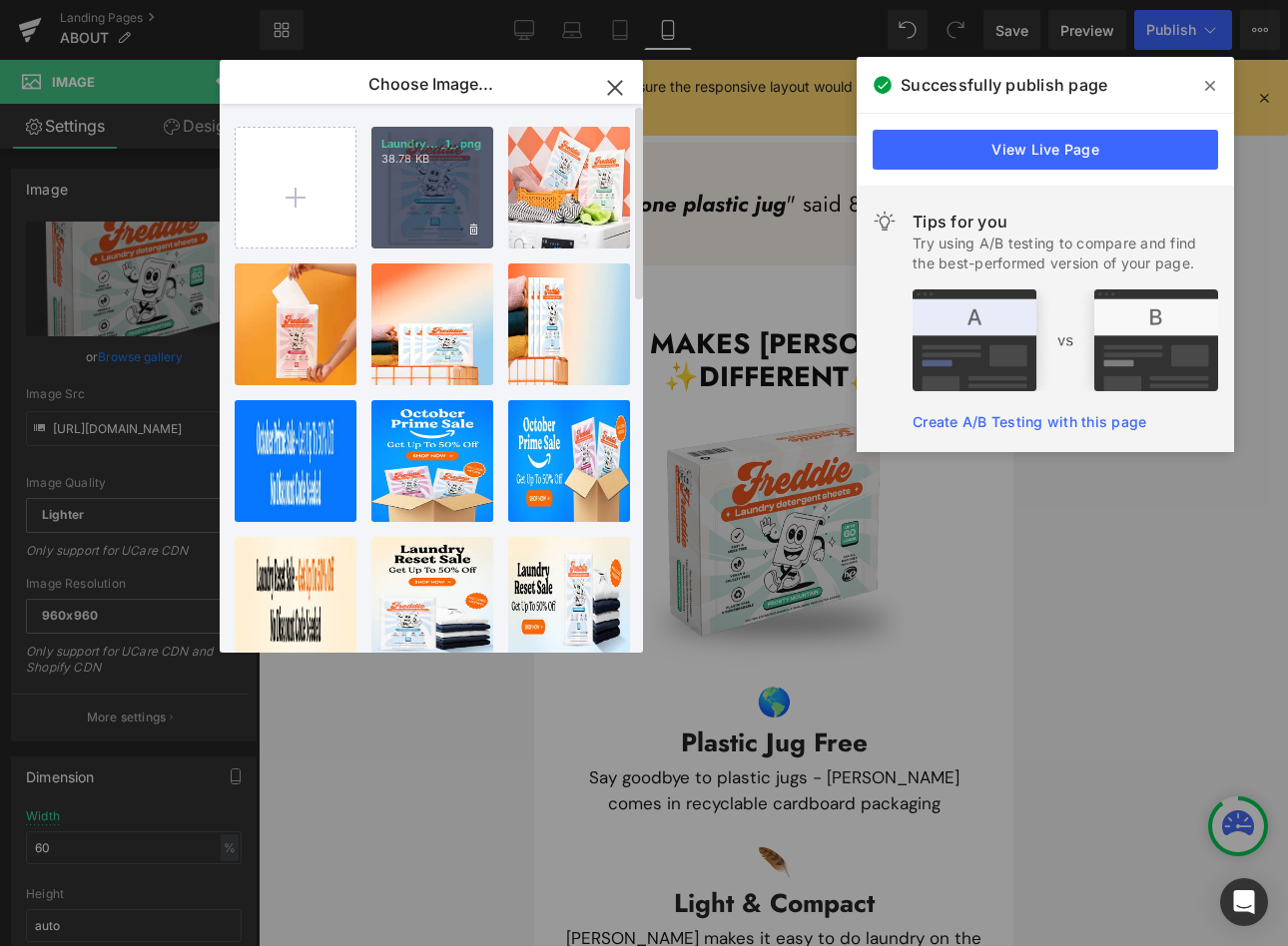
click at [442, 189] on div "Laundry... _1_.png 38.78 KB" at bounding box center [433, 188] width 122 height 122
type input "[URL][DOMAIN_NAME]"
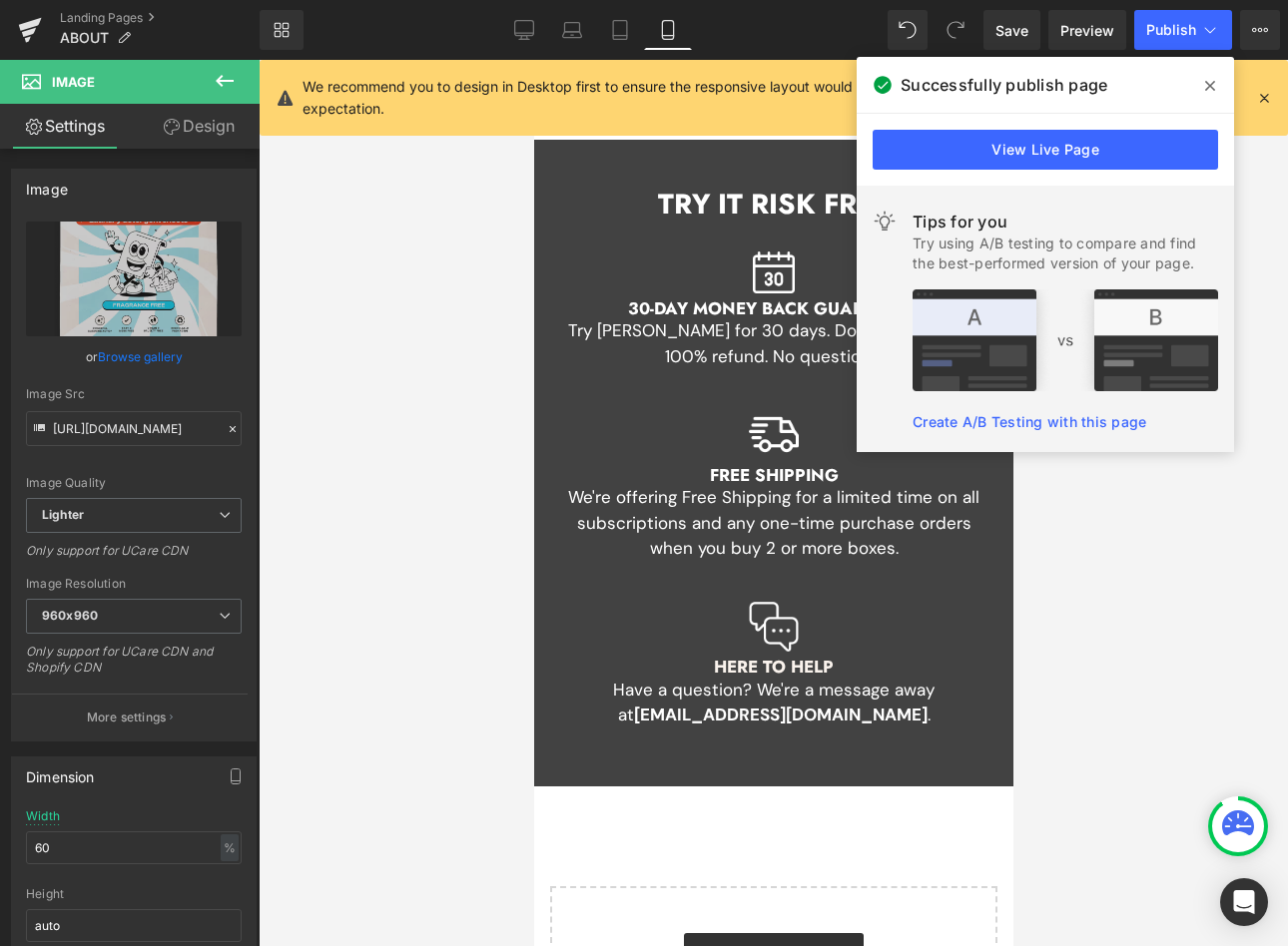
scroll to position [4192, 0]
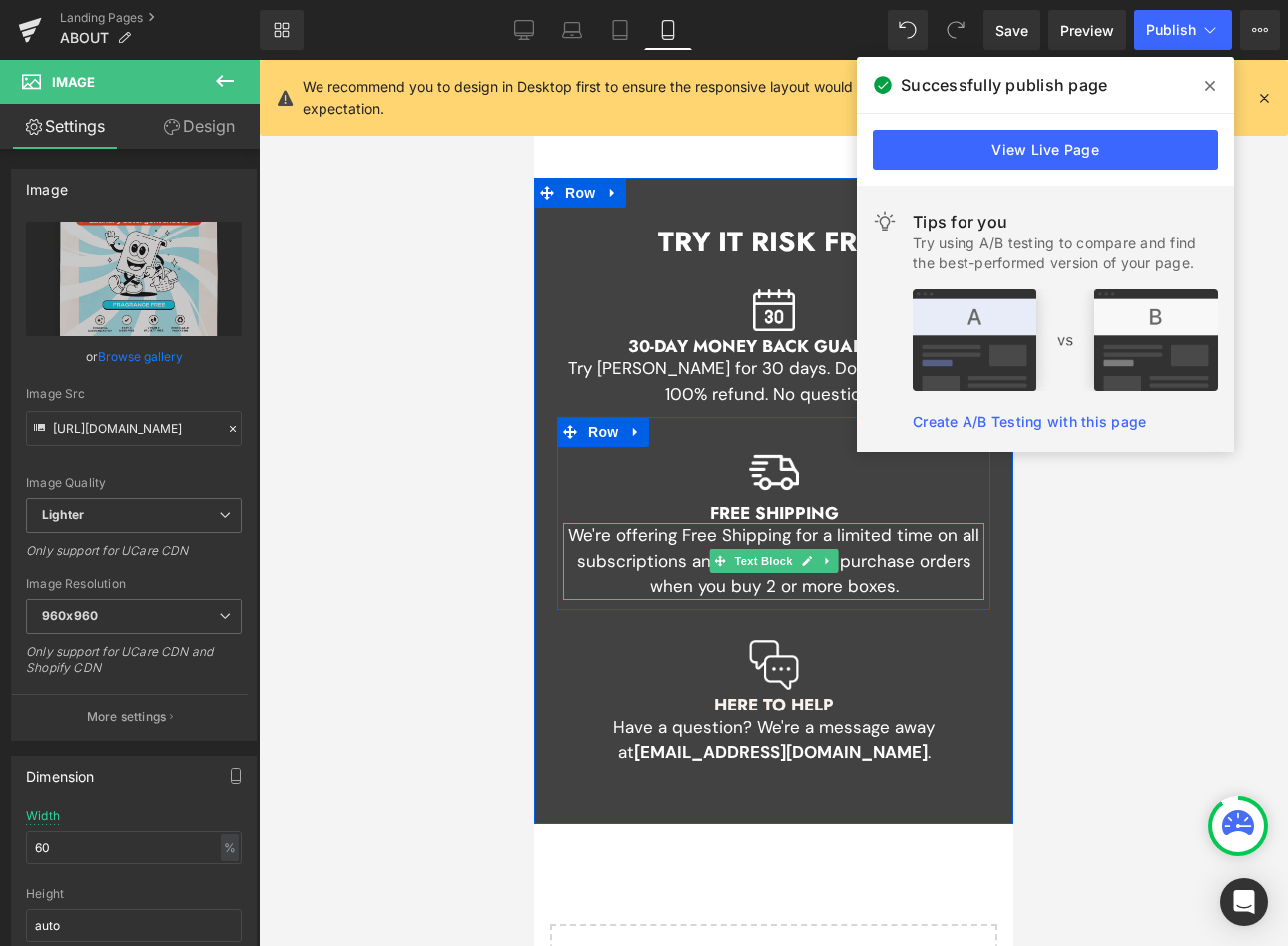
click at [609, 541] on p "We're offering Free Shipping for a limited time on all subscriptions and any on…" at bounding box center [772, 561] width 422 height 77
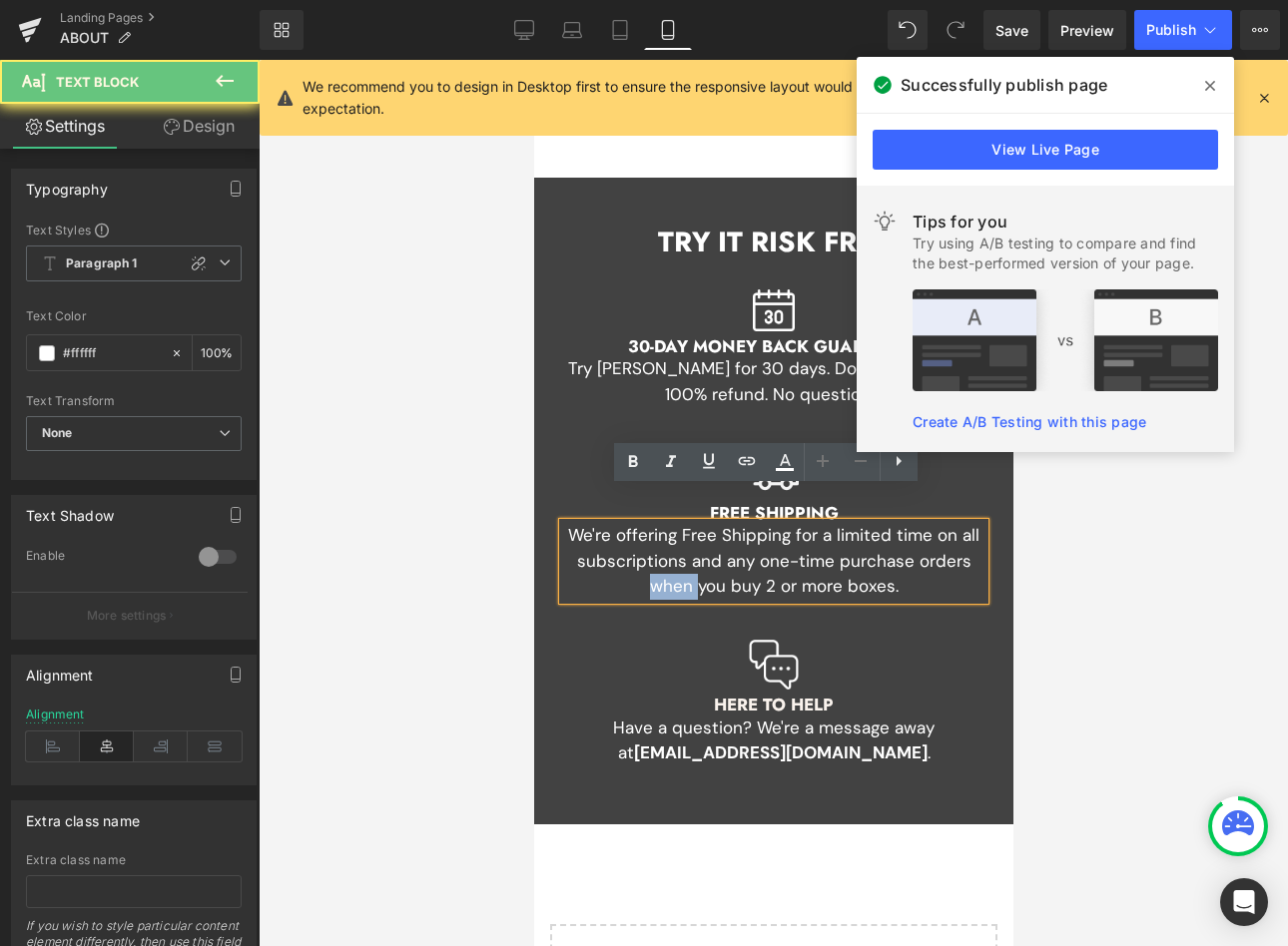
click at [609, 541] on p "We're offering Free Shipping for a limited time on all subscriptions and any on…" at bounding box center [772, 561] width 422 height 77
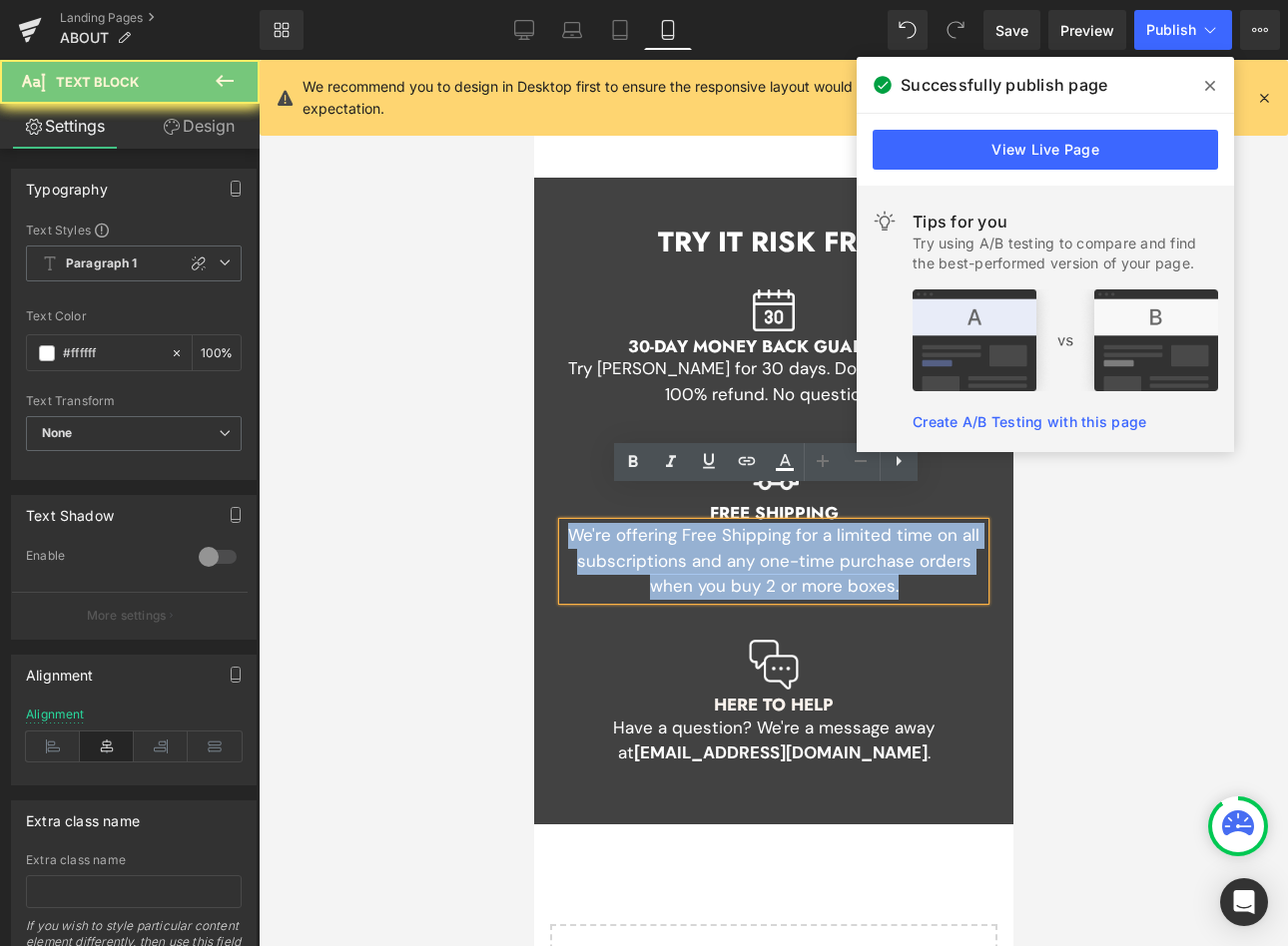
click at [609, 541] on p "We're offering Free Shipping for a limited time on all subscriptions and any on…" at bounding box center [772, 561] width 422 height 77
paste div
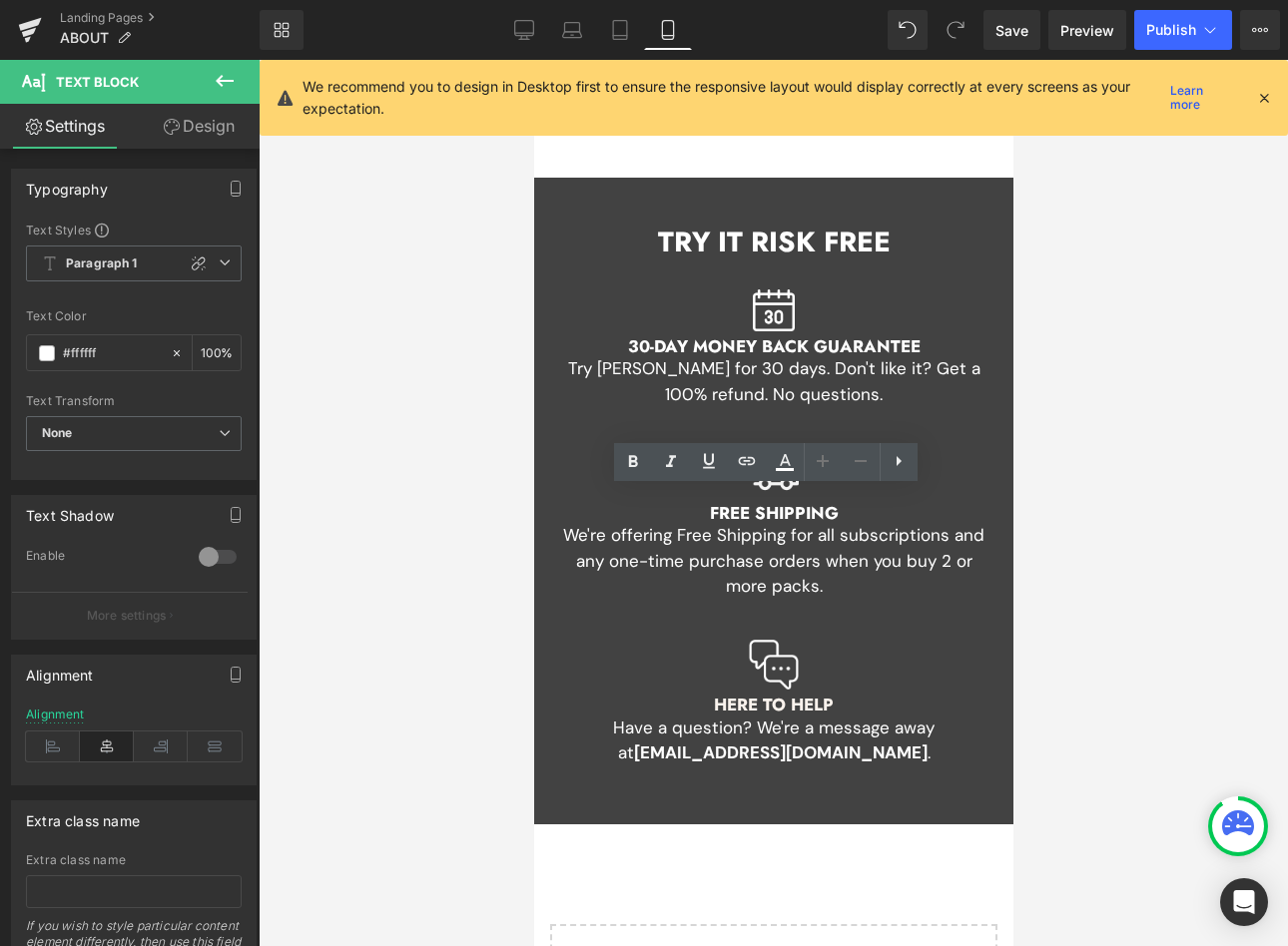
click at [1120, 329] on div at bounding box center [773, 502] width 1029 height 886
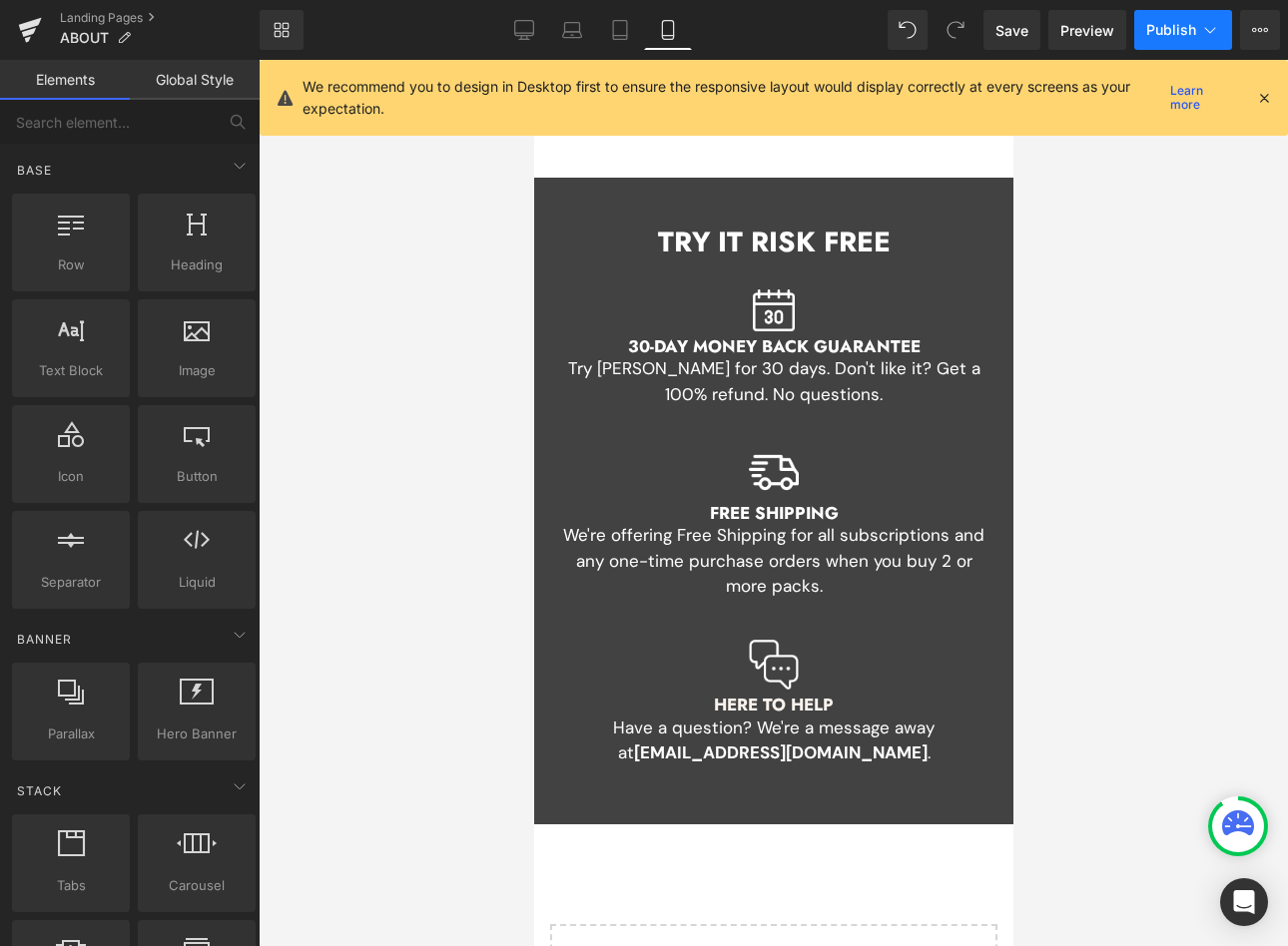
click at [1174, 12] on button "Publish" at bounding box center [1183, 30] width 98 height 40
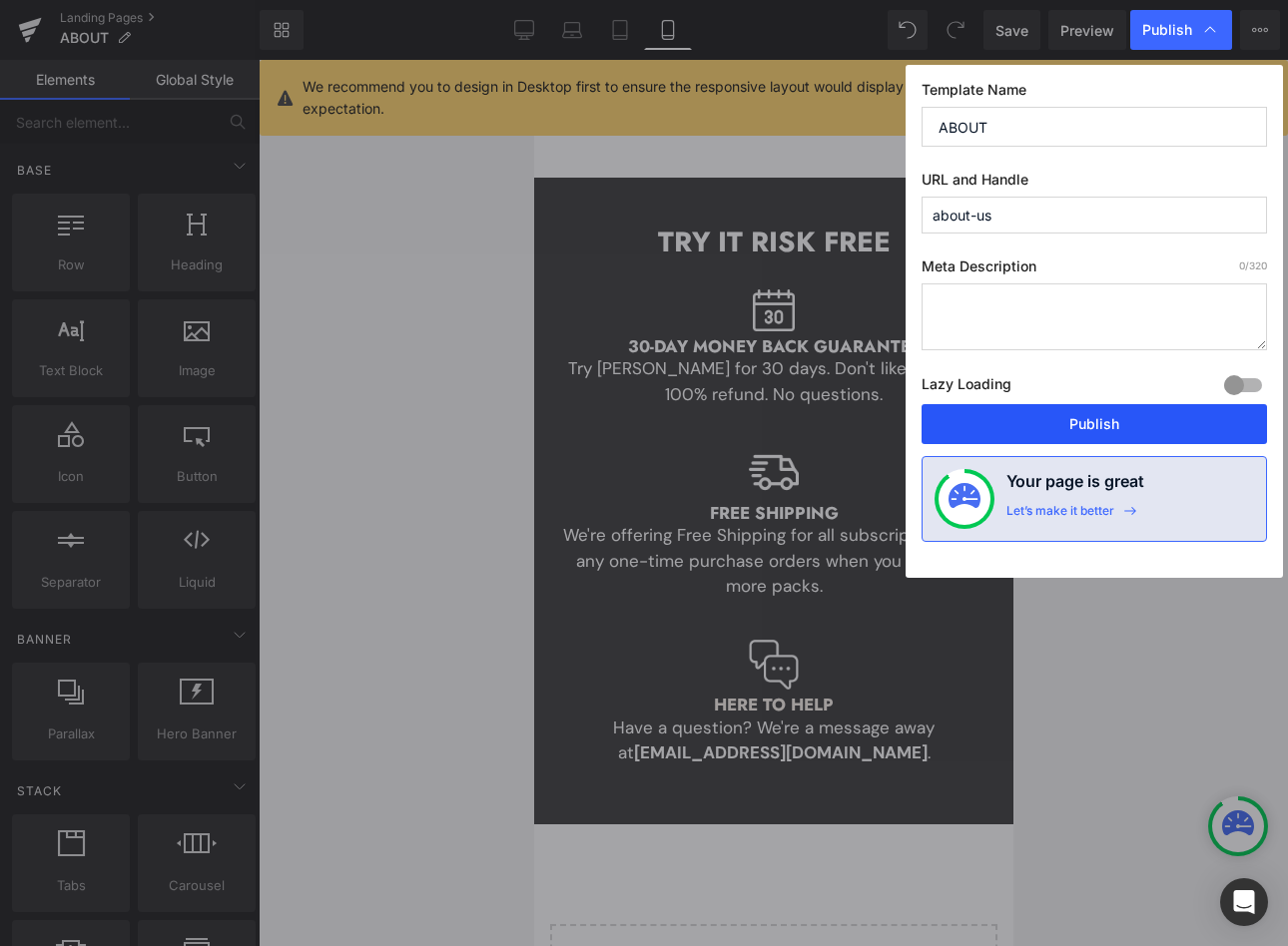
click at [1076, 415] on button "Publish" at bounding box center [1094, 425] width 346 height 40
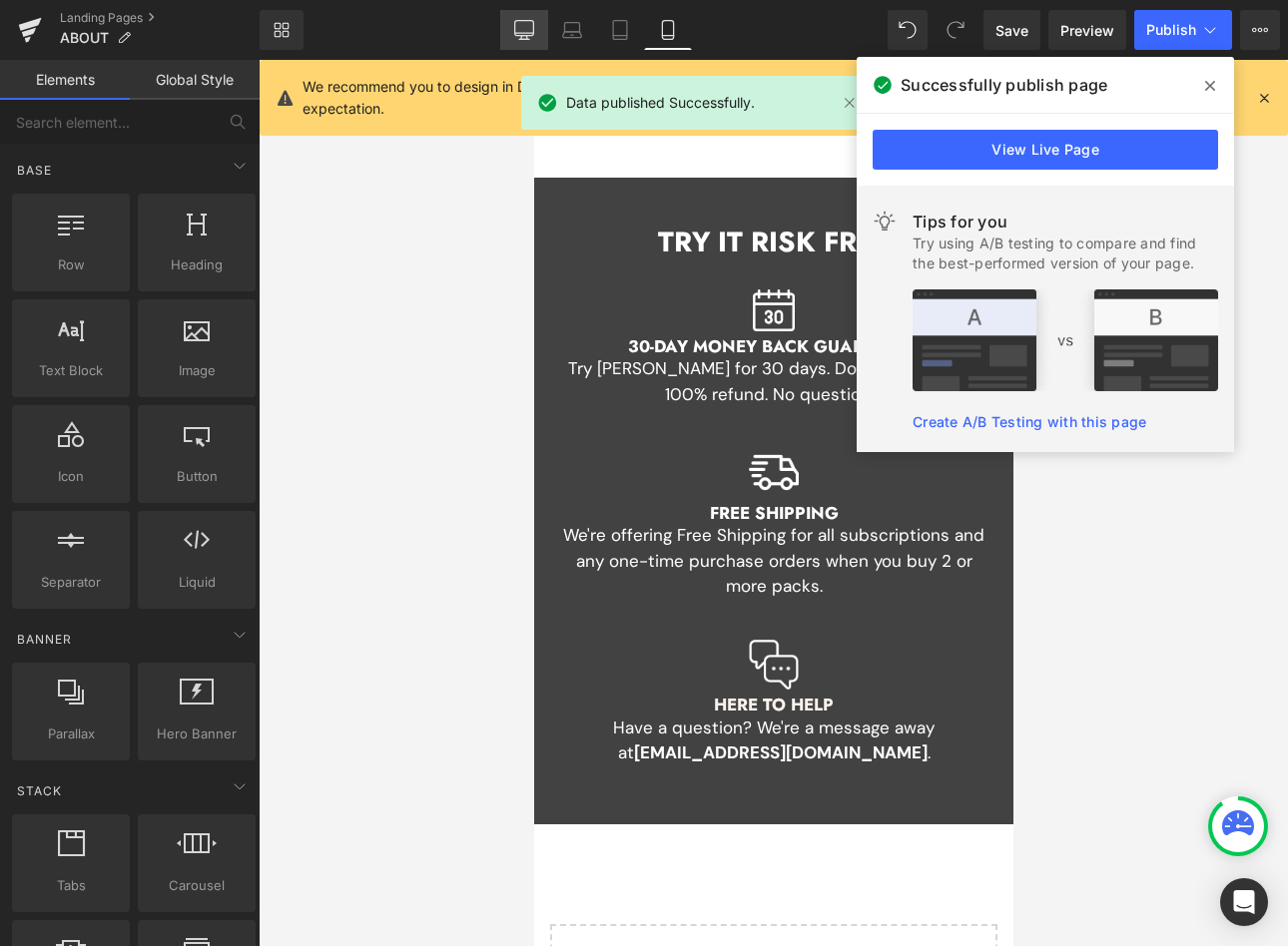
click at [517, 23] on icon at bounding box center [525, 30] width 20 height 20
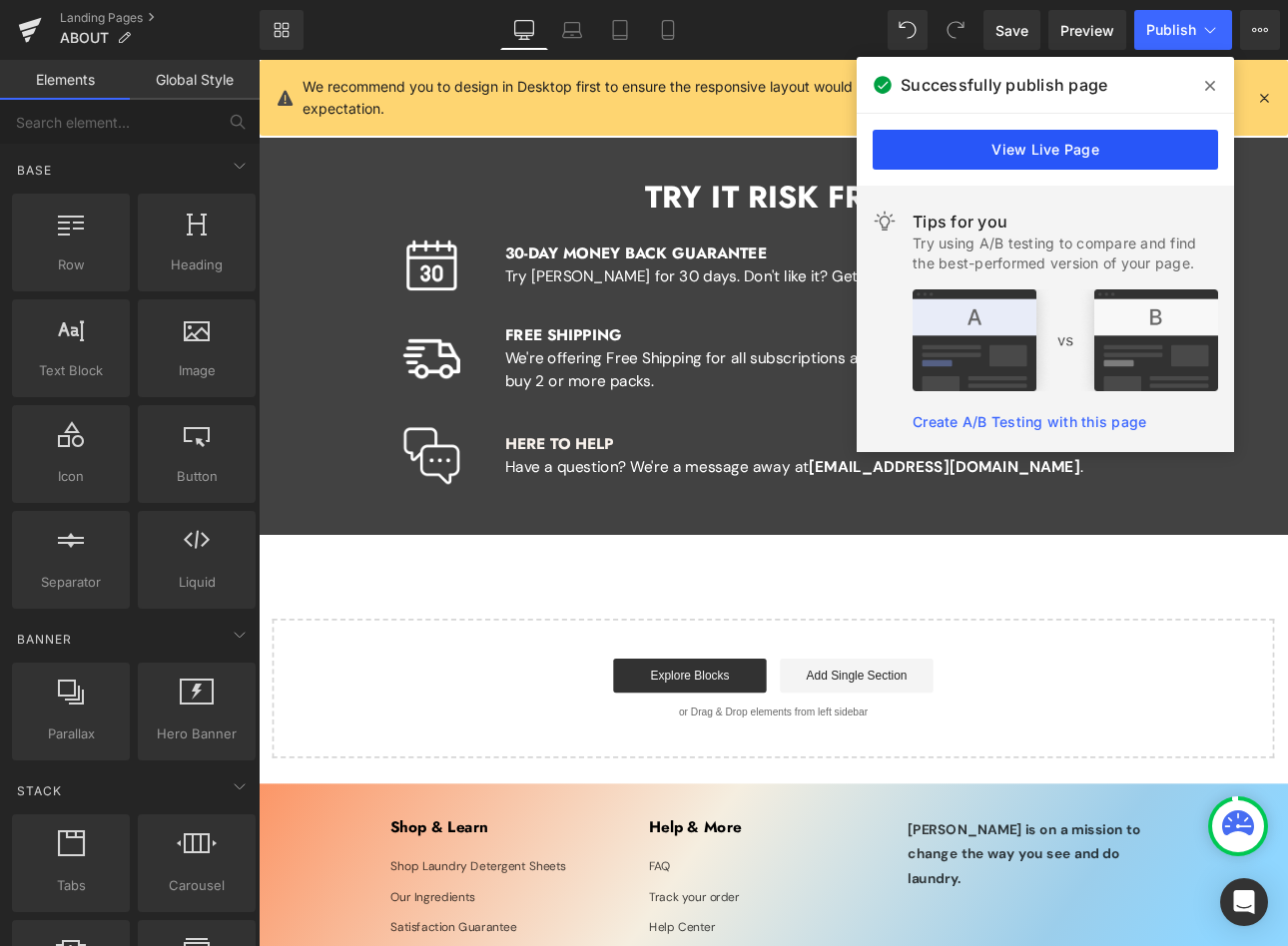
click at [1017, 152] on link "View Live Page" at bounding box center [1045, 150] width 346 height 40
